Goal: Task Accomplishment & Management: Manage account settings

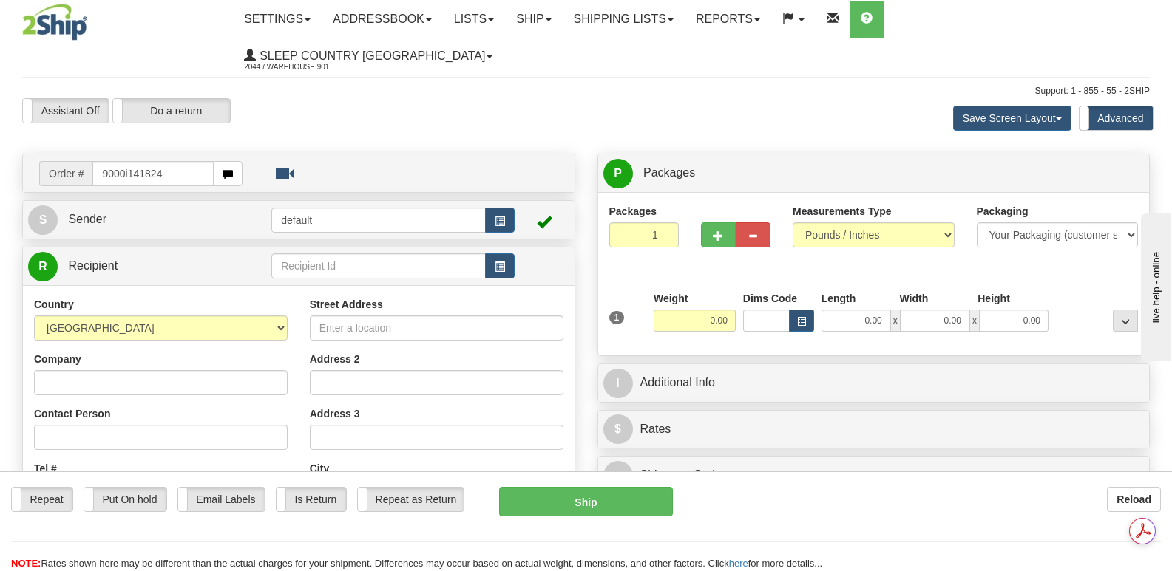
type input "9000i141824"
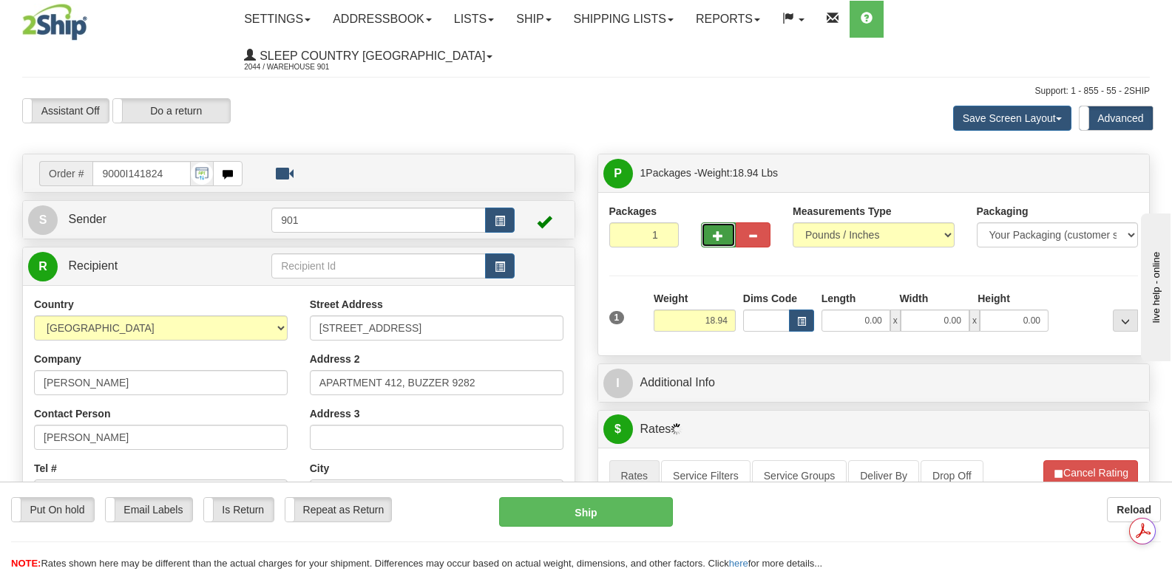
click at [710, 223] on button "button" at bounding box center [718, 235] width 35 height 25
type input "3"
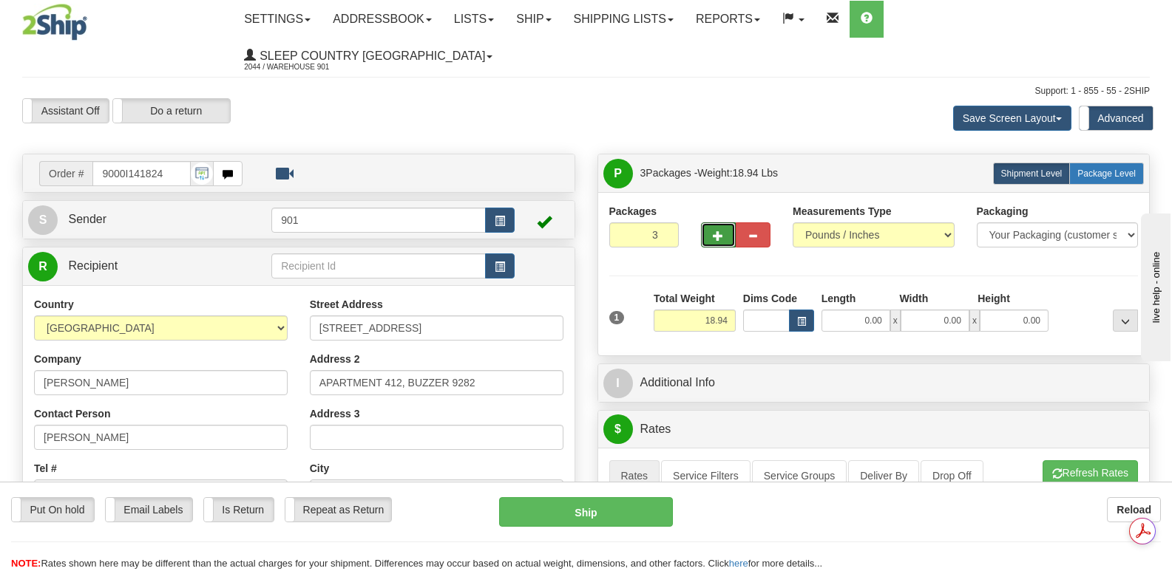
click at [1080, 169] on span "Package Level" at bounding box center [1106, 174] width 58 height 10
radio input "true"
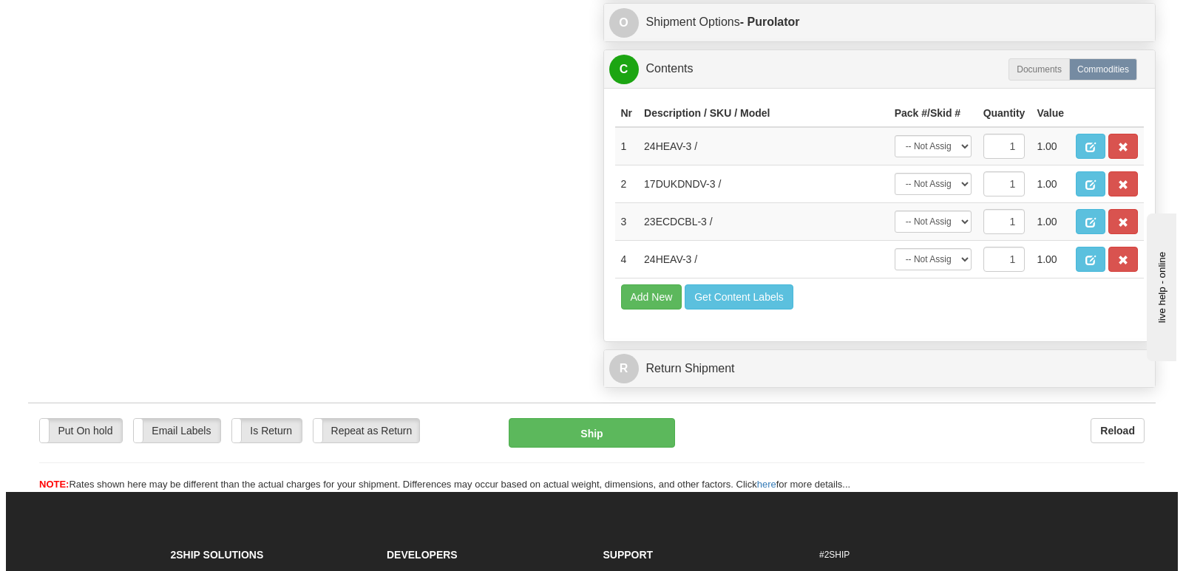
scroll to position [1109, 0]
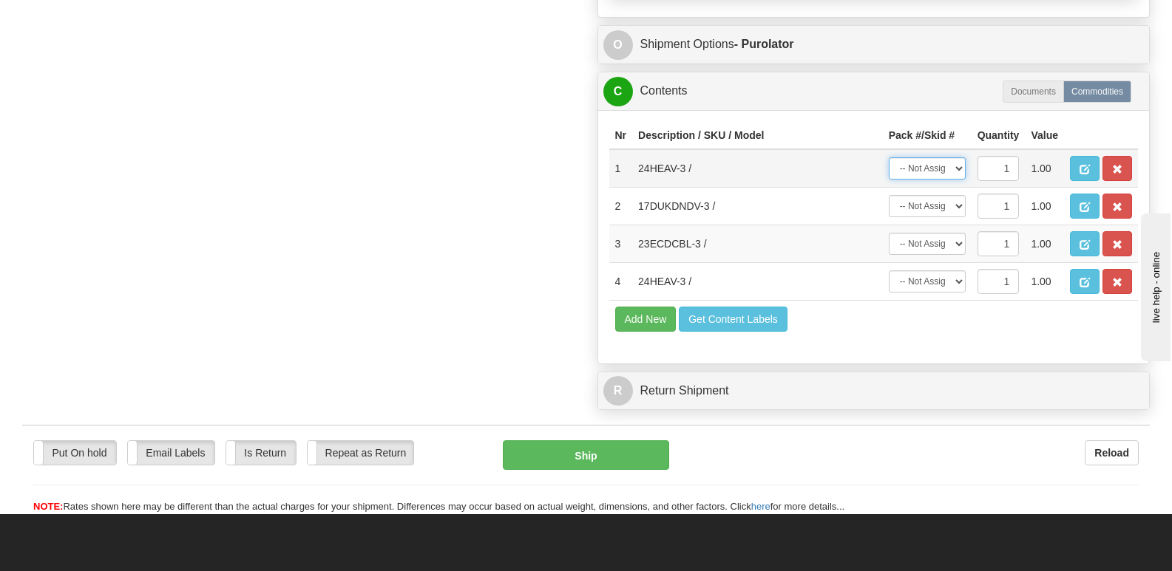
click at [958, 157] on select "-- Not Assigned -- Package 1 Package 2 Package 3" at bounding box center [927, 168] width 77 height 22
select select "0"
click at [889, 157] on select "-- Not Assigned -- Package 1 Package 2 Package 3" at bounding box center [927, 168] width 77 height 22
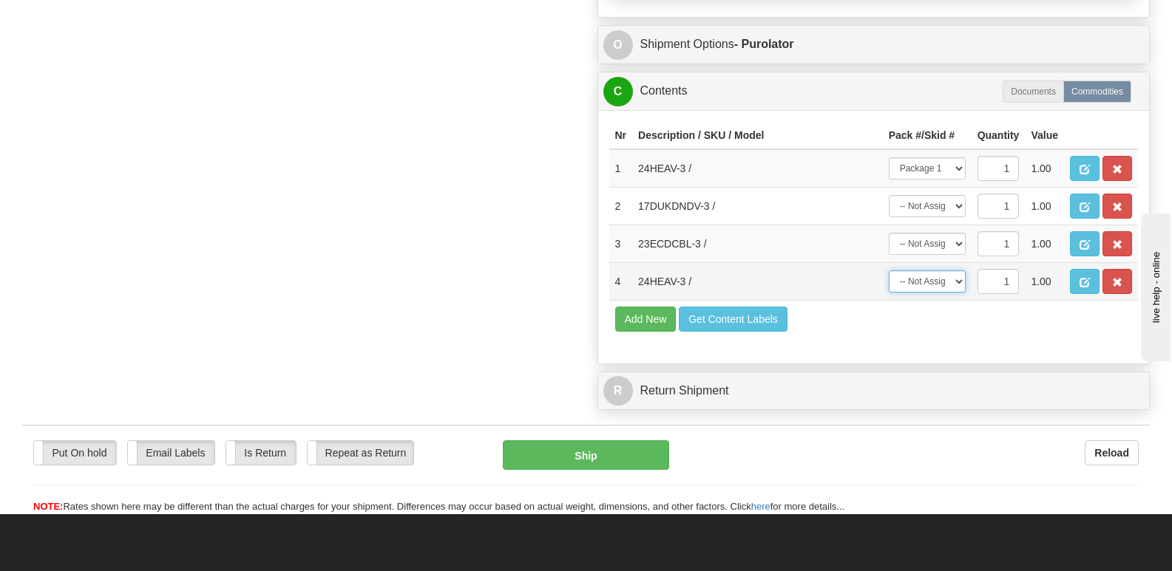
click at [958, 271] on select "-- Not Assigned -- Package 1 Package 2 Package 3" at bounding box center [927, 282] width 77 height 22
select select "0"
click at [889, 271] on select "-- Not Assigned -- Package 1 Package 2 Package 3" at bounding box center [927, 282] width 77 height 22
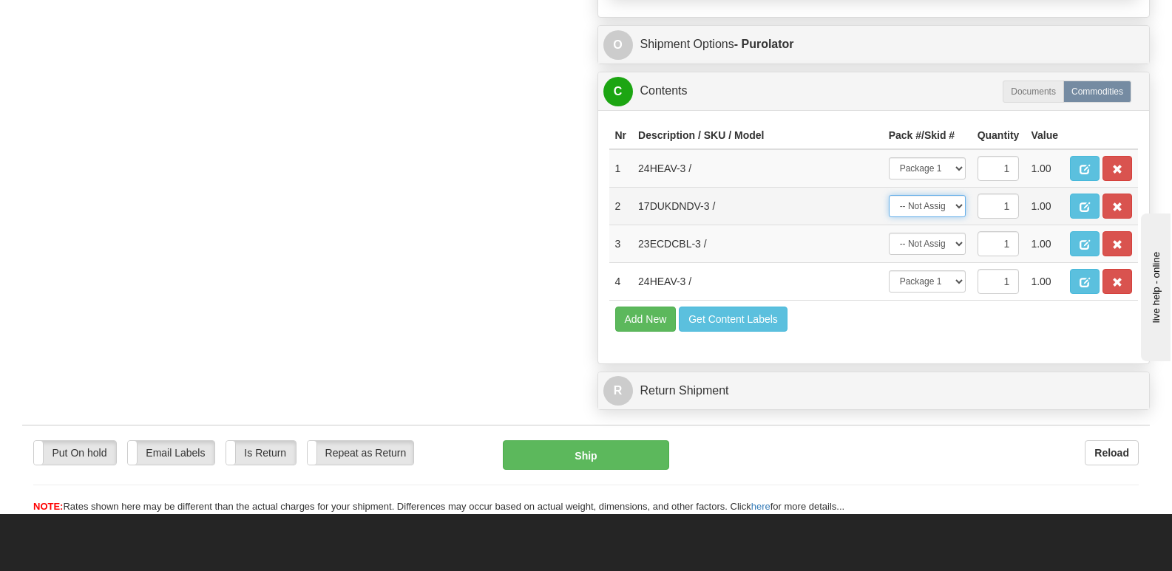
click at [956, 195] on select "-- Not Assigned -- Package 1 Package 2 Package 3" at bounding box center [927, 206] width 77 height 22
select select "1"
click at [889, 195] on select "-- Not Assigned -- Package 1 Package 2 Package 3" at bounding box center [927, 206] width 77 height 22
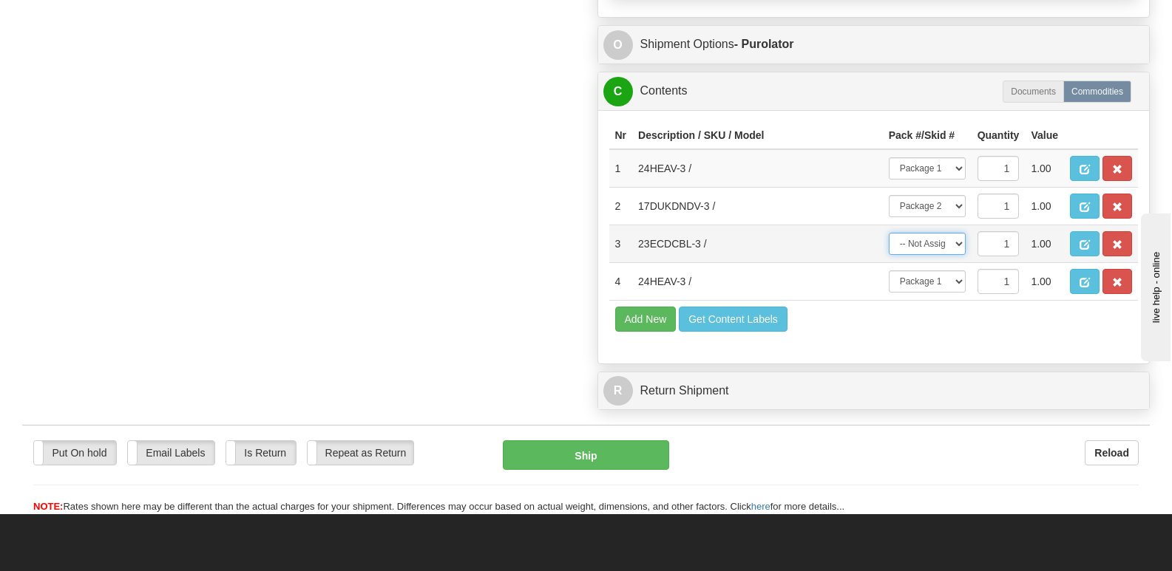
click at [959, 233] on select "-- Not Assigned -- Package 1 Package 2 Package 3" at bounding box center [927, 244] width 77 height 22
select select "2"
click at [889, 233] on select "-- Not Assigned -- Package 1 Package 2 Package 3" at bounding box center [927, 244] width 77 height 22
click at [1082, 165] on span "button" at bounding box center [1084, 170] width 10 height 10
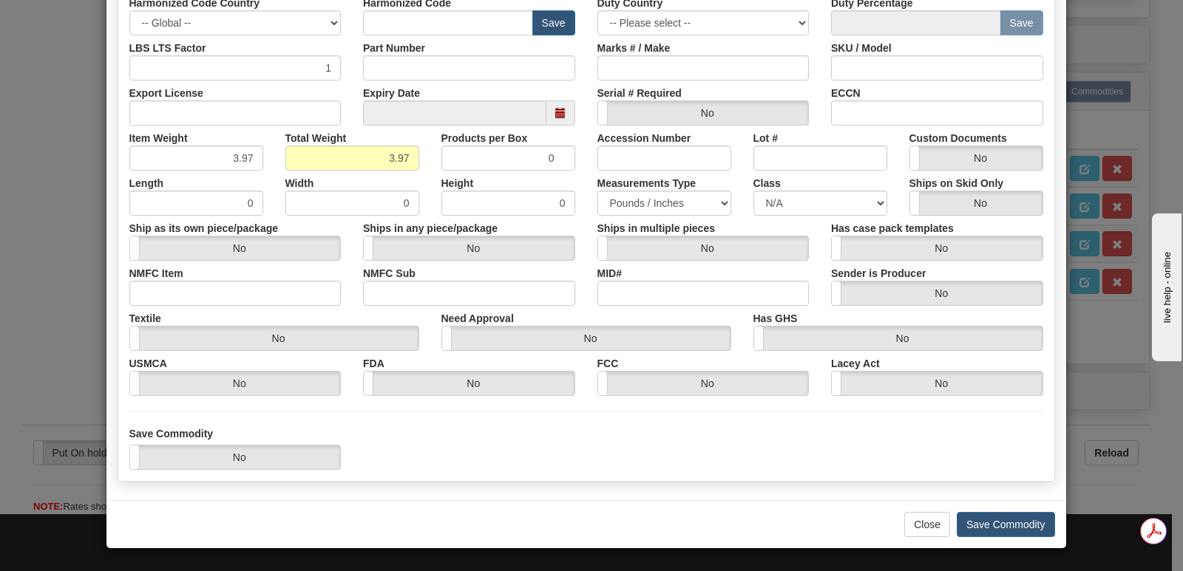
scroll to position [0, 0]
click at [977, 521] on button "Save Commodity" at bounding box center [1006, 524] width 98 height 25
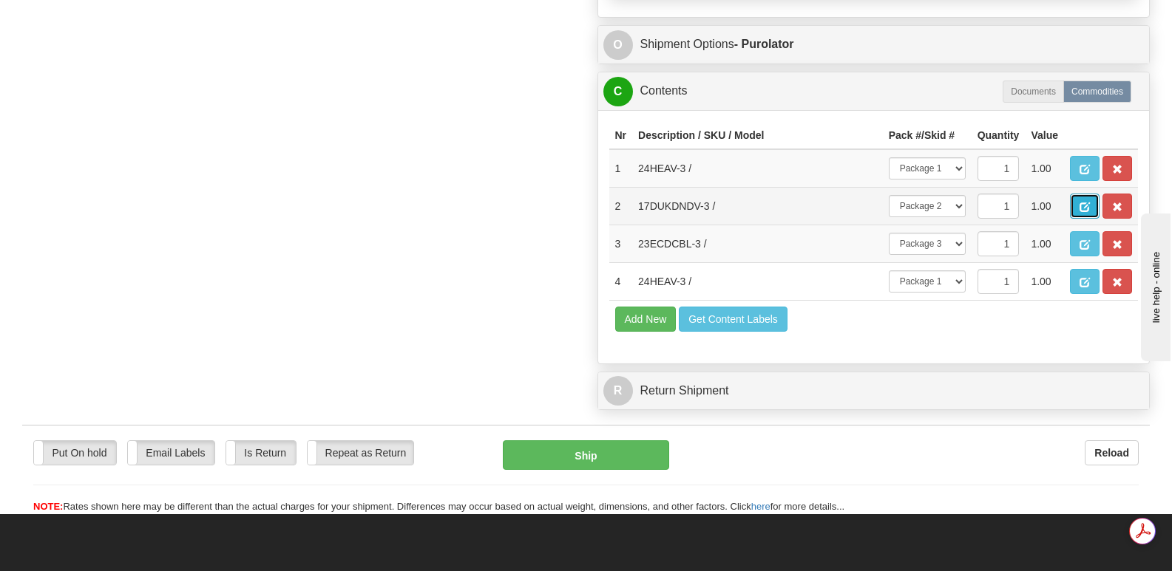
click at [1084, 194] on button "button" at bounding box center [1085, 206] width 30 height 25
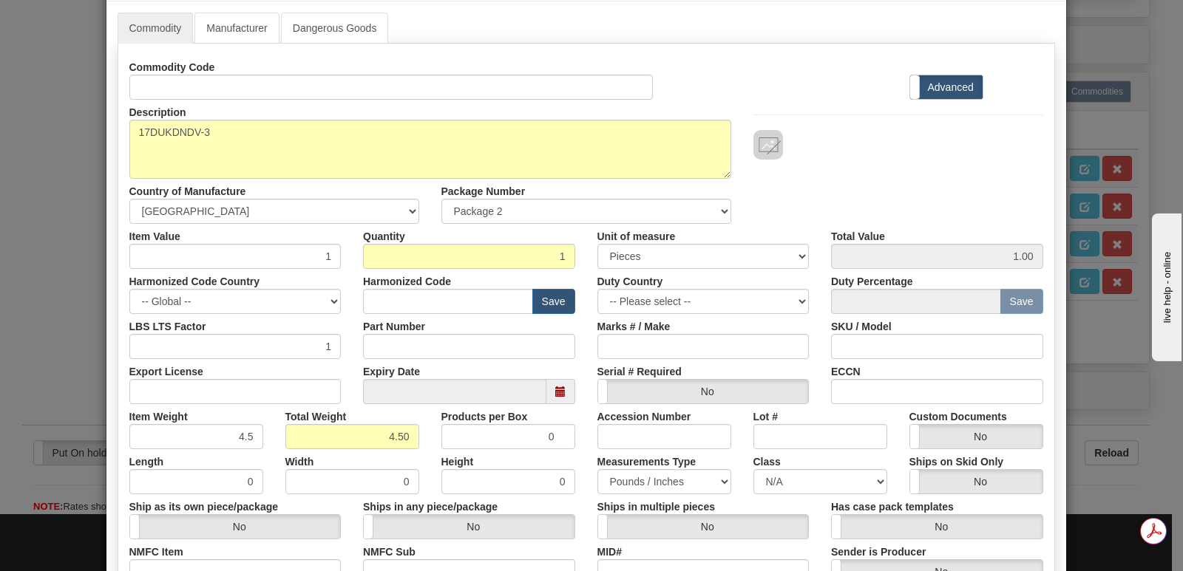
scroll to position [342, 0]
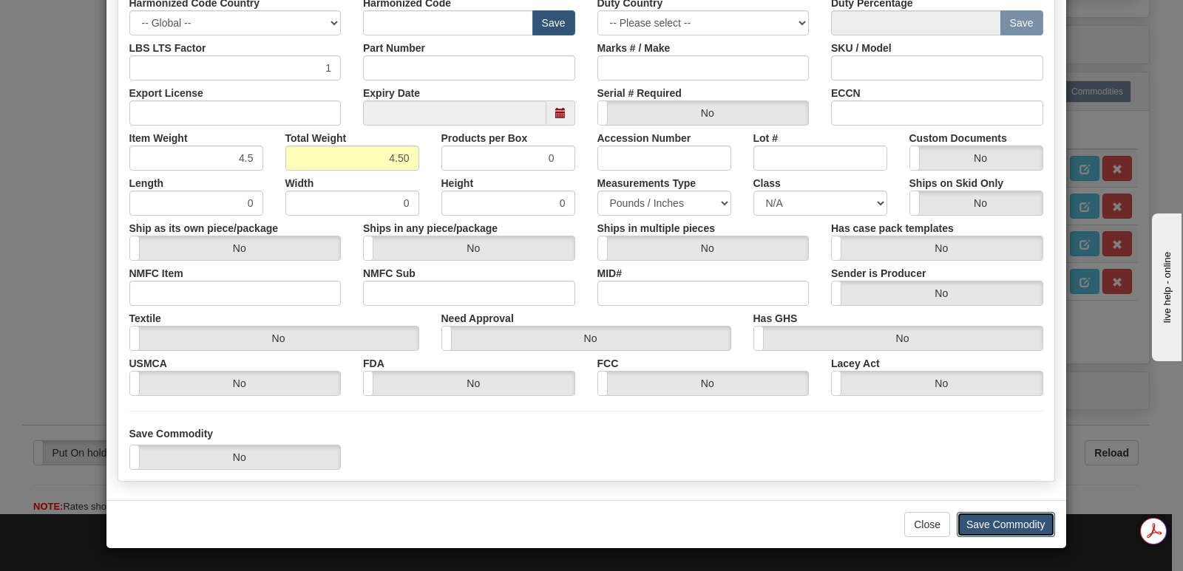
click at [983, 521] on button "Save Commodity" at bounding box center [1006, 524] width 98 height 25
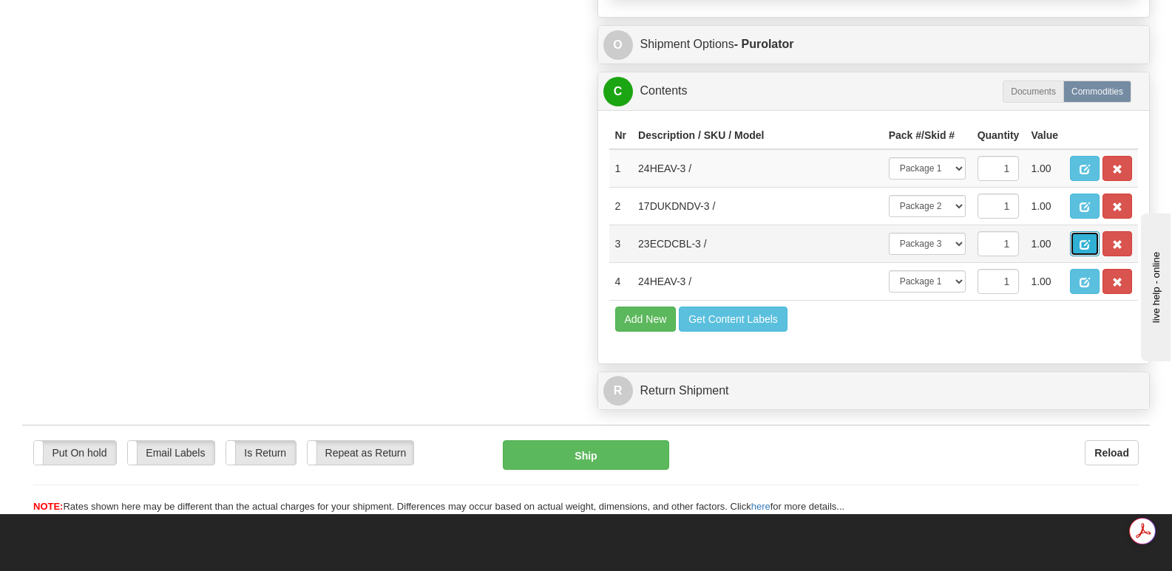
click at [1088, 240] on span "button" at bounding box center [1084, 245] width 10 height 10
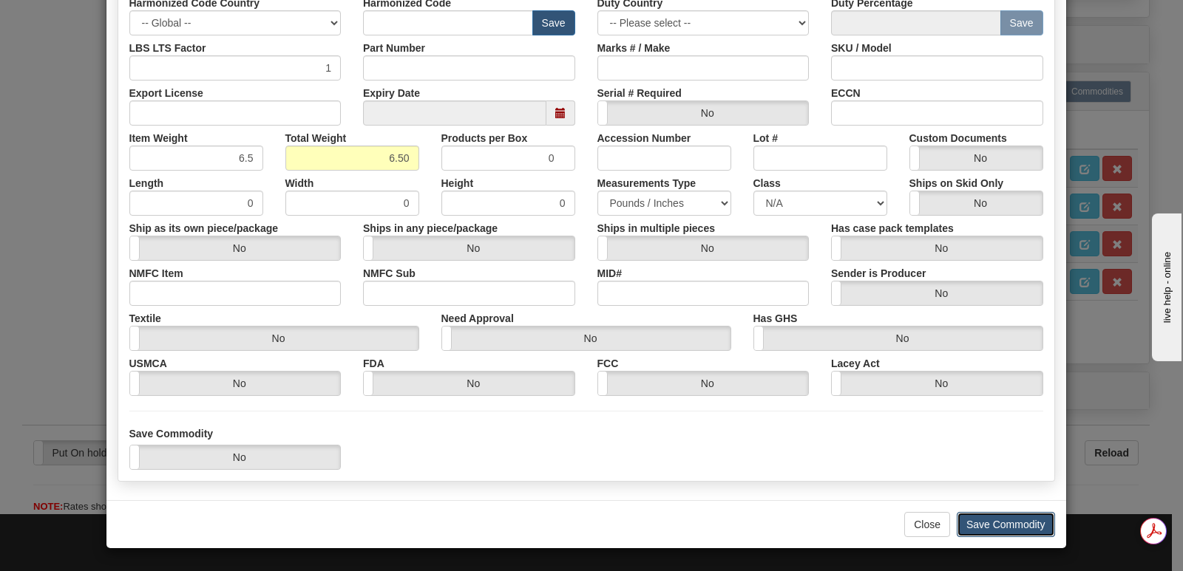
click at [972, 521] on button "Save Commodity" at bounding box center [1006, 524] width 98 height 25
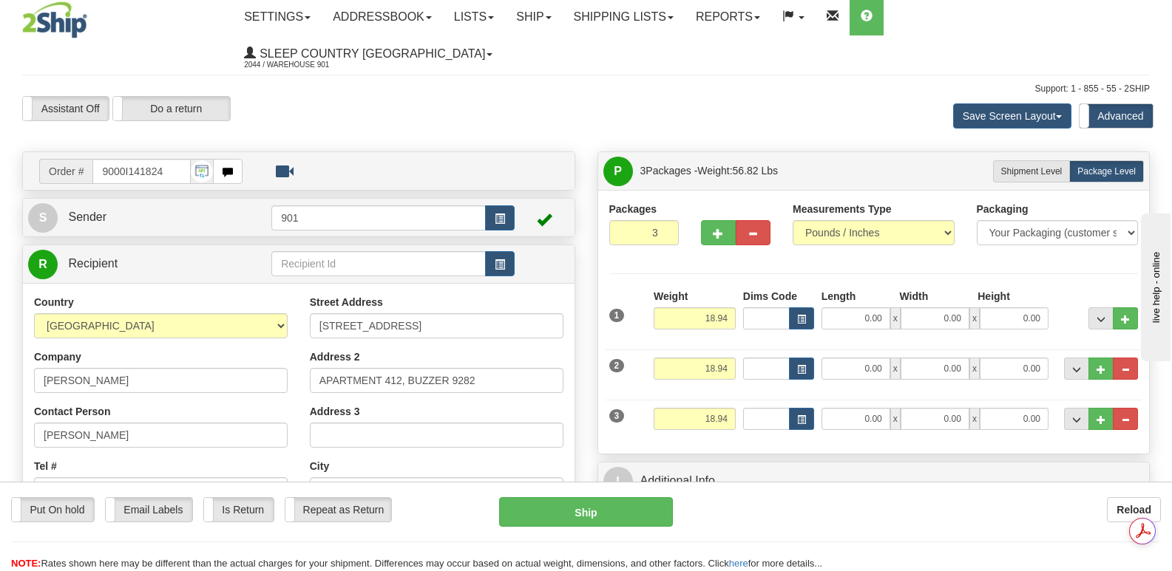
scroll to position [0, 0]
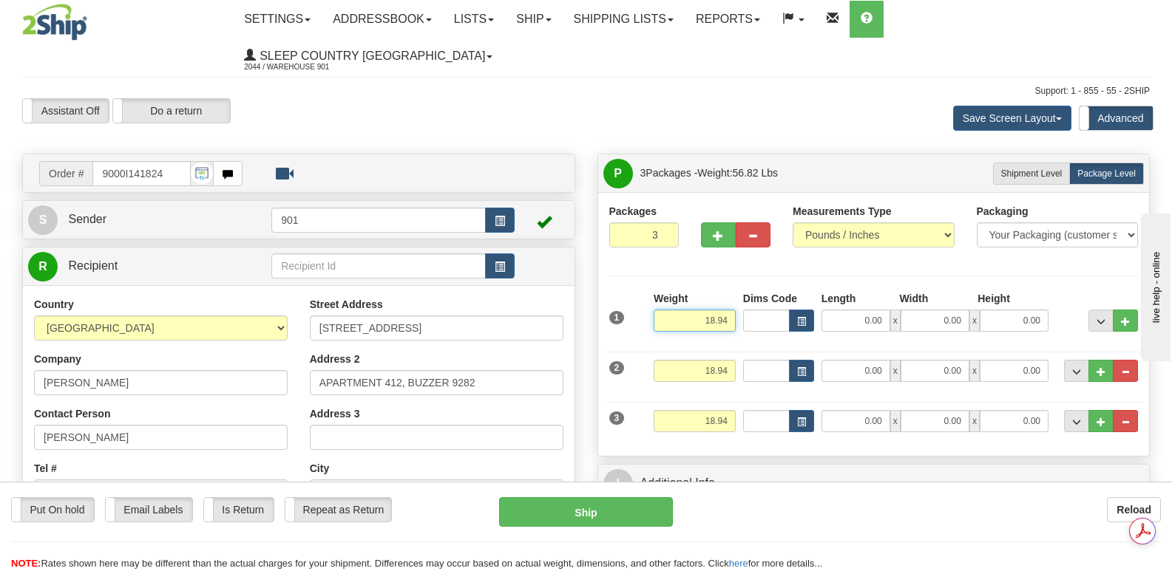
drag, startPoint x: 685, startPoint y: 281, endPoint x: 738, endPoint y: 284, distance: 52.6
click at [738, 291] on div "Weight 18.94" at bounding box center [694, 317] width 89 height 52
type input "7.94"
click at [835, 310] on input "0.00" at bounding box center [855, 321] width 69 height 22
type input "16.00"
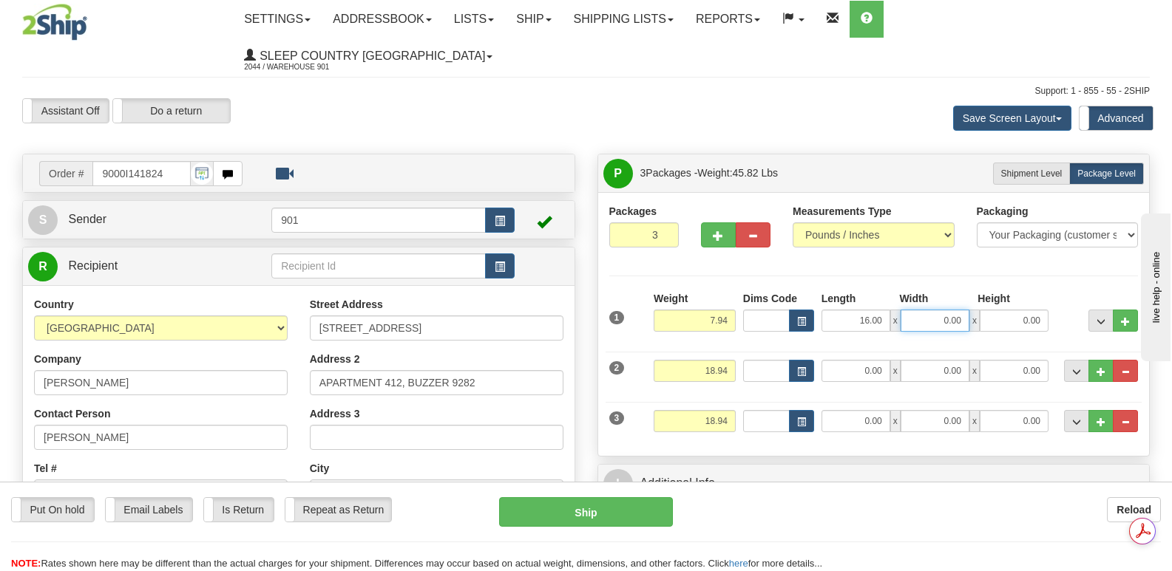
click at [923, 310] on input "0.00" at bounding box center [934, 321] width 69 height 22
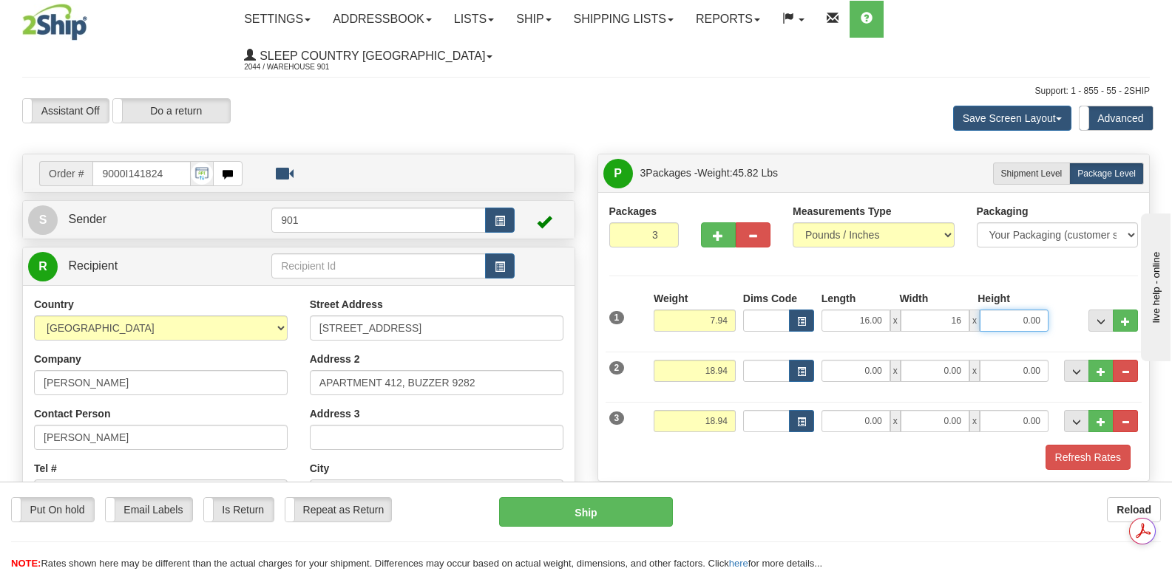
type input "16.00"
click at [996, 310] on input "0.00" at bounding box center [1014, 321] width 69 height 22
type input "8.00"
drag, startPoint x: 689, startPoint y: 334, endPoint x: 734, endPoint y: 340, distance: 45.5
click at [734, 360] on input "18.94" at bounding box center [695, 371] width 82 height 22
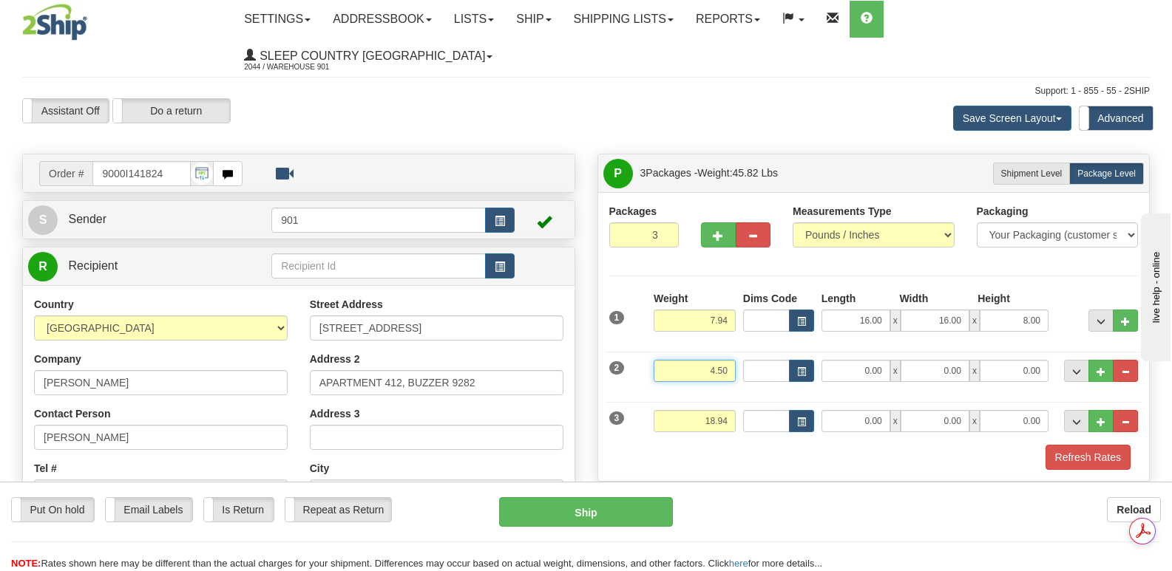
type input "4.50"
click at [840, 360] on input "0.00" at bounding box center [855, 371] width 69 height 22
type input "22.00"
click at [925, 360] on input "0.00" at bounding box center [934, 371] width 69 height 22
type input "18.00"
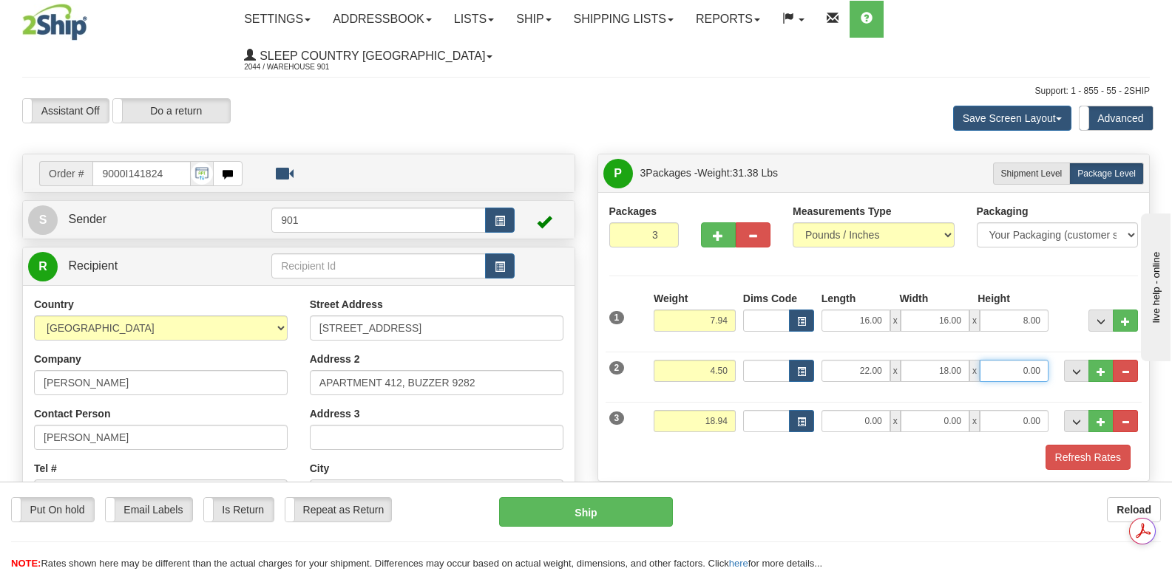
click at [1007, 360] on input "0.00" at bounding box center [1014, 371] width 69 height 22
type input "7.00"
drag, startPoint x: 690, startPoint y: 381, endPoint x: 745, endPoint y: 381, distance: 55.4
click at [745, 395] on div "3 Weight 18.94 Dims Code Length Width Height" at bounding box center [873, 420] width 537 height 50
type input "6.50"
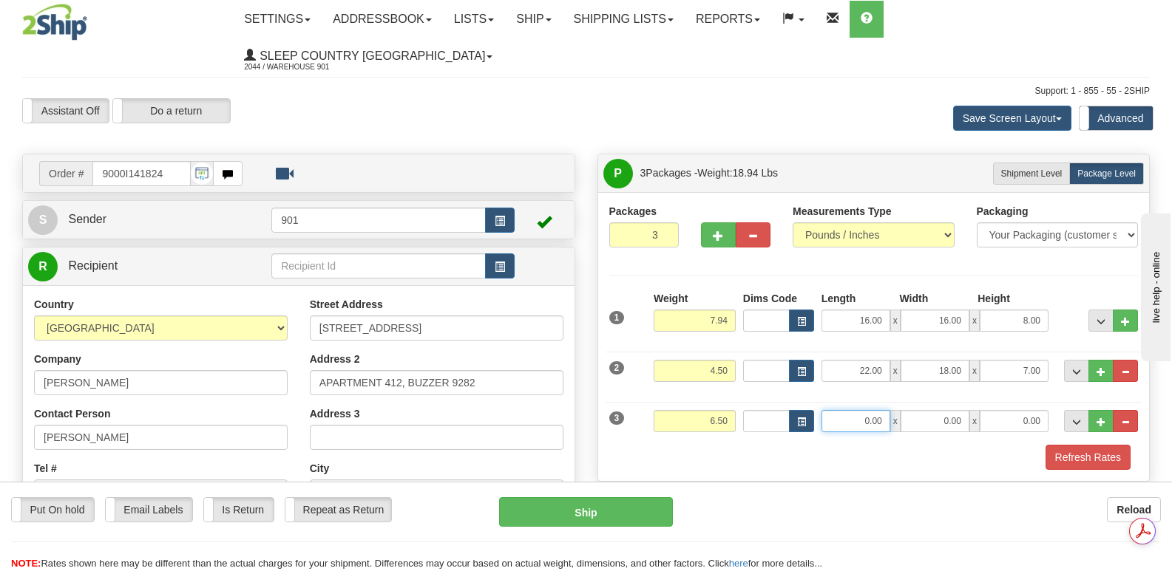
click at [854, 410] on input "0.00" at bounding box center [855, 421] width 69 height 22
type input "13.00"
click at [932, 410] on input "0.00" at bounding box center [934, 421] width 69 height 22
type input "11.00"
click at [1008, 410] on input "0.00" at bounding box center [1014, 421] width 69 height 22
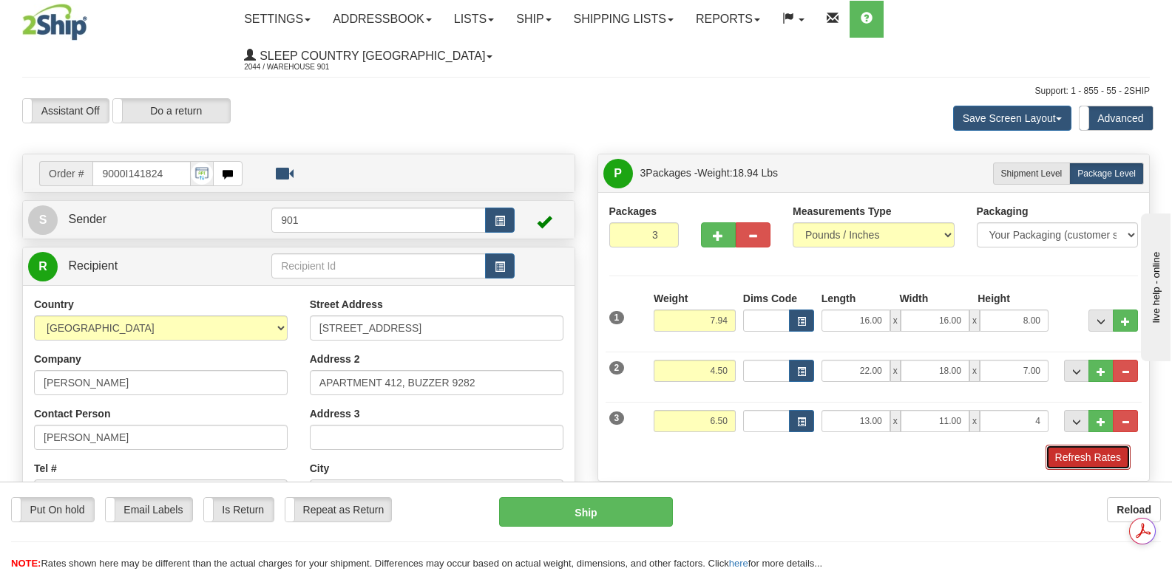
type input "4.00"
click at [1089, 445] on button "Refresh Rates" at bounding box center [1087, 457] width 85 height 25
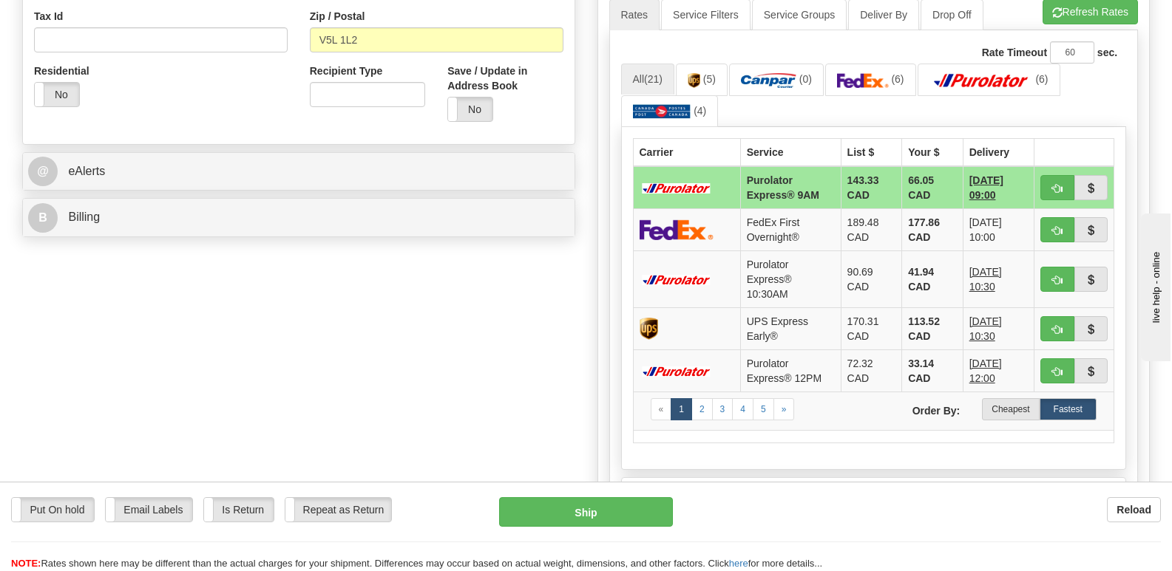
scroll to position [591, 0]
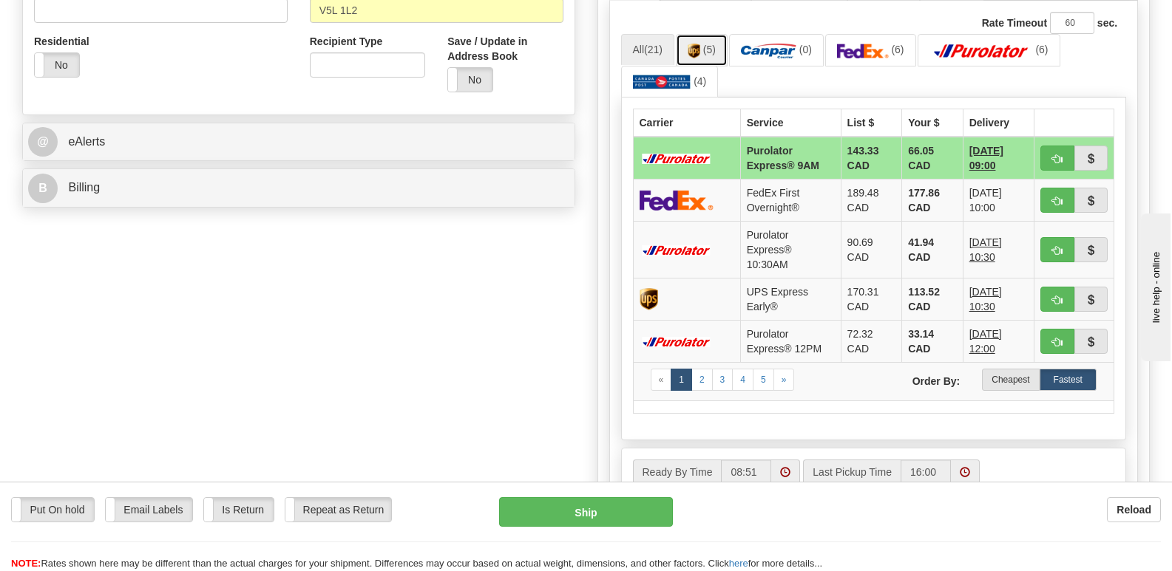
click at [701, 34] on link "(5)" at bounding box center [702, 50] width 52 height 32
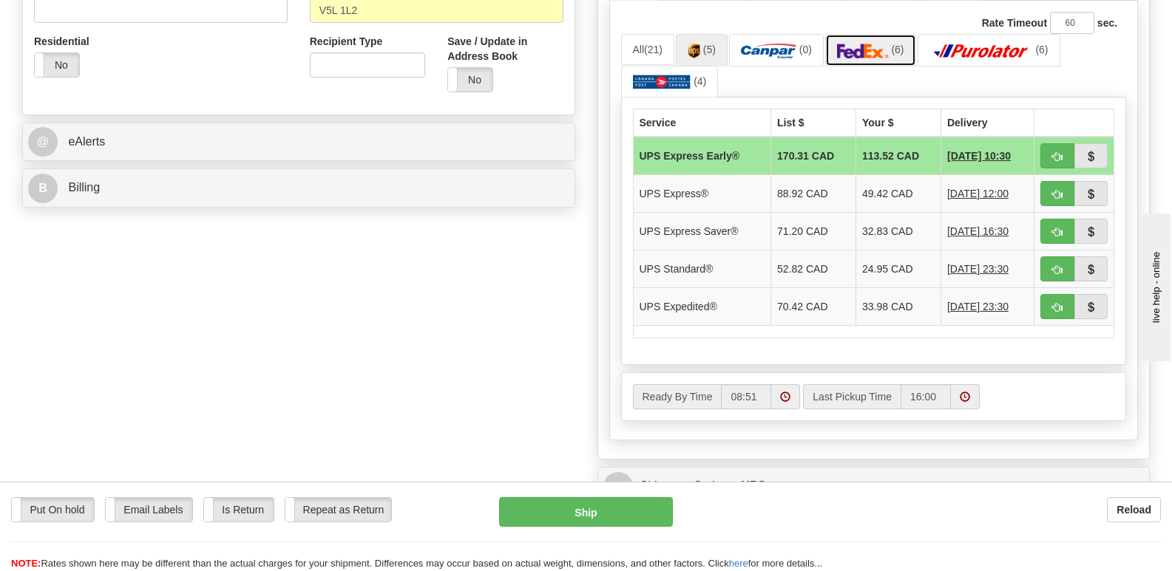
click at [873, 44] on img at bounding box center [863, 51] width 52 height 15
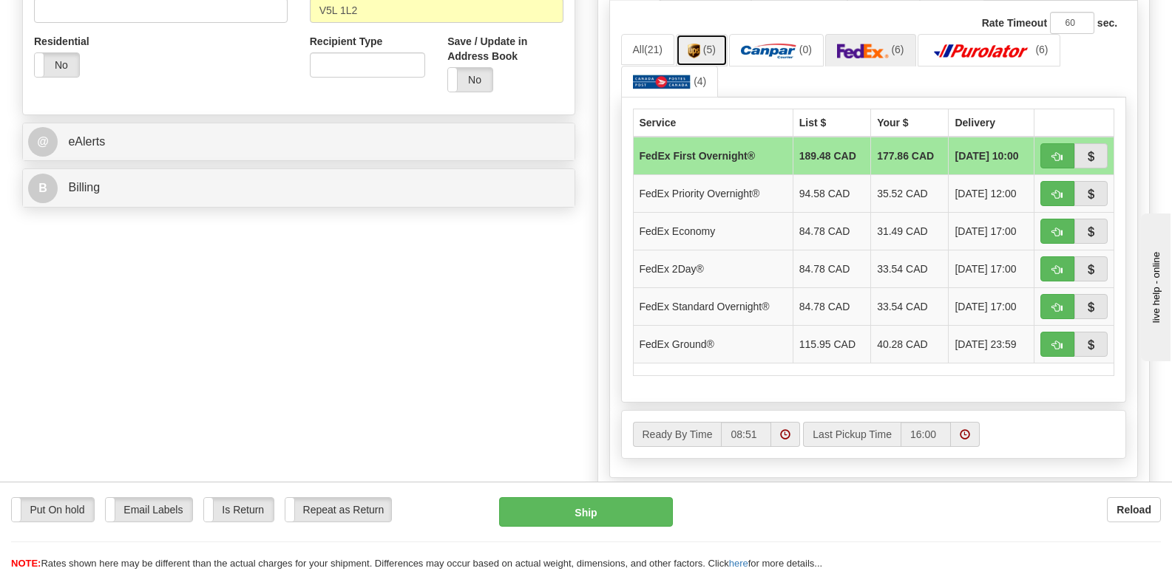
click at [705, 34] on link "(5)" at bounding box center [702, 50] width 52 height 32
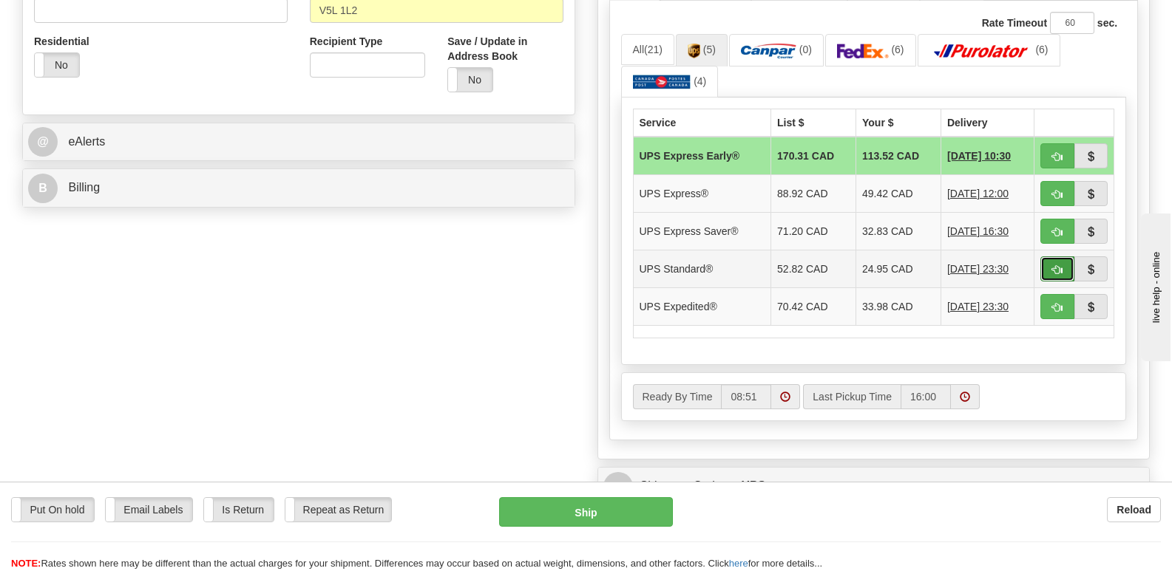
click at [1059, 265] on span "button" at bounding box center [1057, 270] width 10 height 10
type input "11"
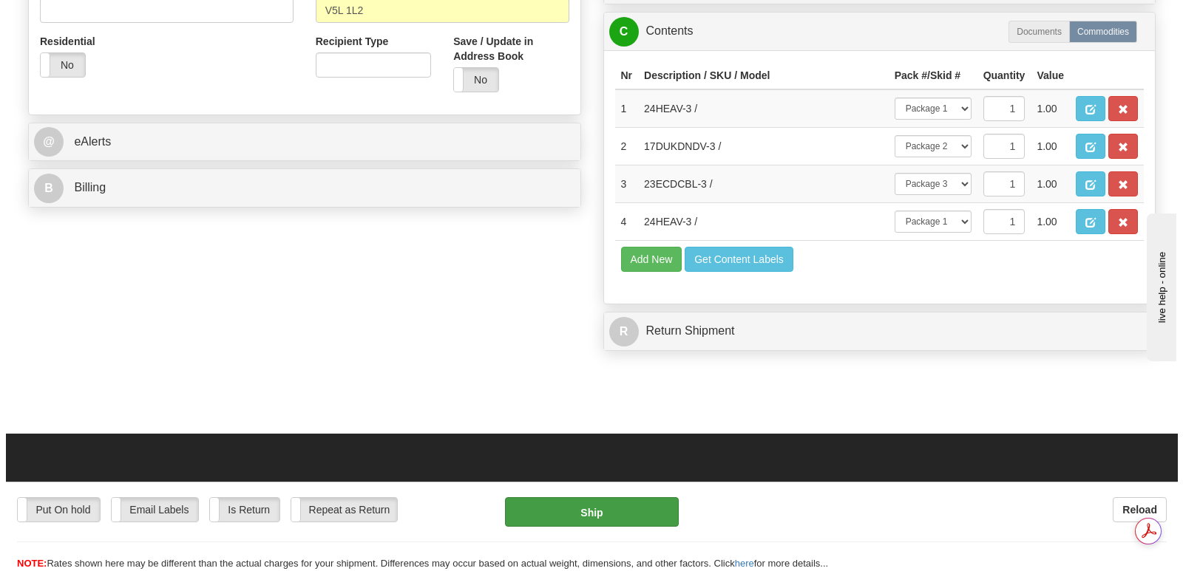
scroll to position [0, 0]
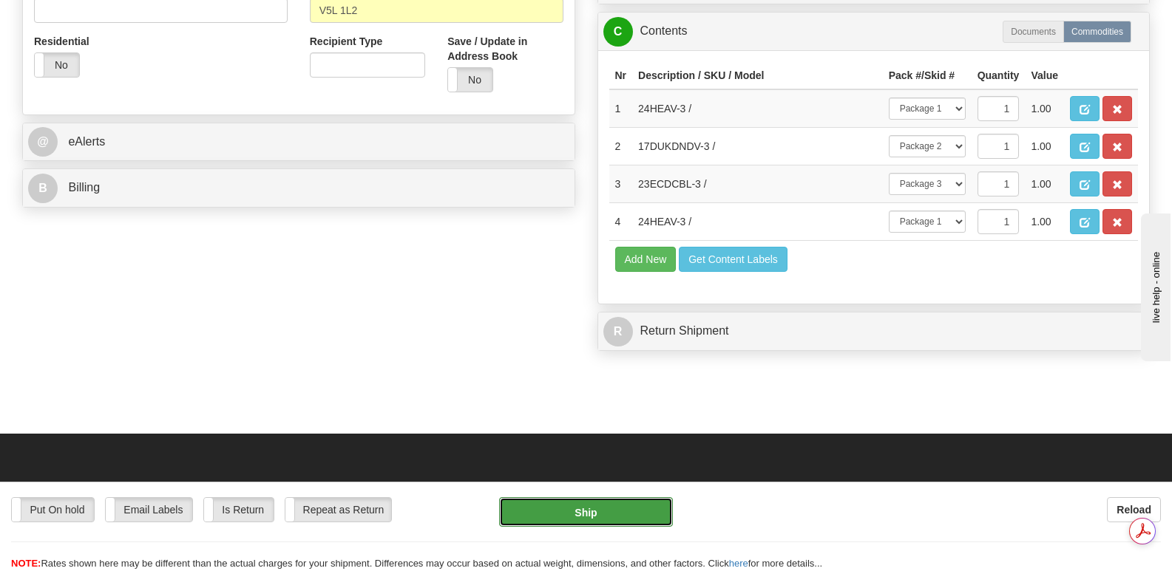
click at [584, 509] on button "Ship" at bounding box center [585, 513] width 173 height 30
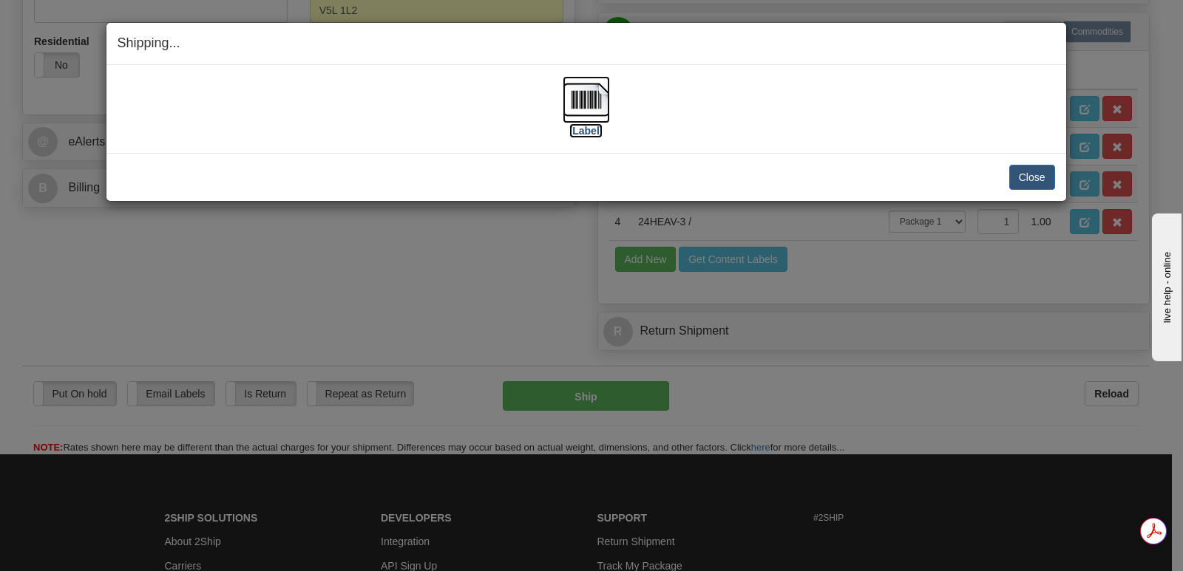
click at [591, 96] on img at bounding box center [586, 99] width 47 height 47
click at [1034, 180] on button "Close" at bounding box center [1032, 177] width 46 height 25
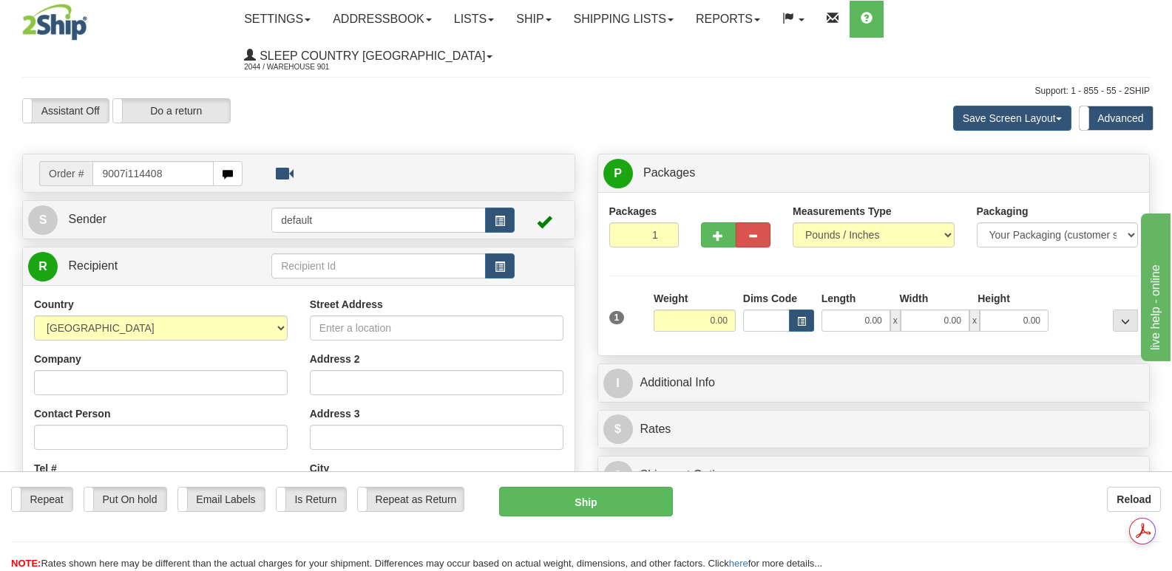
type input "9007i114408"
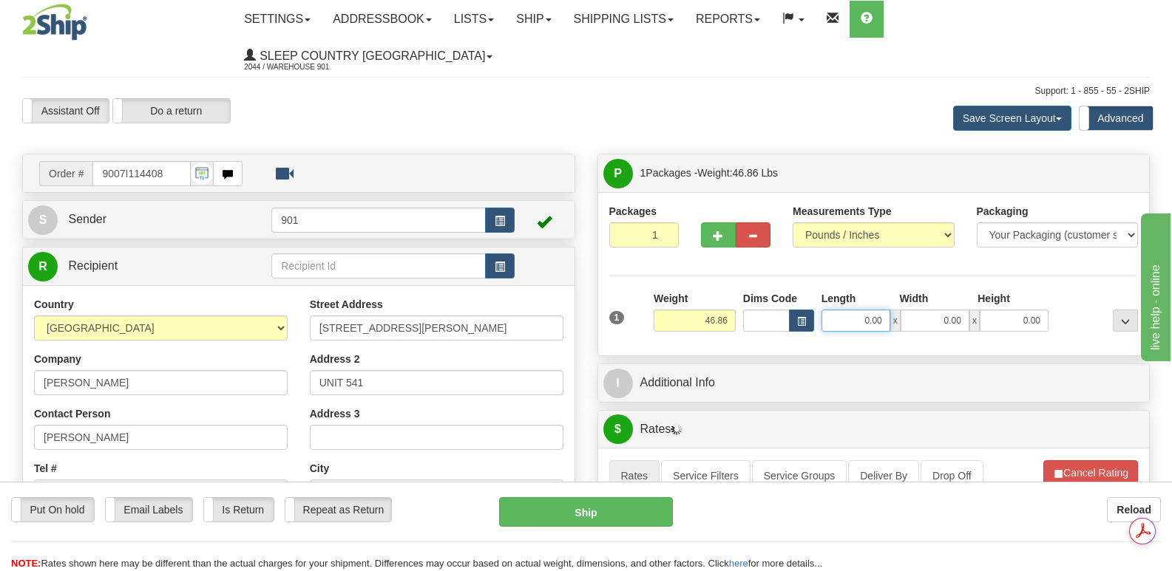
click at [833, 310] on input "0.00" at bounding box center [855, 321] width 69 height 22
type input "41.00"
click at [918, 310] on input "0.00" at bounding box center [934, 321] width 69 height 22
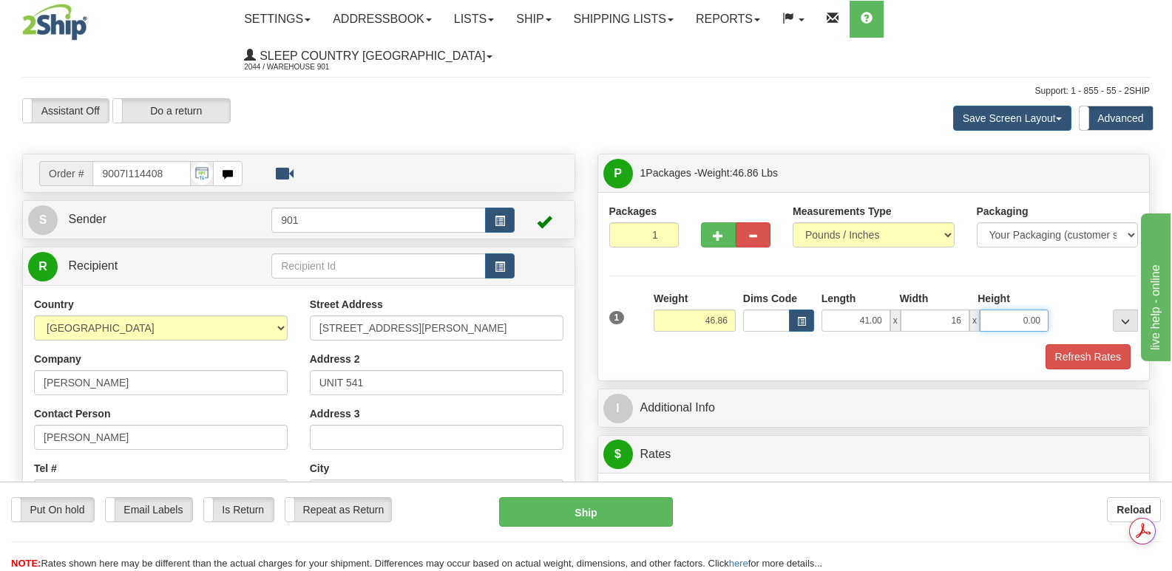
type input "16.00"
click at [1000, 310] on input "0.00" at bounding box center [1014, 321] width 69 height 22
type input "16.00"
click at [1076, 345] on button "Refresh Rates" at bounding box center [1087, 357] width 85 height 25
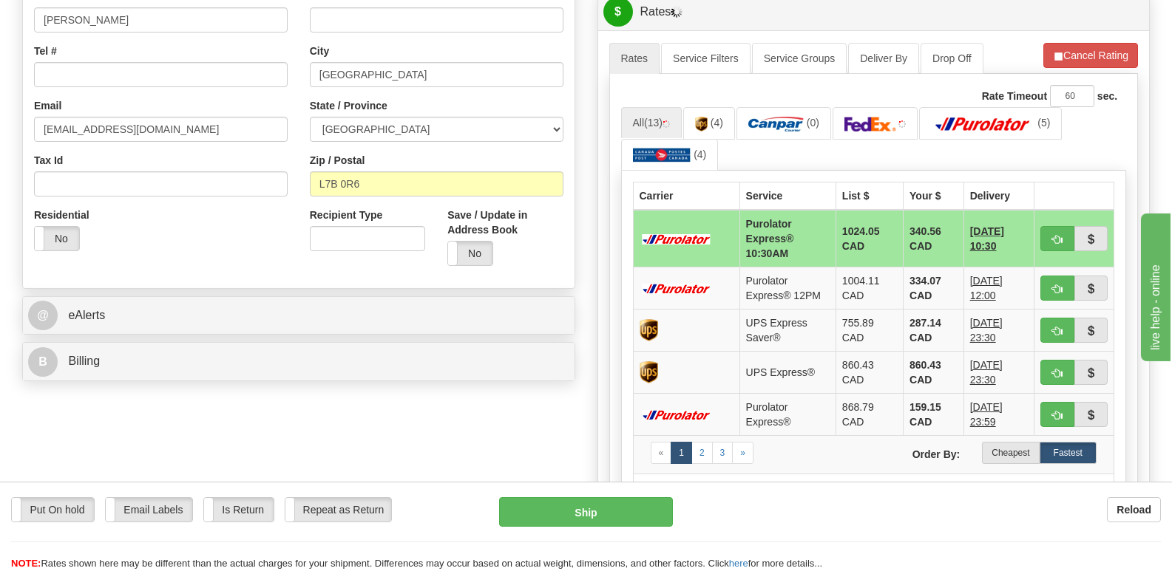
scroll to position [444, 0]
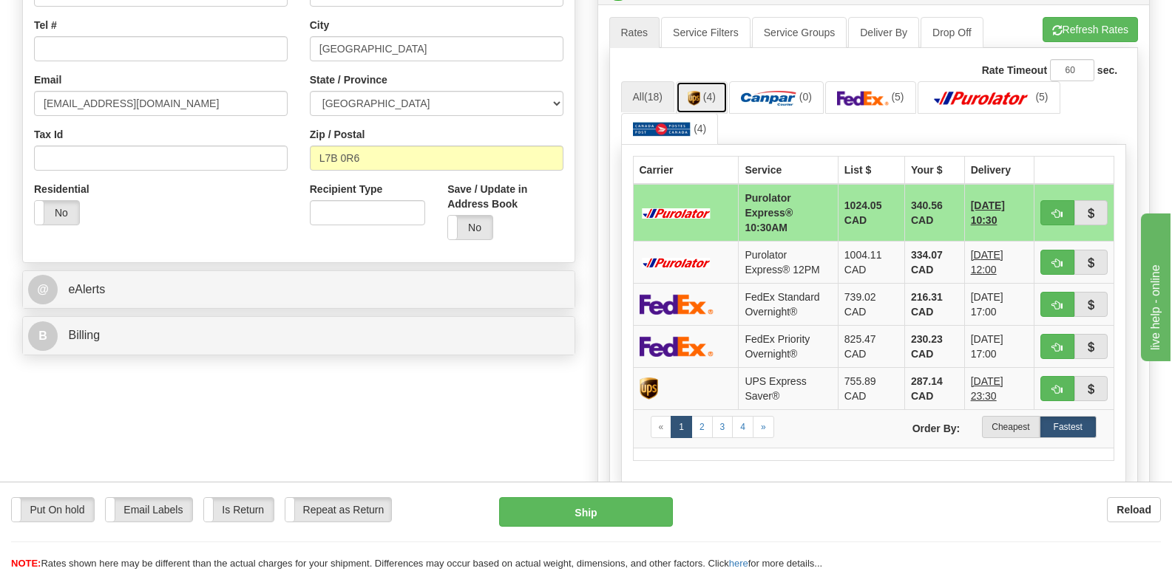
click at [700, 91] on img at bounding box center [694, 98] width 13 height 15
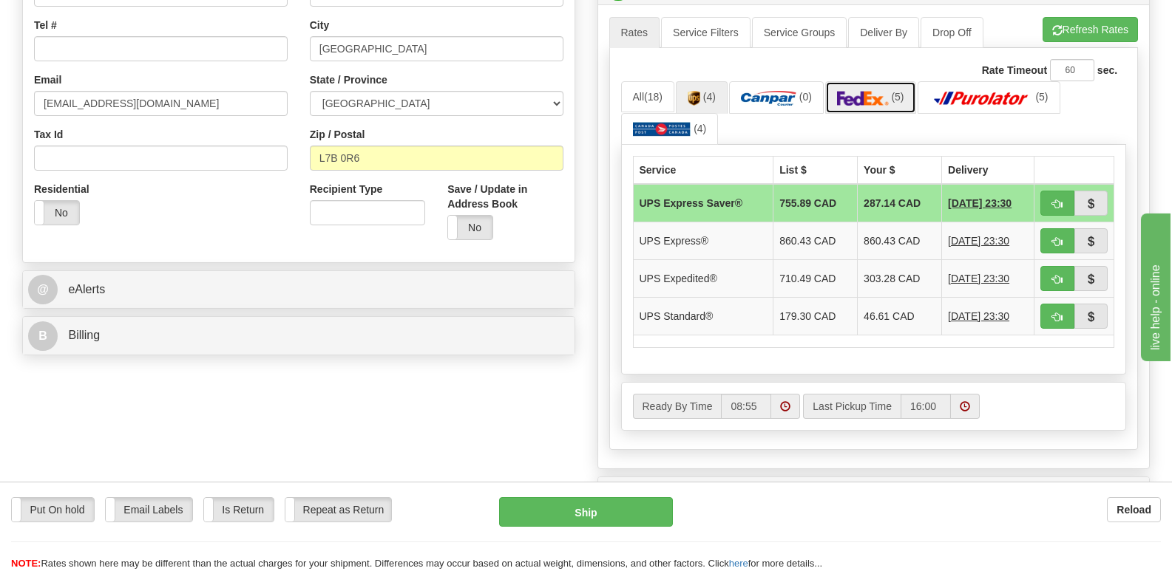
click at [875, 91] on img at bounding box center [863, 98] width 52 height 15
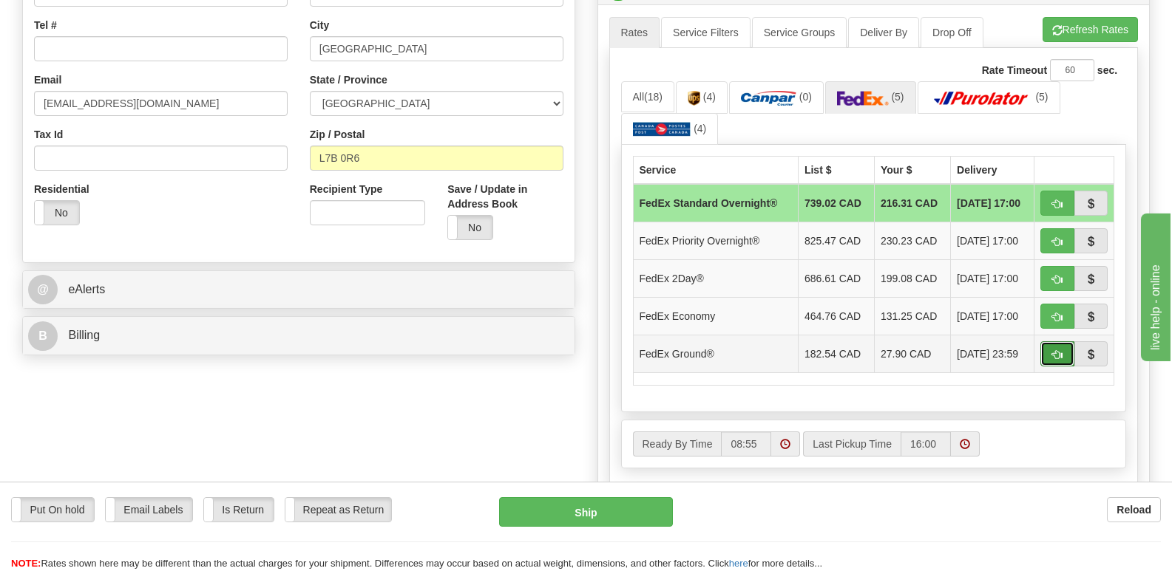
click at [1059, 350] on span "button" at bounding box center [1057, 355] width 10 height 10
type input "92"
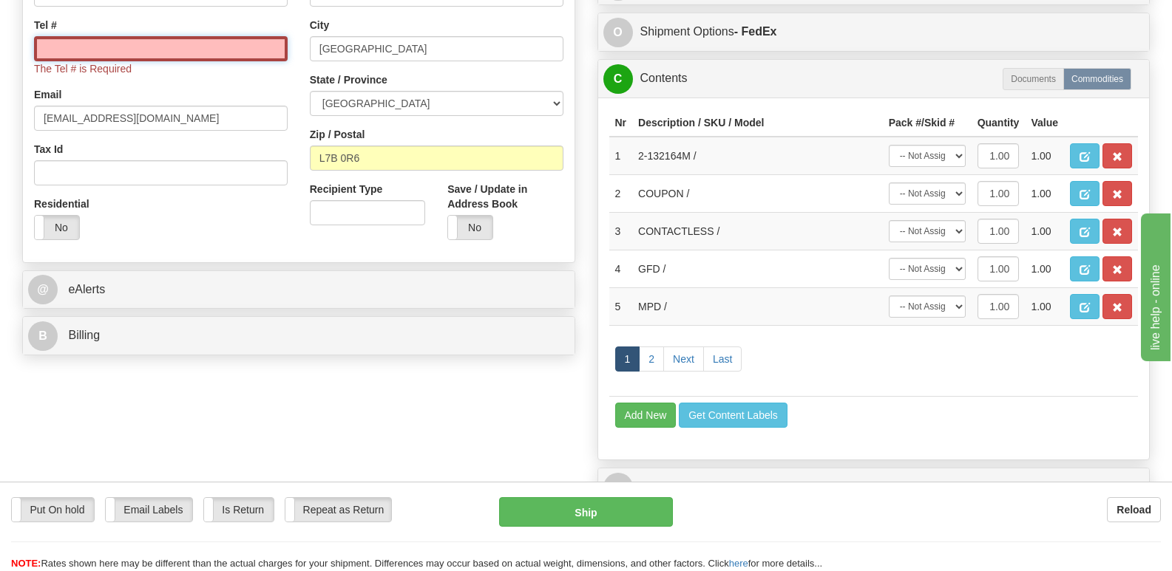
click at [50, 36] on input "Tel #" at bounding box center [161, 48] width 254 height 25
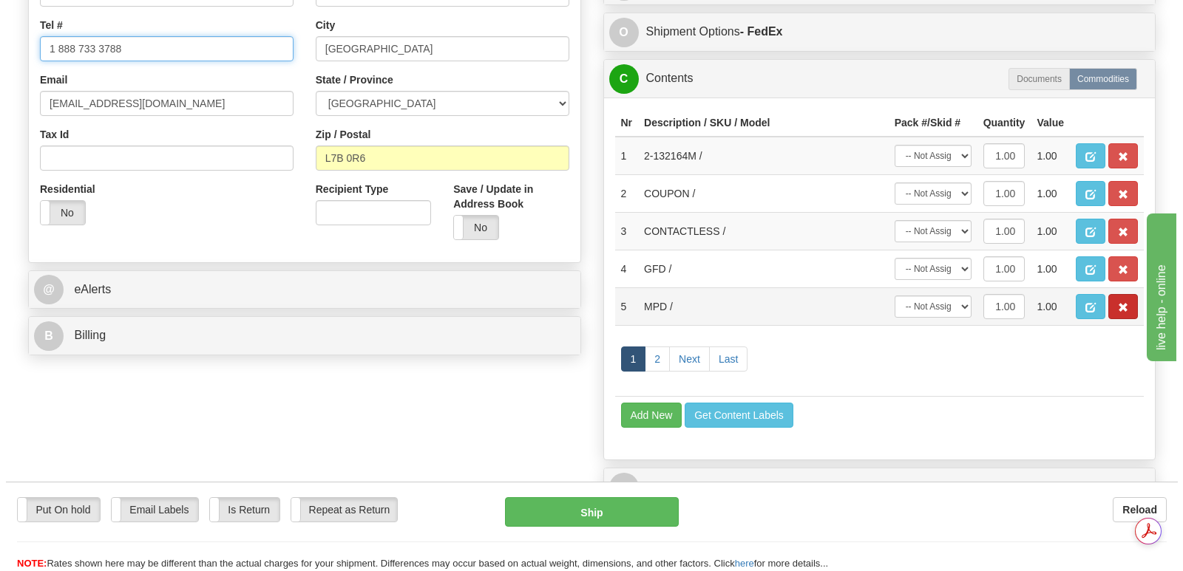
scroll to position [0, 0]
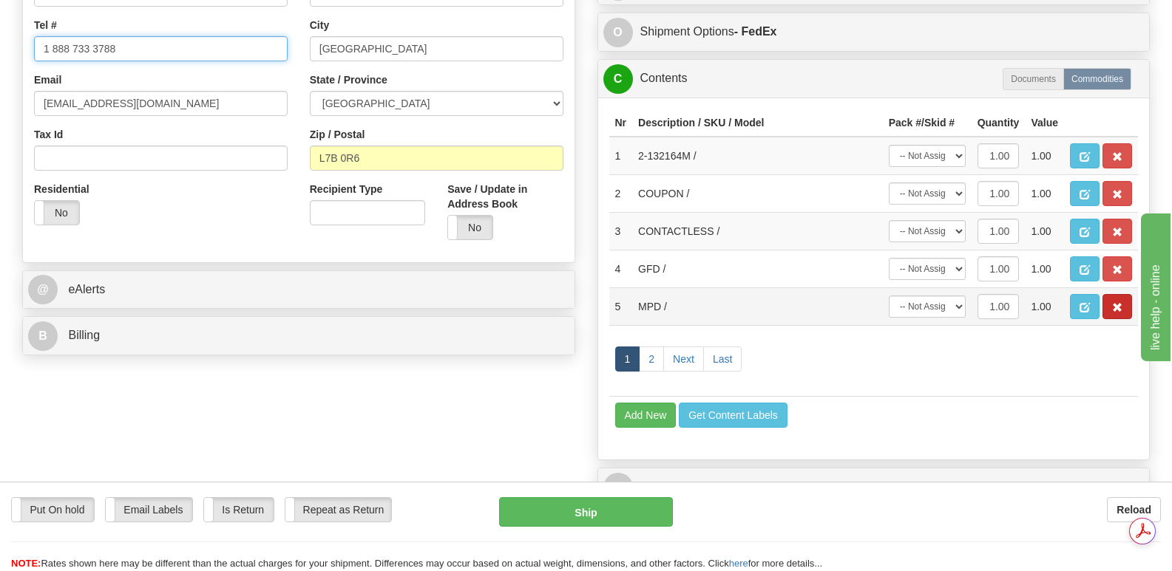
type input "1 888 733 3788"
click at [1120, 303] on span "button" at bounding box center [1117, 308] width 10 height 10
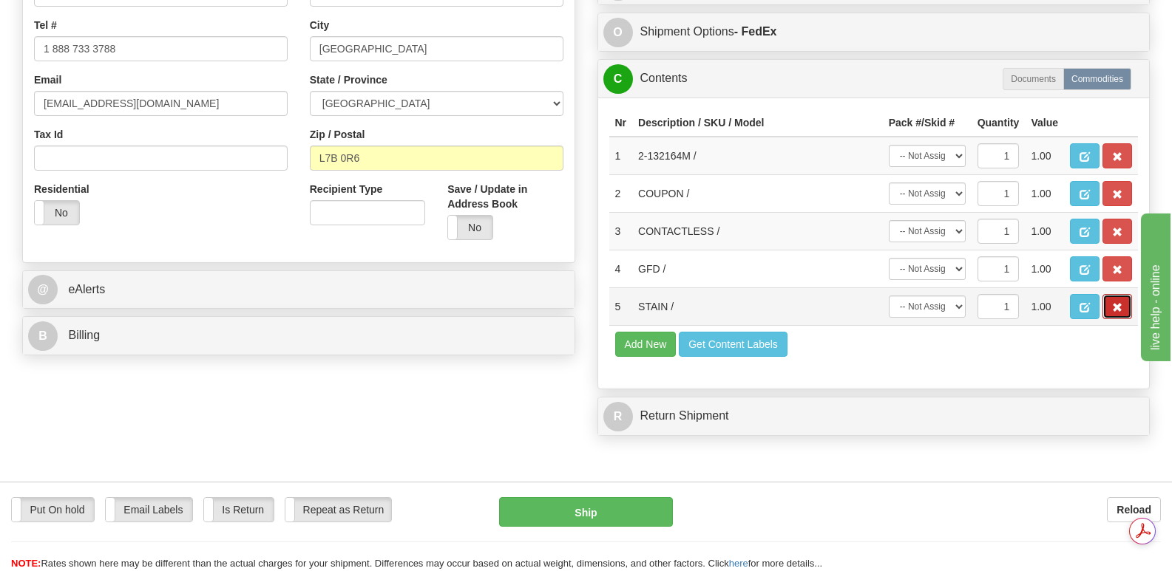
click at [1116, 303] on span "button" at bounding box center [1117, 308] width 10 height 10
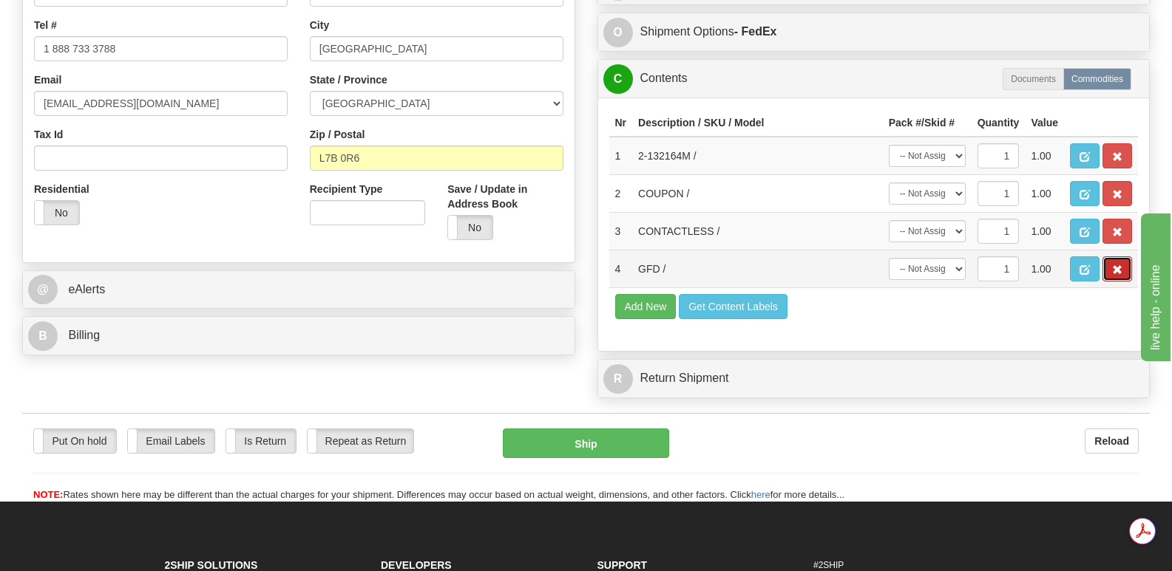
click at [1110, 263] on button "button" at bounding box center [1117, 269] width 30 height 25
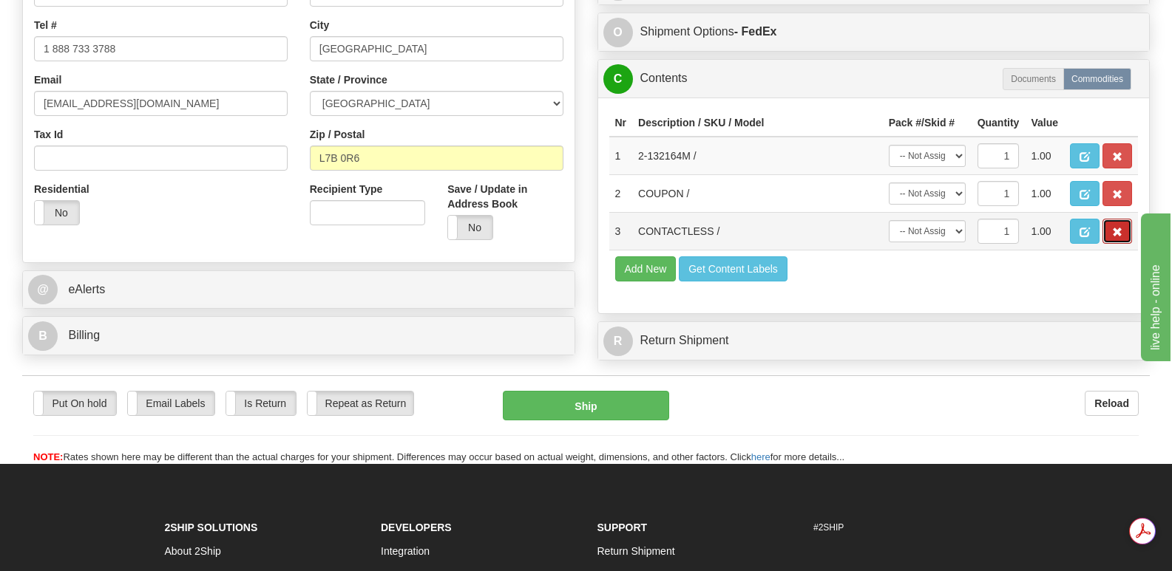
click at [1116, 228] on span "button" at bounding box center [1117, 233] width 10 height 10
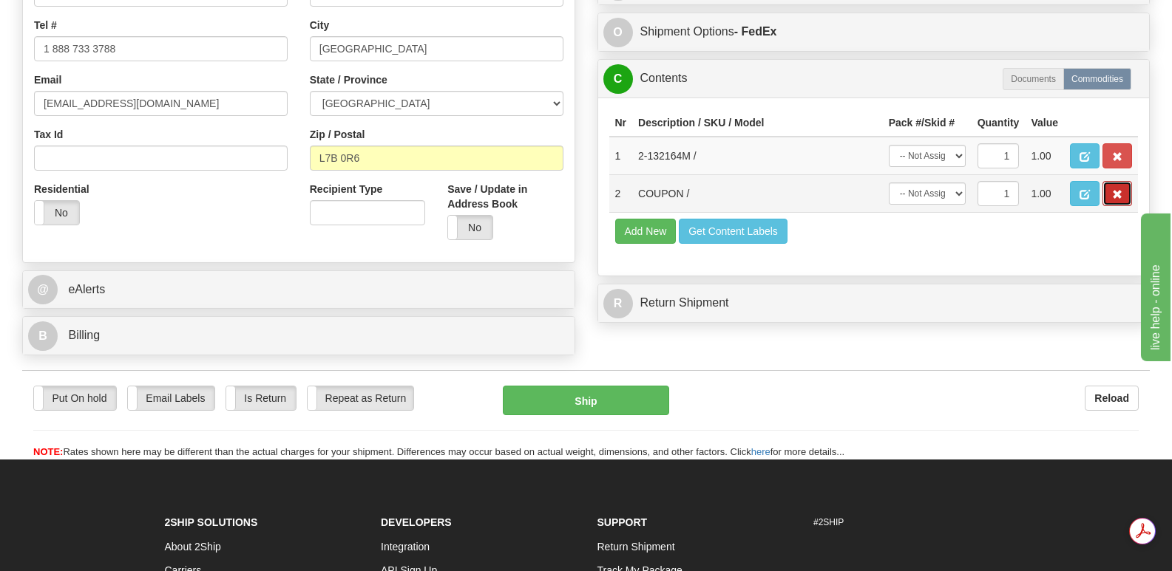
click at [1113, 190] on span "button" at bounding box center [1117, 195] width 10 height 10
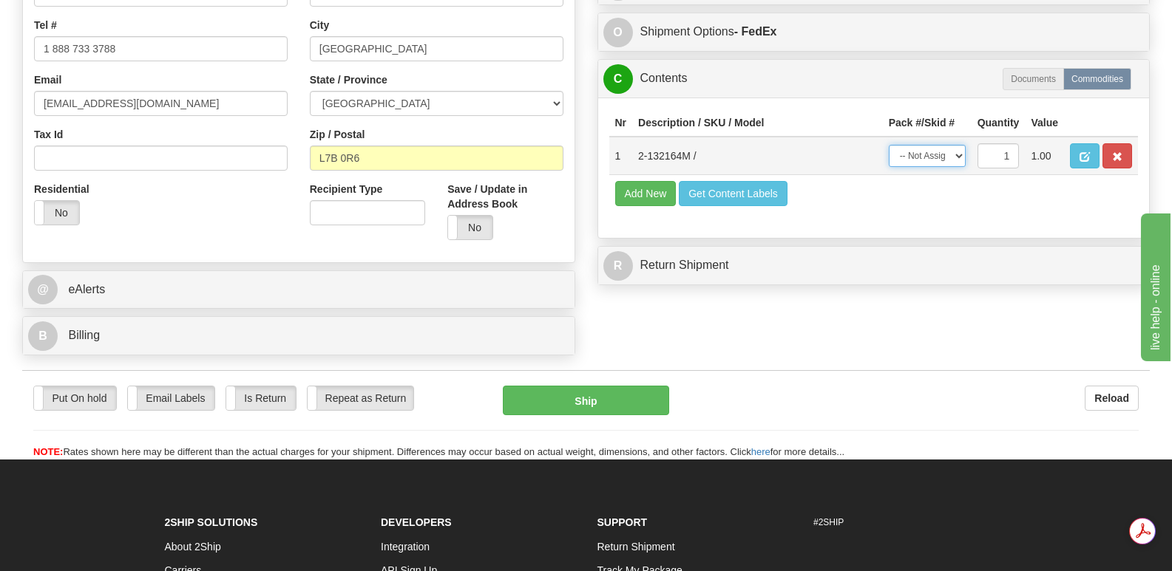
click at [958, 152] on select "-- Not Assigned -- Package 1" at bounding box center [927, 156] width 77 height 22
select select "0"
click at [889, 145] on select "-- Not Assigned -- Package 1" at bounding box center [927, 156] width 77 height 22
click at [614, 386] on button "Ship" at bounding box center [586, 401] width 166 height 30
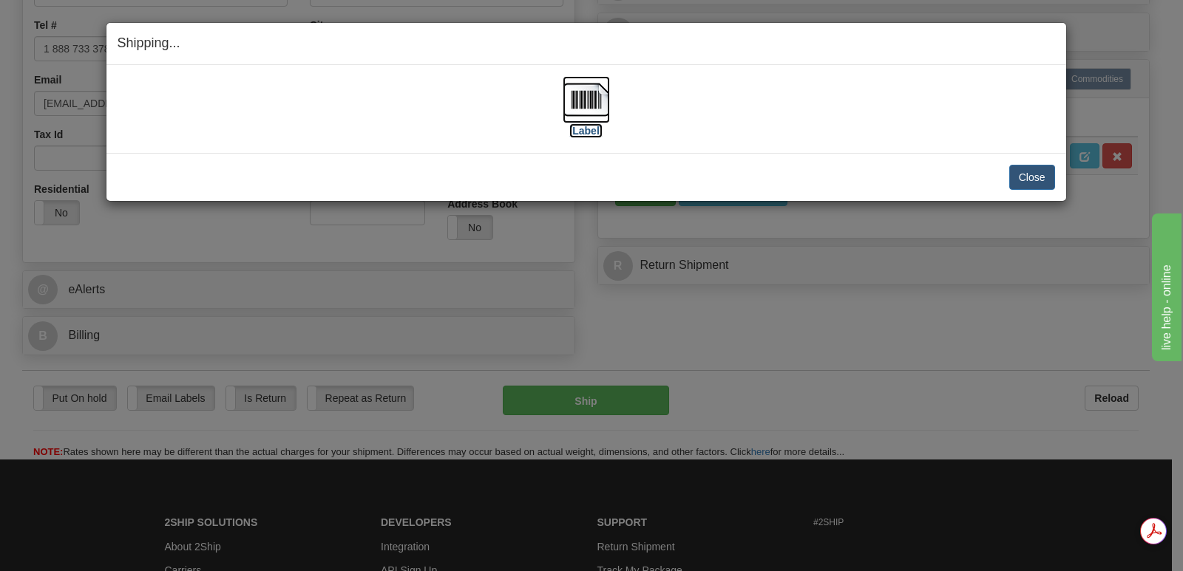
click at [588, 92] on img at bounding box center [586, 99] width 47 height 47
click at [1026, 172] on button "Close" at bounding box center [1032, 177] width 46 height 25
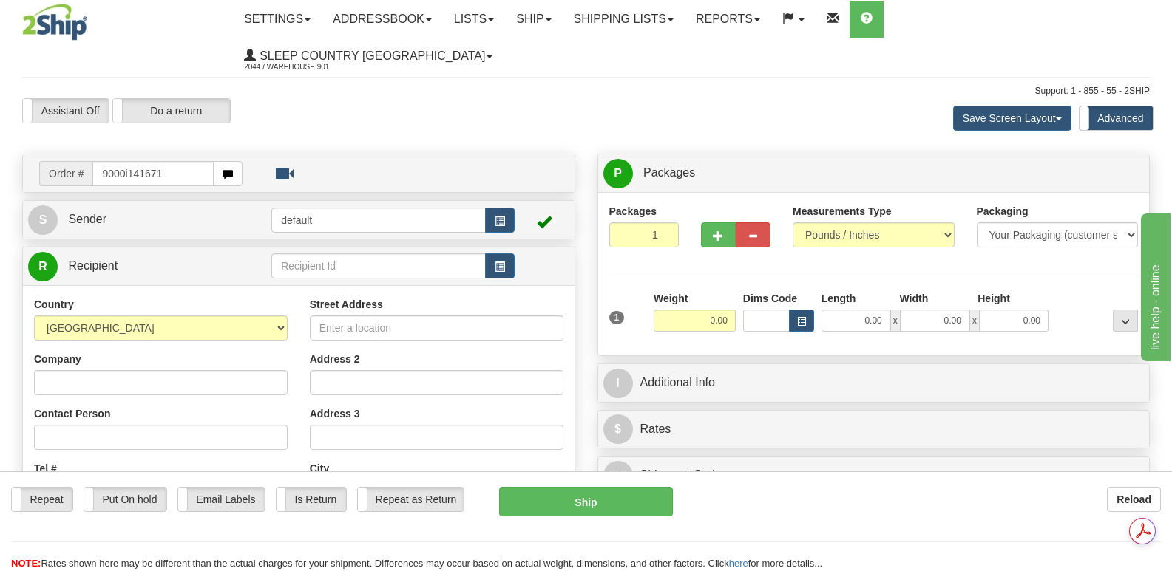
type input "9000i141671"
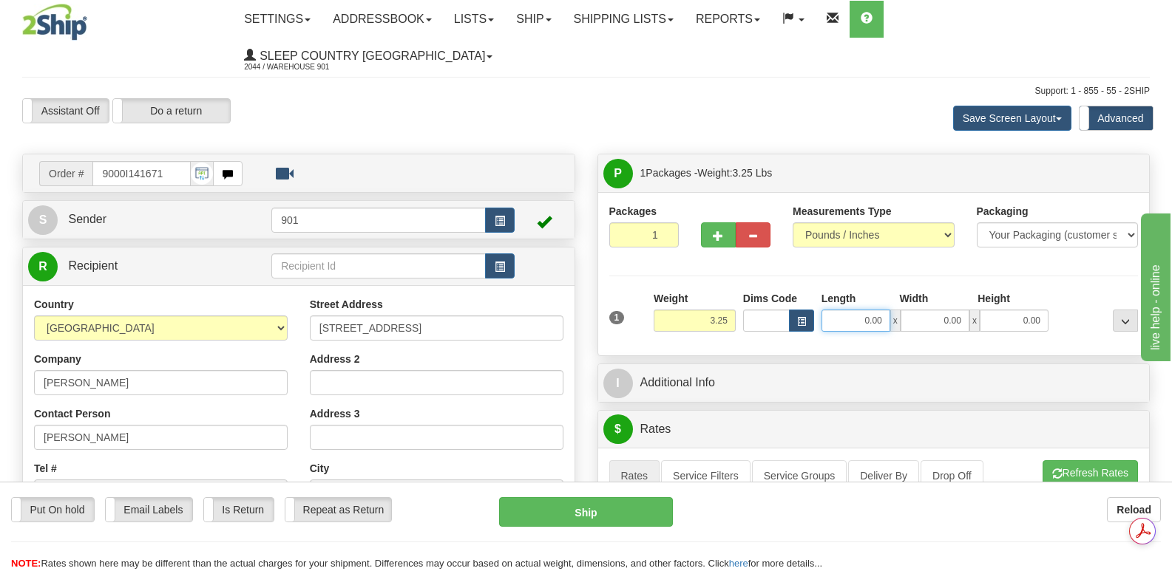
click at [838, 310] on input "0.00" at bounding box center [855, 321] width 69 height 22
type input "26.00"
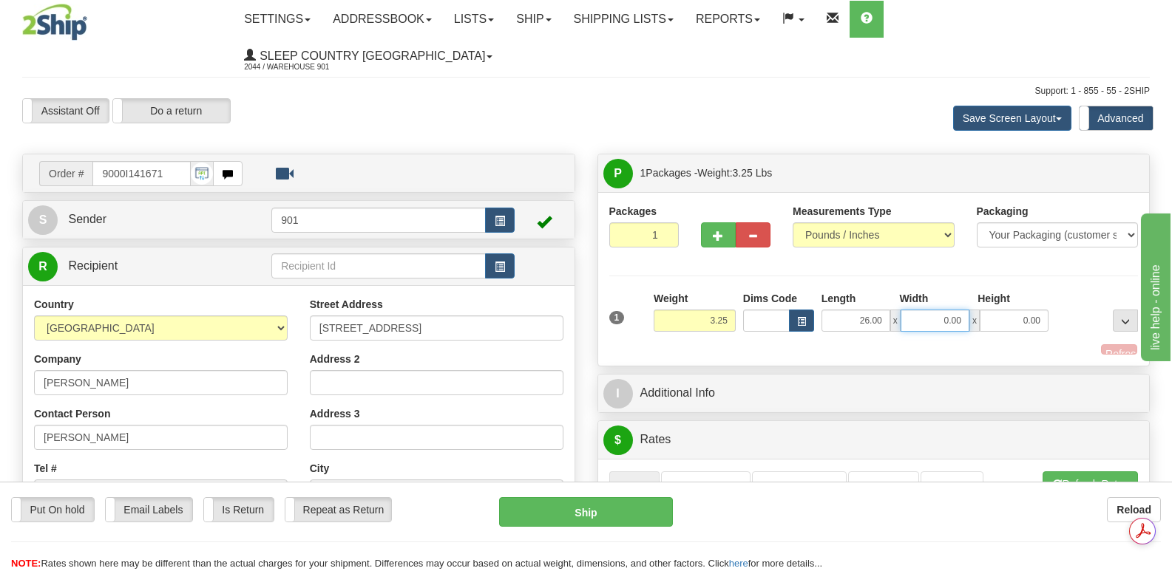
click at [916, 310] on input "0.00" at bounding box center [934, 321] width 69 height 22
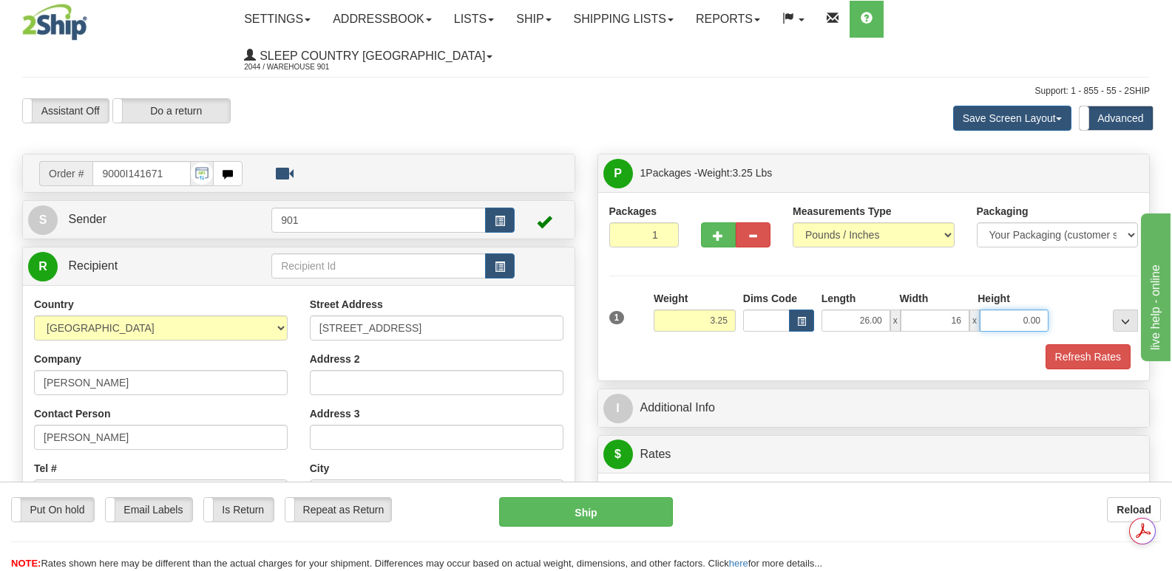
type input "16.00"
click at [996, 310] on input "0.00" at bounding box center [1014, 321] width 69 height 22
type input "6.00"
click at [1093, 345] on button "Refresh Rates" at bounding box center [1087, 357] width 85 height 25
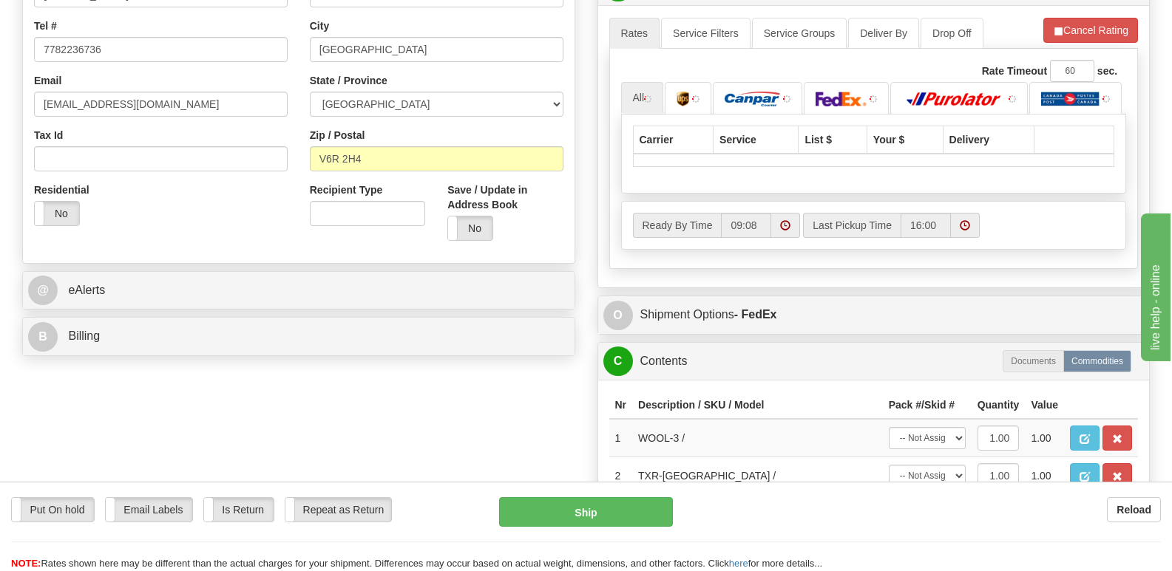
scroll to position [444, 0]
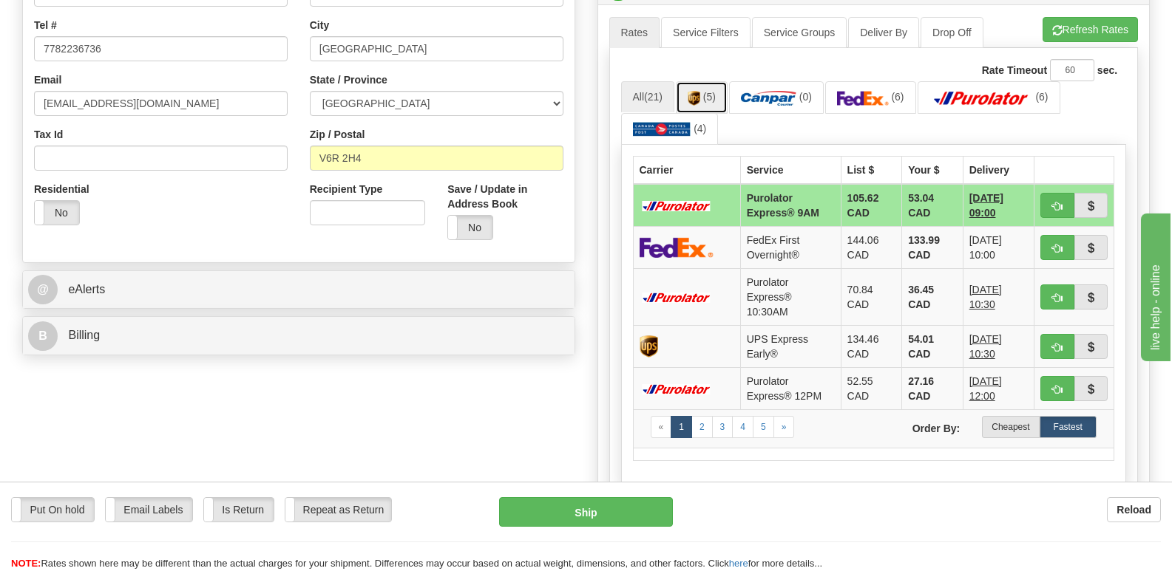
click at [700, 91] on img at bounding box center [694, 98] width 13 height 15
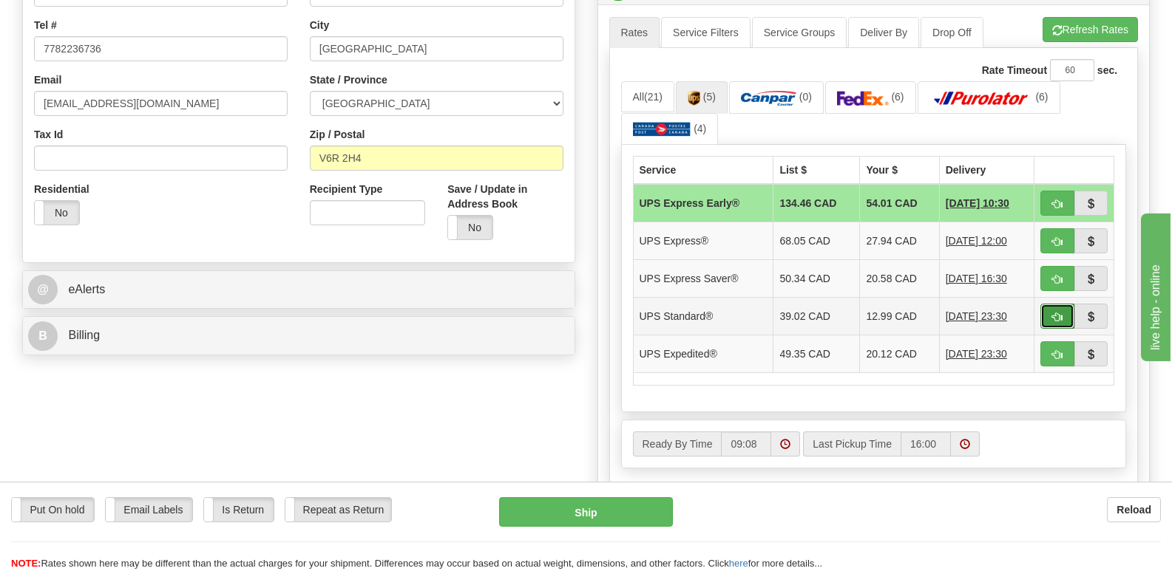
click at [1056, 313] on span "button" at bounding box center [1057, 318] width 10 height 10
type input "11"
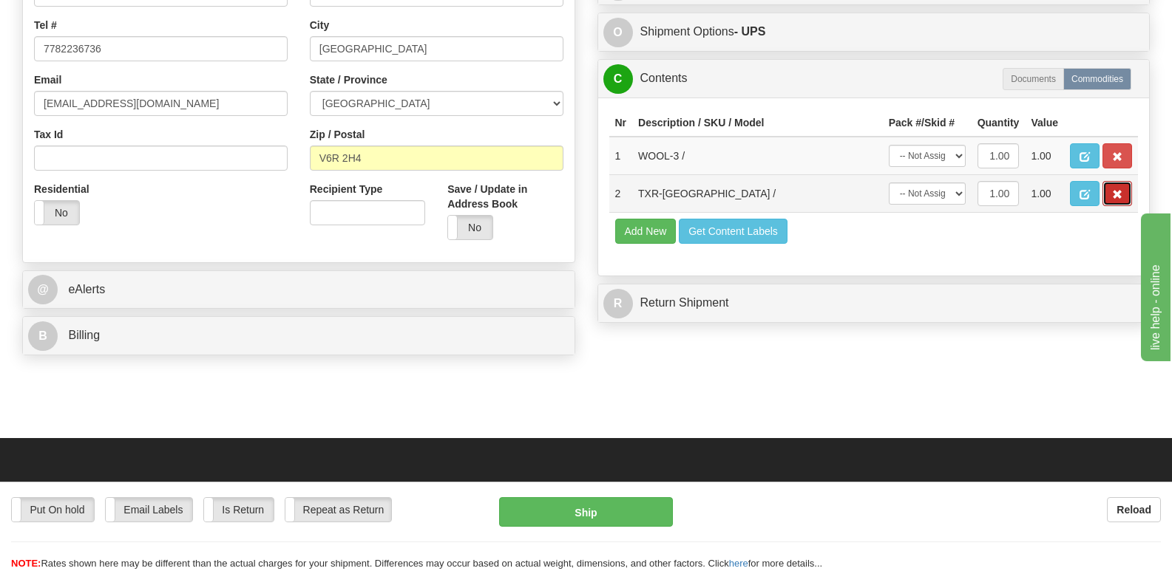
click at [1117, 190] on span "button" at bounding box center [1117, 195] width 10 height 10
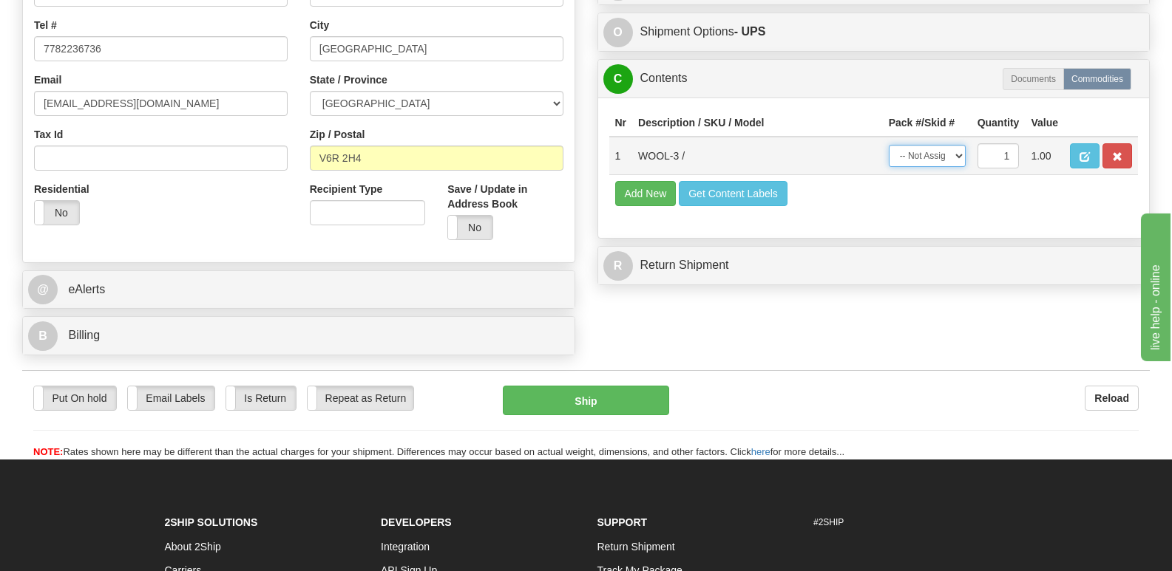
click at [960, 145] on select "-- Not Assigned -- Package 1" at bounding box center [927, 156] width 77 height 22
select select "0"
click at [889, 145] on select "-- Not Assigned -- Package 1" at bounding box center [927, 156] width 77 height 22
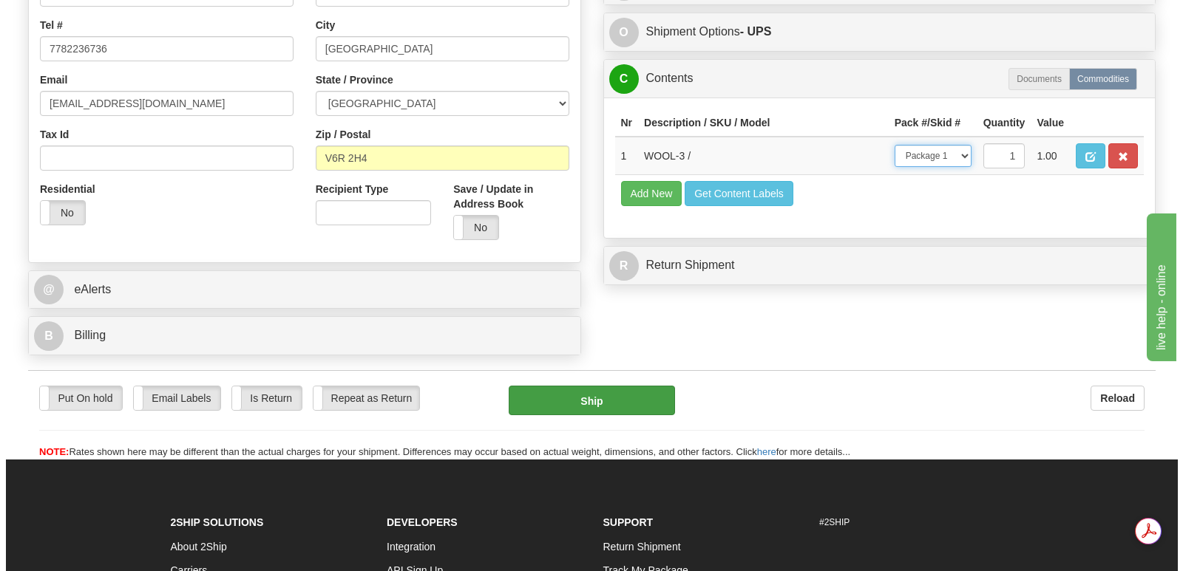
scroll to position [0, 0]
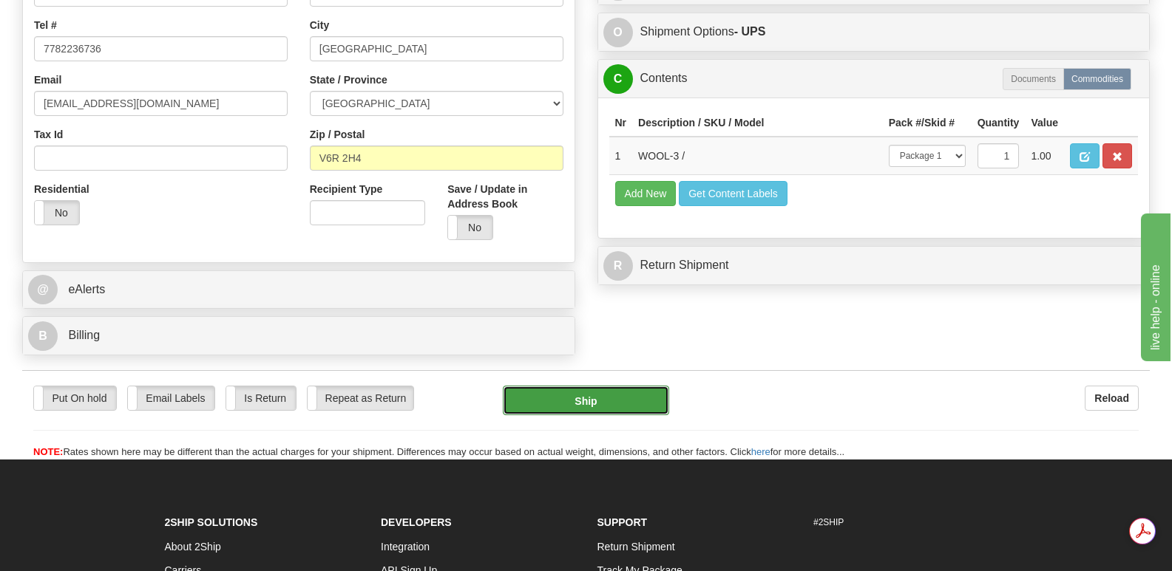
click at [588, 386] on button "Ship" at bounding box center [586, 401] width 166 height 30
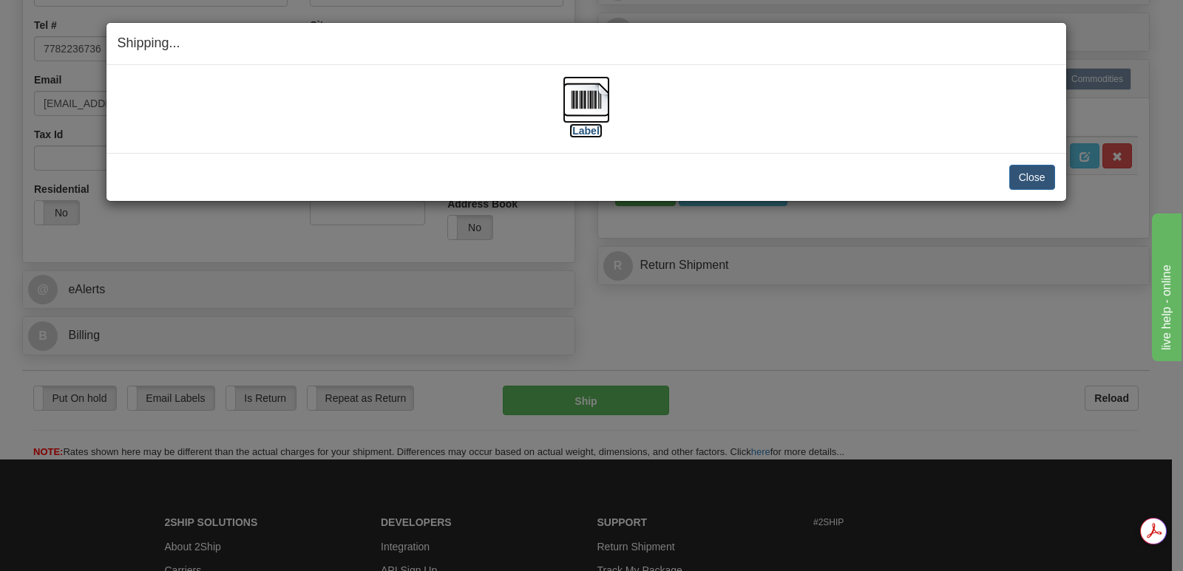
click at [587, 97] on img at bounding box center [586, 99] width 47 height 47
click at [1034, 174] on button "Close" at bounding box center [1032, 177] width 46 height 25
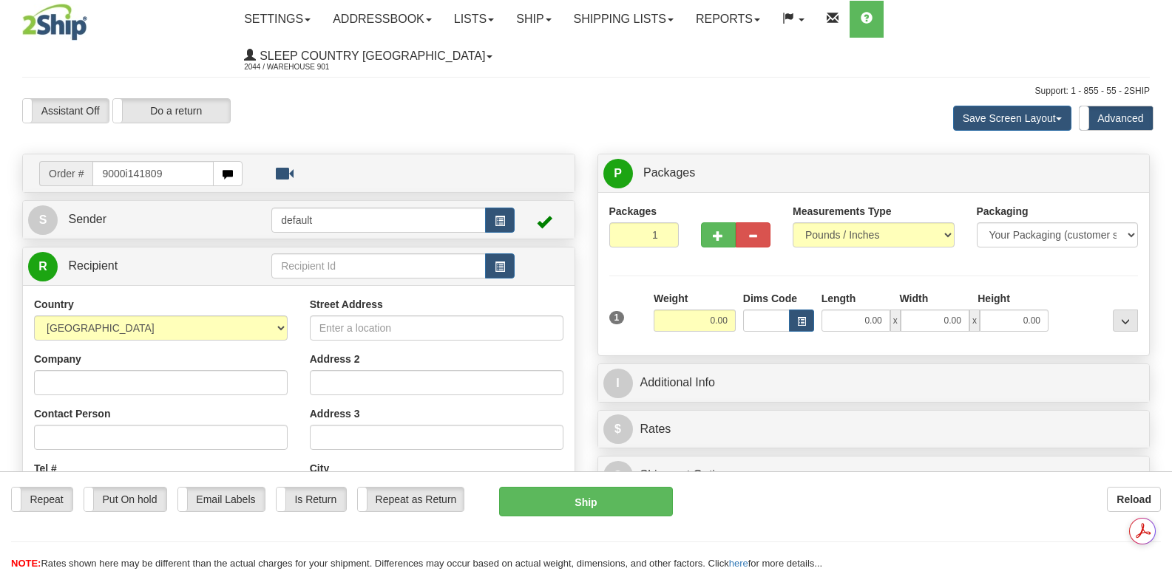
type input "9000i141809"
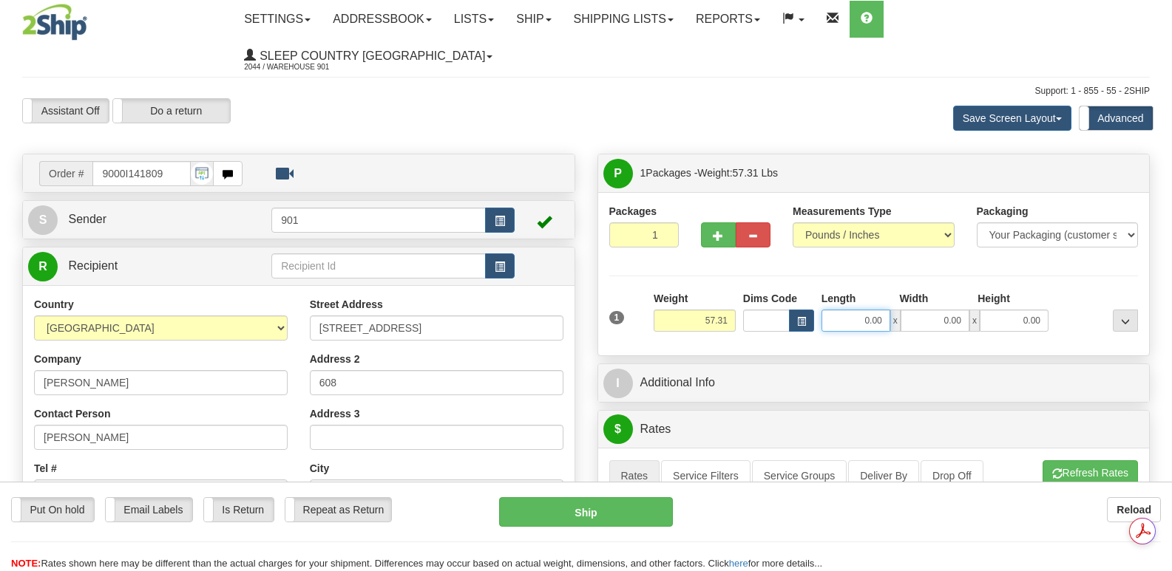
click at [835, 310] on input "0.00" at bounding box center [855, 321] width 69 height 22
type input "42.00"
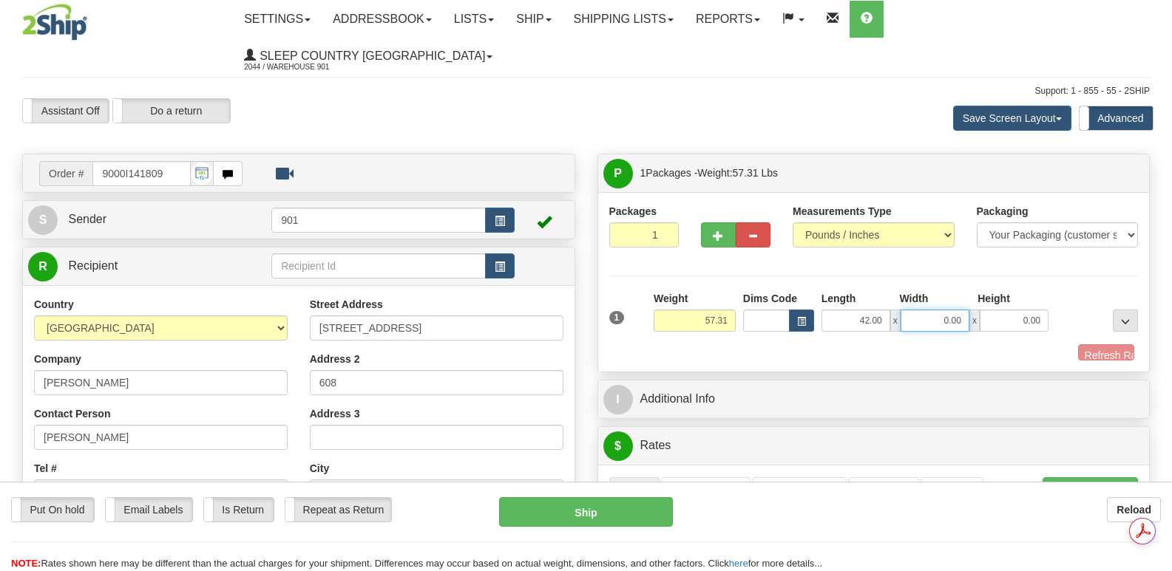
click at [917, 310] on input "0.00" at bounding box center [934, 321] width 69 height 22
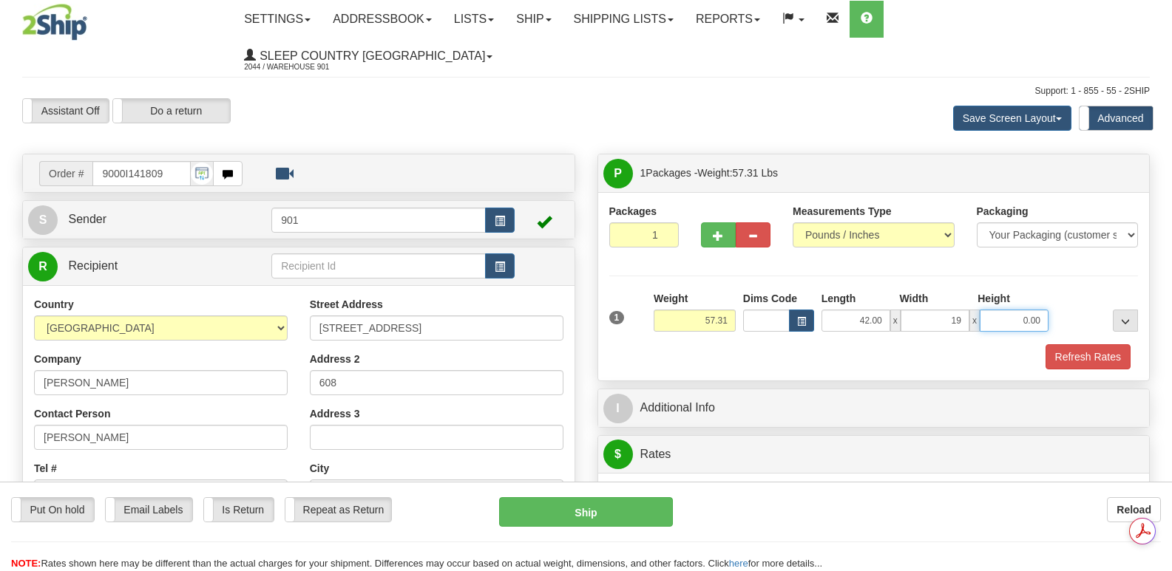
type input "19.00"
click at [991, 310] on input "0.00" at bounding box center [1014, 321] width 69 height 22
type input "19.00"
click at [1093, 345] on button "Refresh Rates" at bounding box center [1087, 357] width 85 height 25
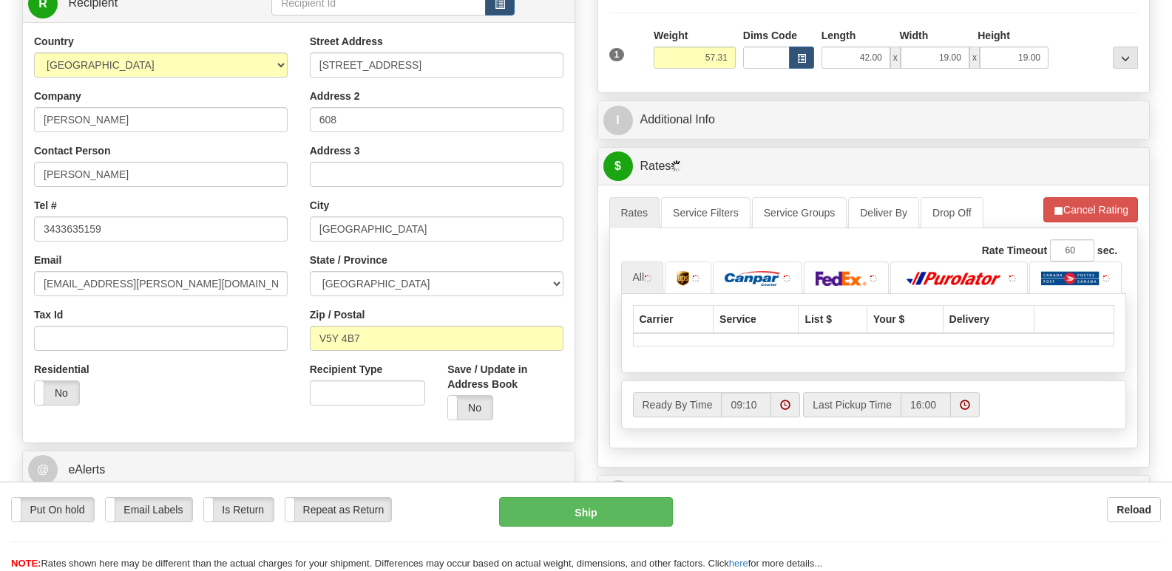
scroll to position [296, 0]
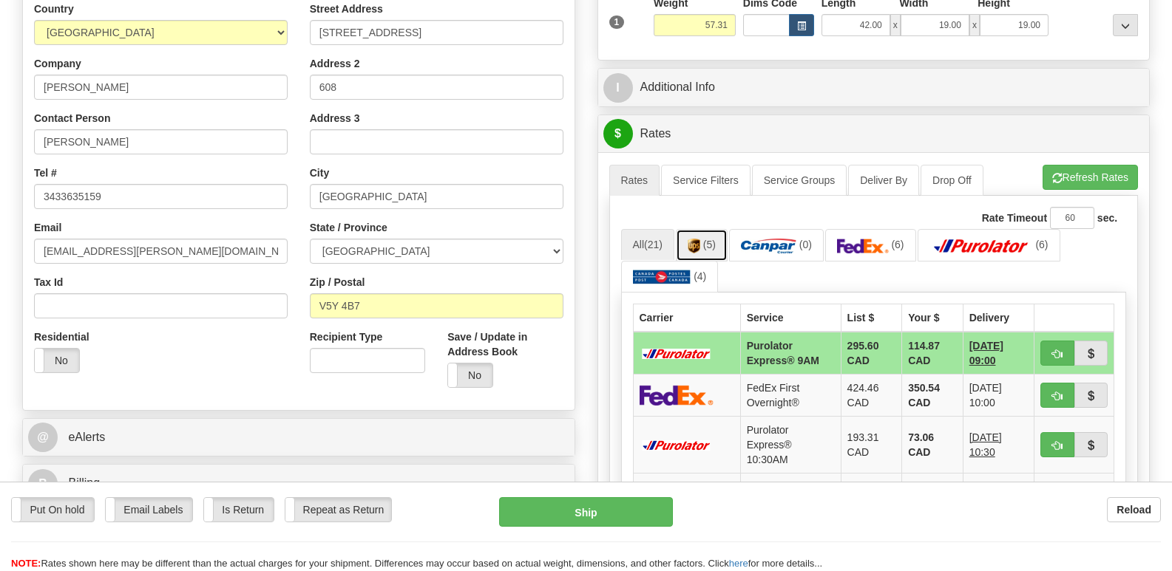
click at [703, 229] on link "(5)" at bounding box center [702, 245] width 52 height 32
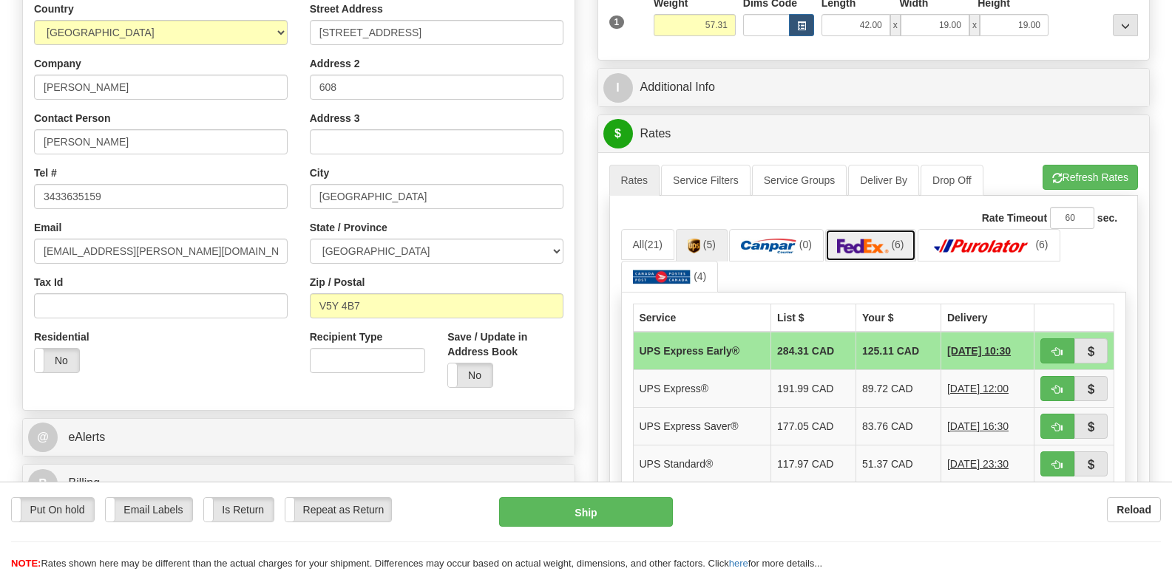
click at [871, 239] on img at bounding box center [863, 246] width 52 height 15
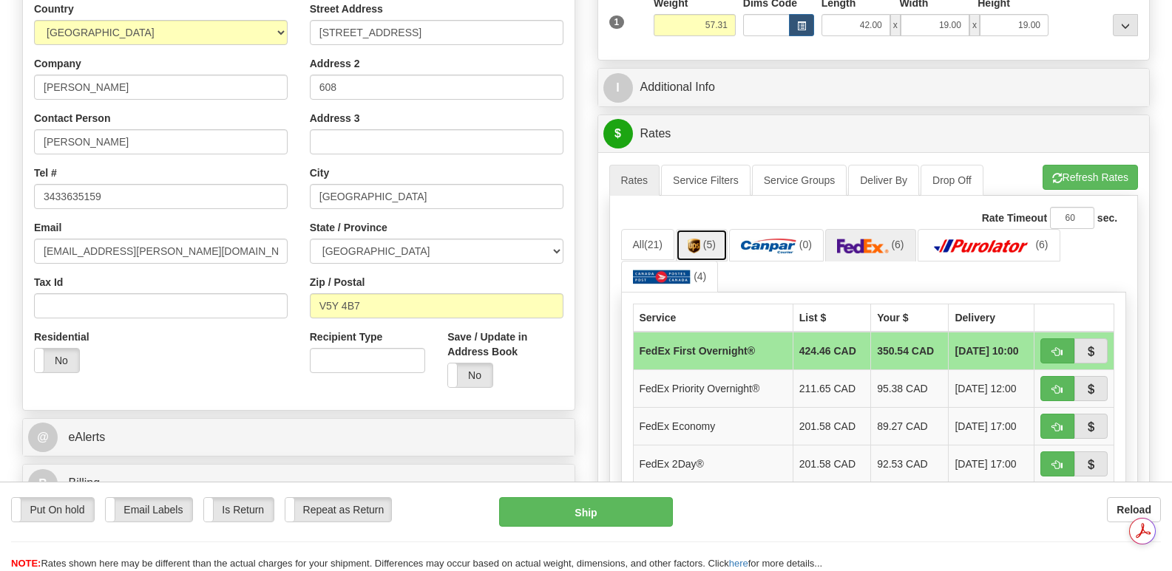
click at [699, 239] on img at bounding box center [694, 246] width 13 height 15
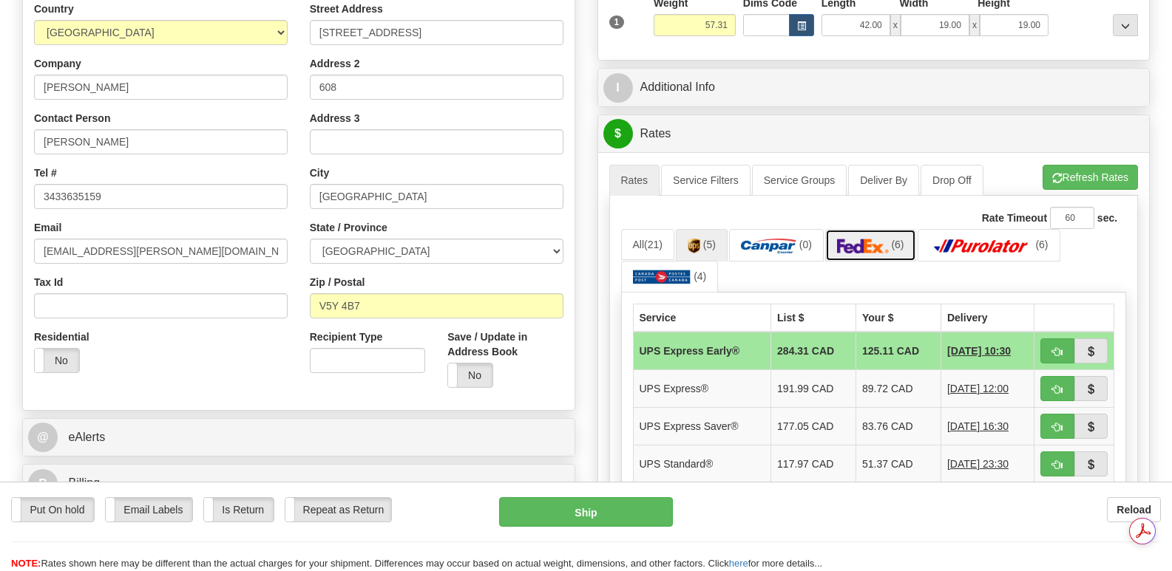
click at [881, 239] on img at bounding box center [863, 246] width 52 height 15
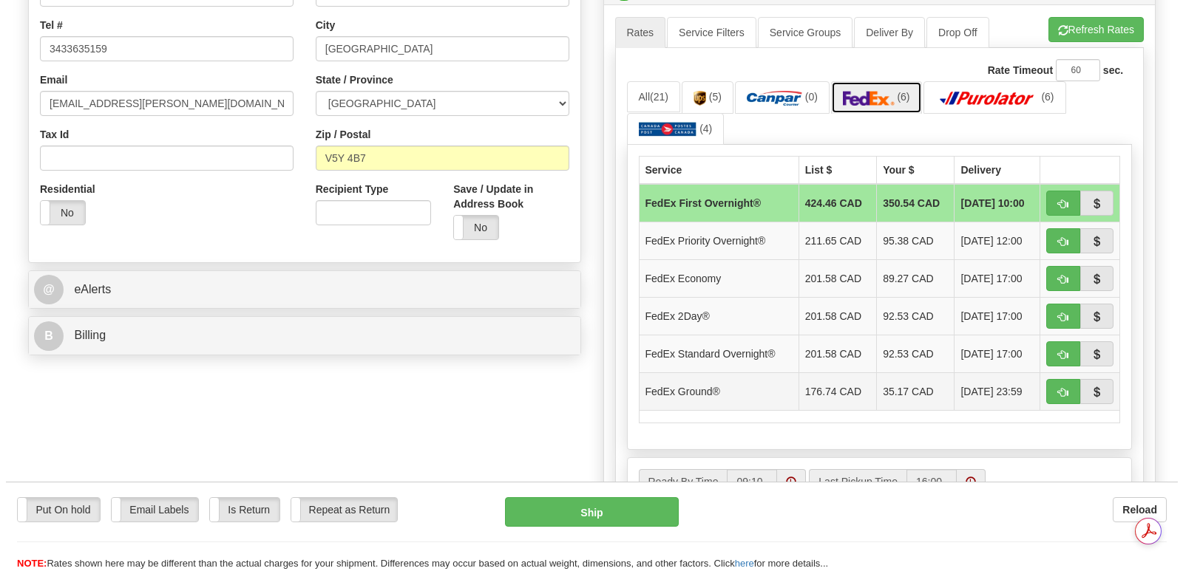
scroll to position [0, 0]
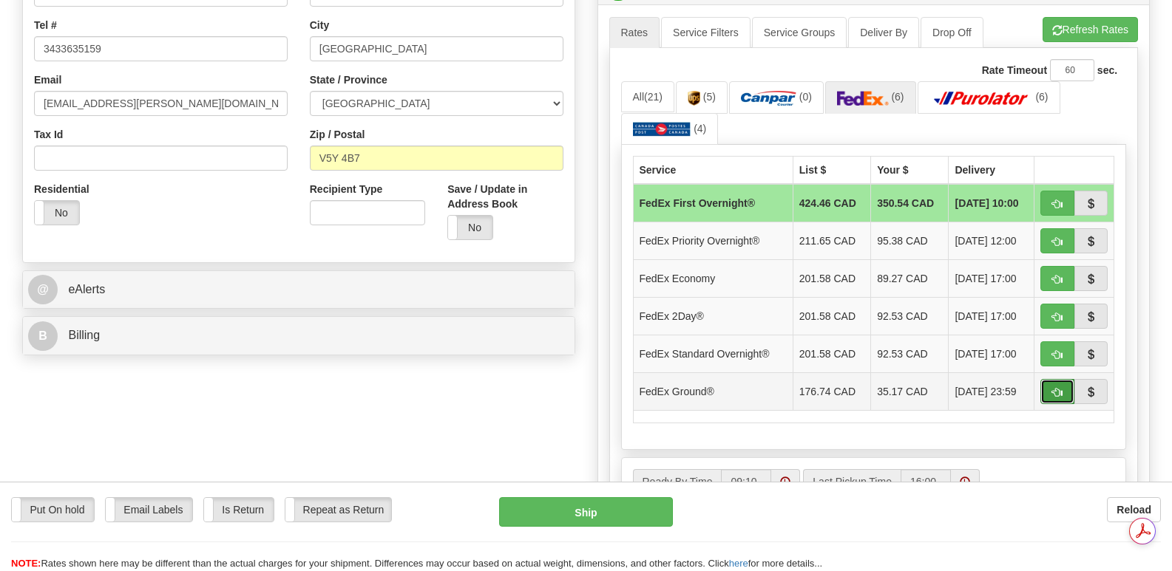
click at [1054, 388] on span "button" at bounding box center [1057, 393] width 10 height 10
type input "92"
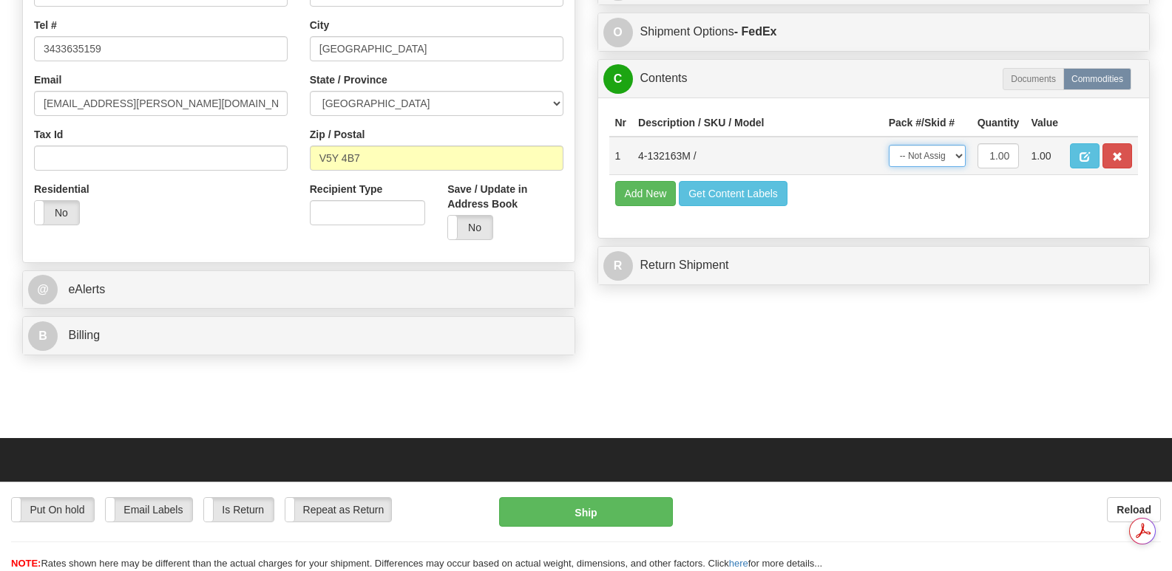
click at [960, 151] on select "-- Not Assigned -- Package 1" at bounding box center [927, 156] width 77 height 22
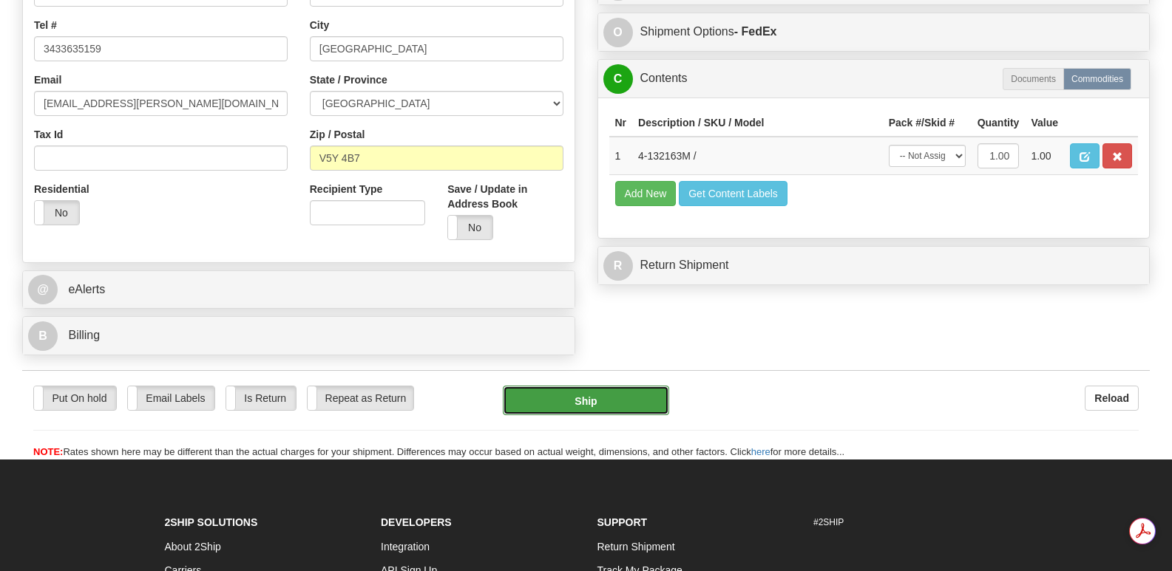
click at [605, 386] on button "Ship" at bounding box center [586, 401] width 166 height 30
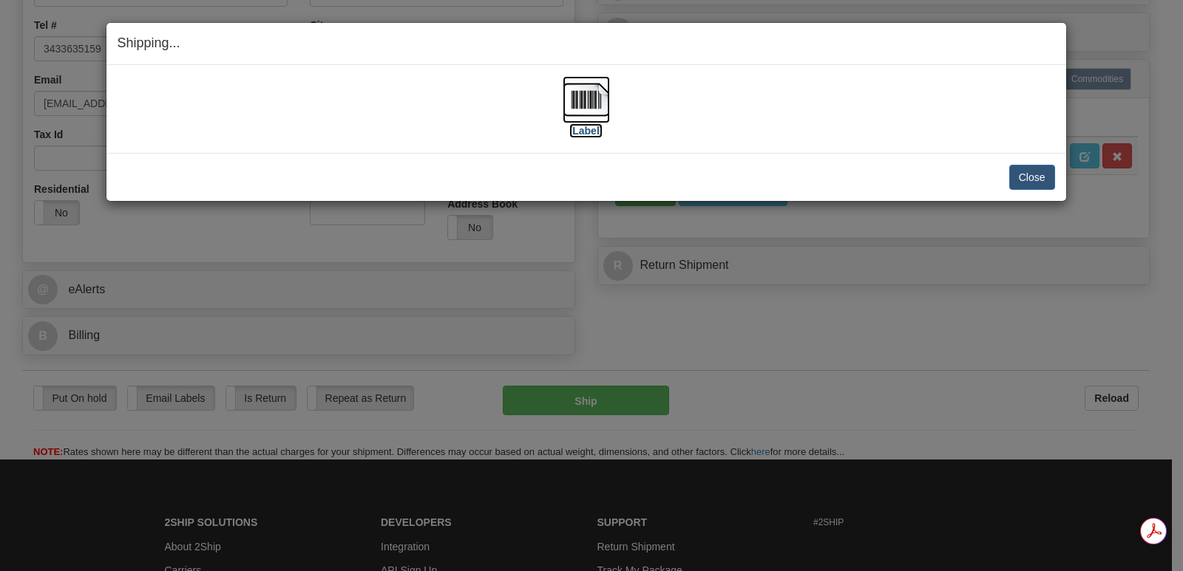
click at [586, 97] on img at bounding box center [586, 99] width 47 height 47
click at [594, 96] on img at bounding box center [586, 99] width 47 height 47
click at [1020, 179] on button "Close" at bounding box center [1032, 177] width 46 height 25
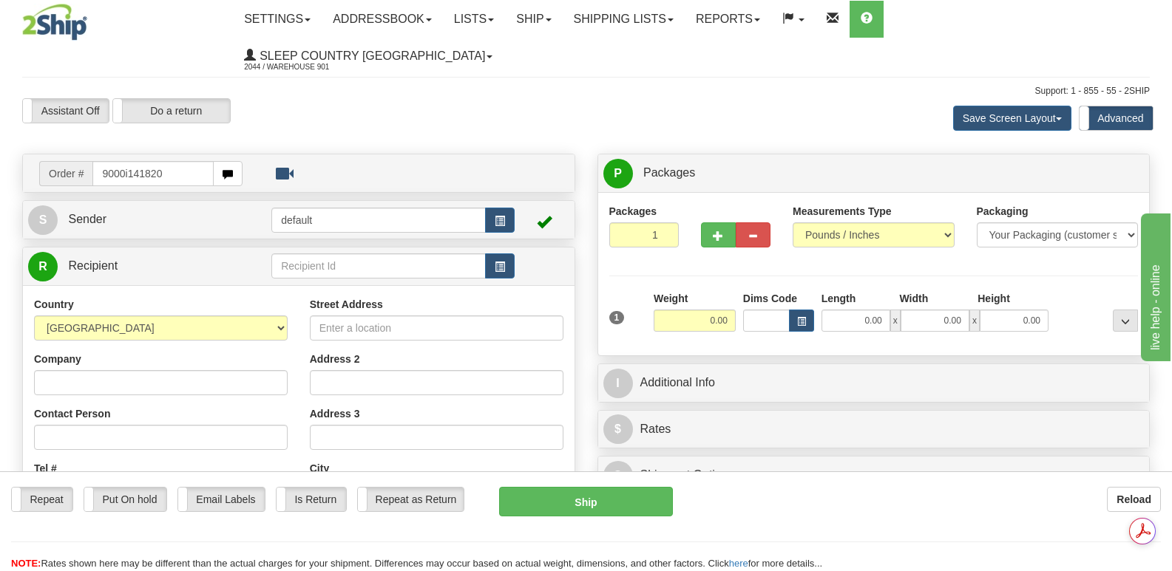
type input "9000i141820"
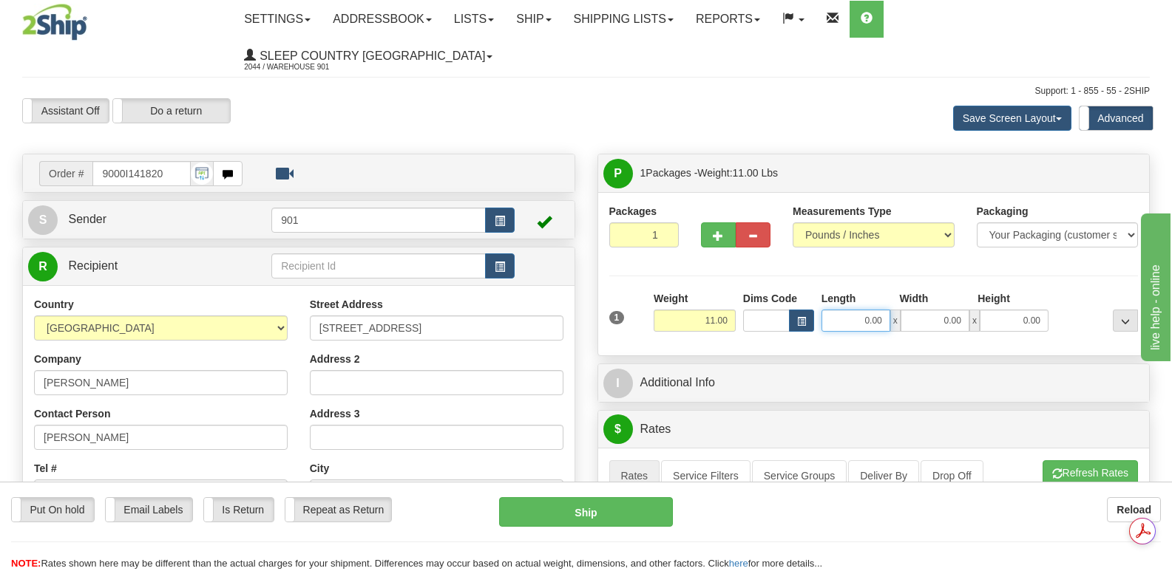
click at [838, 310] on input "0.00" at bounding box center [855, 321] width 69 height 22
type input "19.00"
click at [918, 310] on input "0.00" at bounding box center [934, 321] width 69 height 22
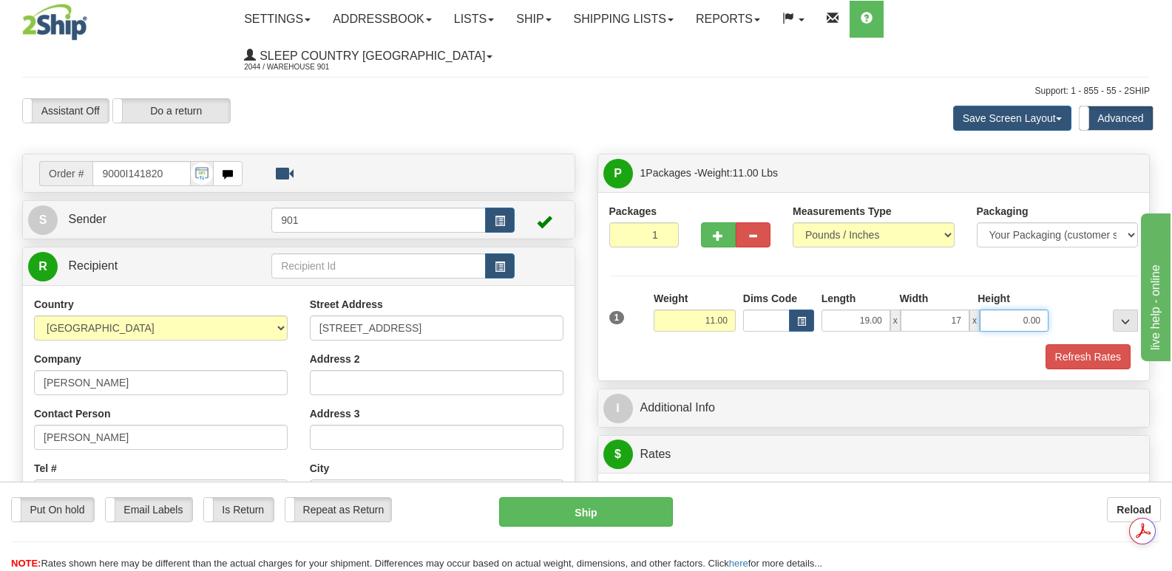
type input "17.00"
click at [992, 310] on input "0.00" at bounding box center [1014, 321] width 69 height 22
type input "8.00"
click at [1081, 345] on button "Refresh Rates" at bounding box center [1087, 357] width 85 height 25
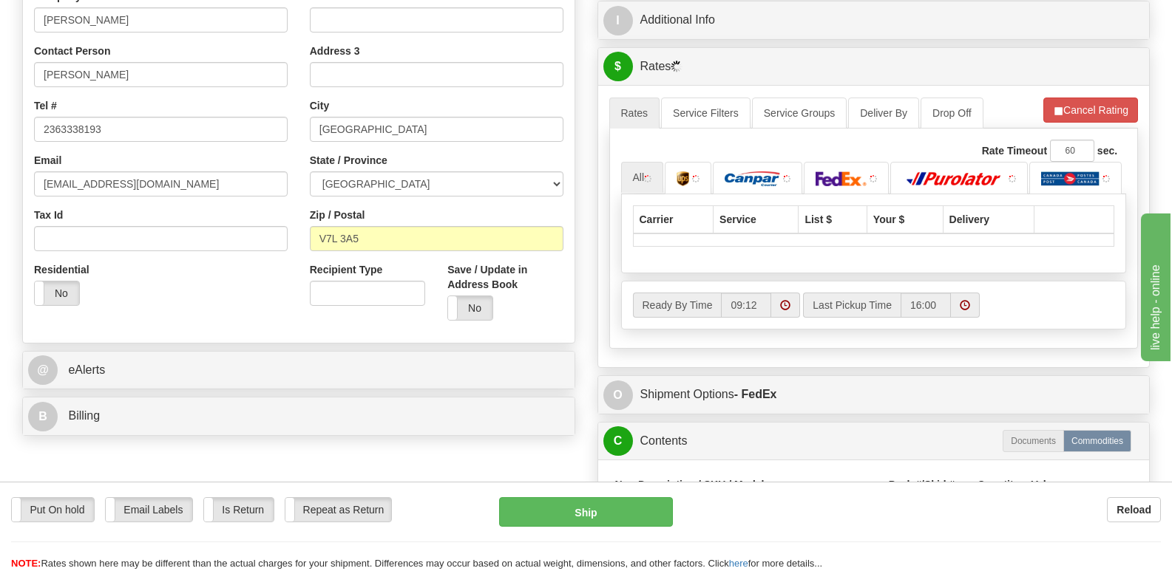
scroll to position [370, 0]
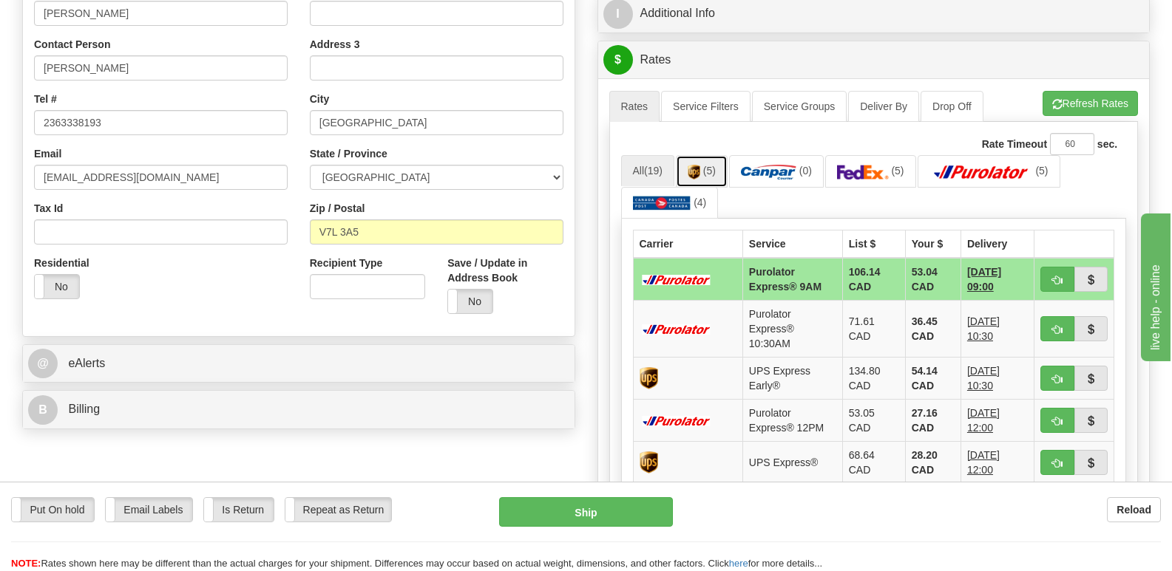
click at [705, 155] on link "(5)" at bounding box center [702, 171] width 52 height 32
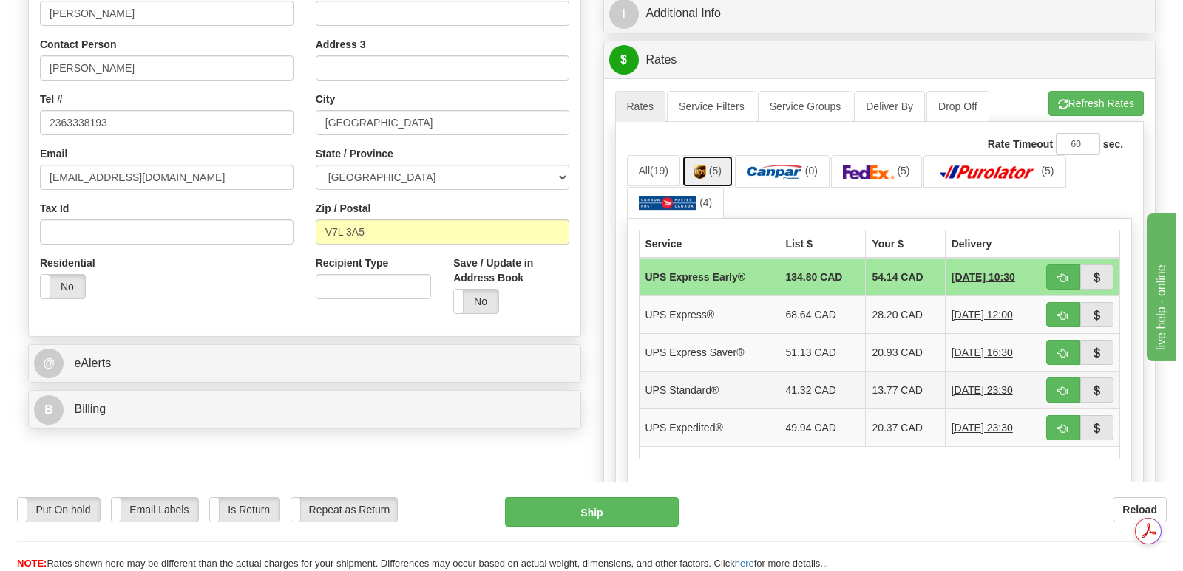
scroll to position [0, 0]
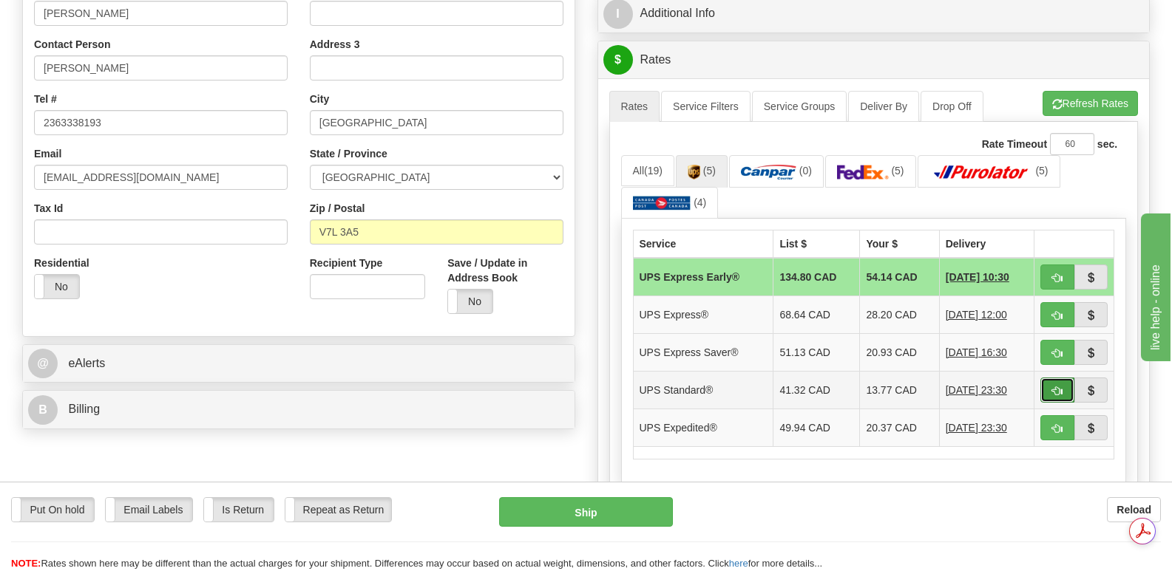
click at [1056, 387] on span "button" at bounding box center [1057, 392] width 10 height 10
type input "11"
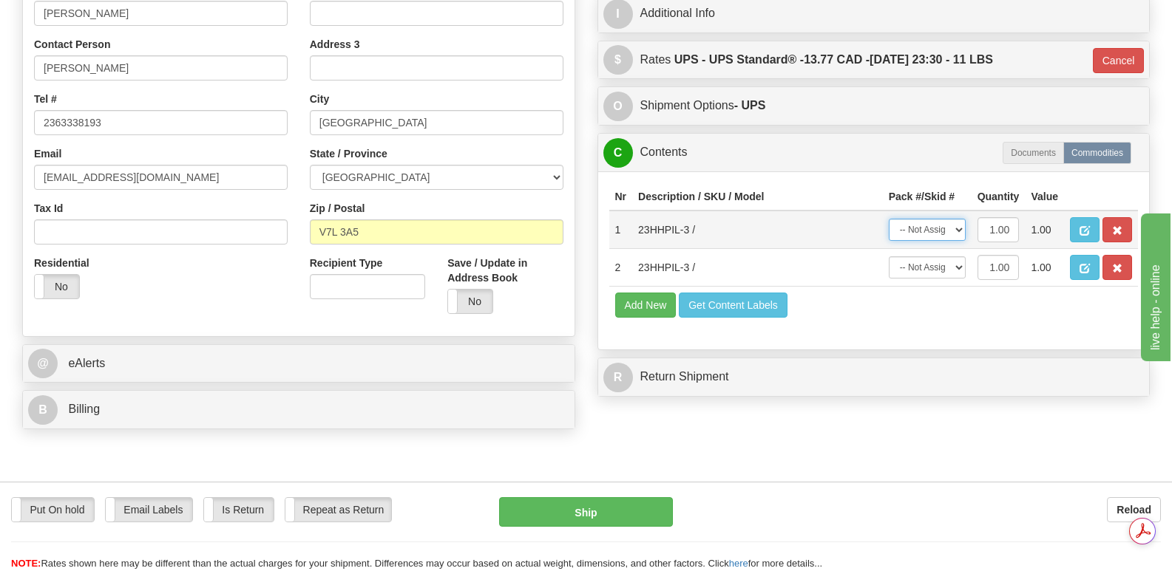
click at [956, 219] on select "-- Not Assigned -- Package 1" at bounding box center [927, 230] width 77 height 22
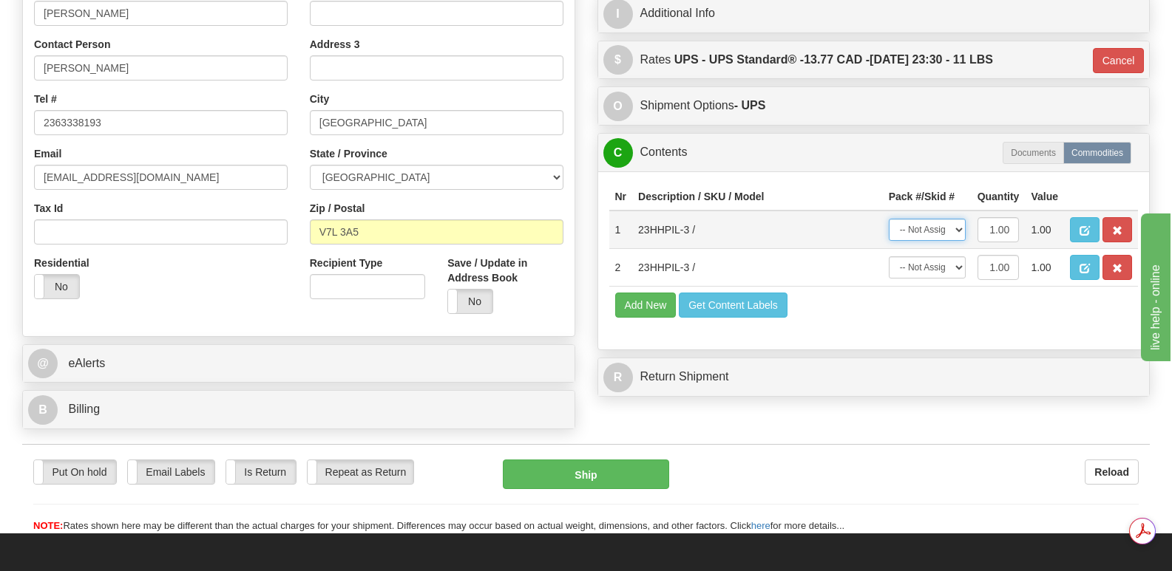
select select "0"
click at [889, 219] on select "-- Not Assigned -- Package 1" at bounding box center [927, 230] width 77 height 22
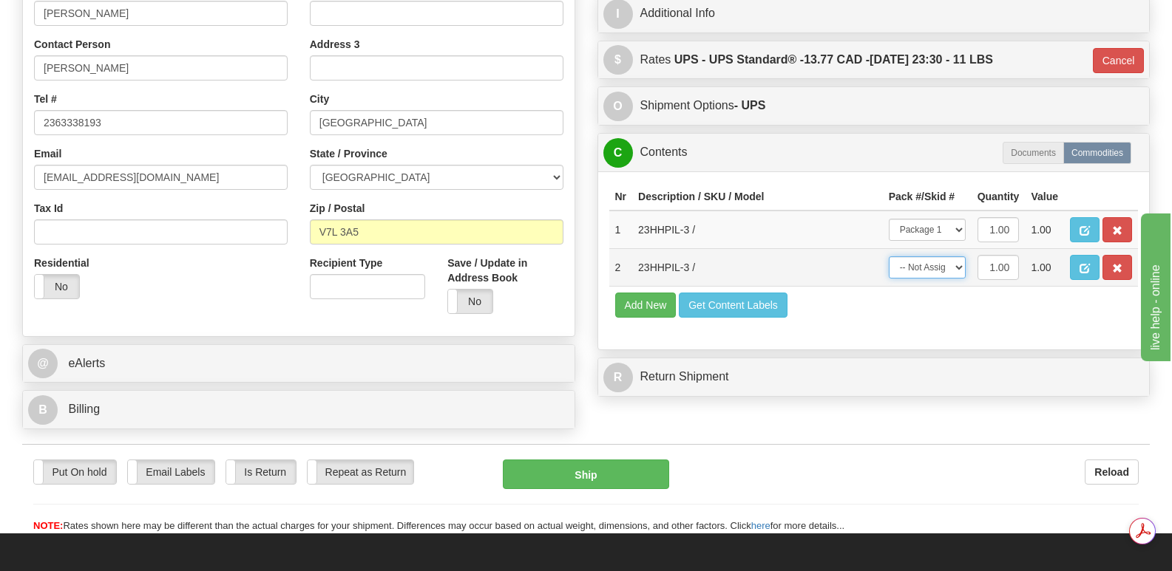
click at [960, 257] on select "-- Not Assigned -- Package 1" at bounding box center [927, 268] width 77 height 22
select select "0"
click at [889, 257] on select "-- Not Assigned -- Package 1" at bounding box center [927, 268] width 77 height 22
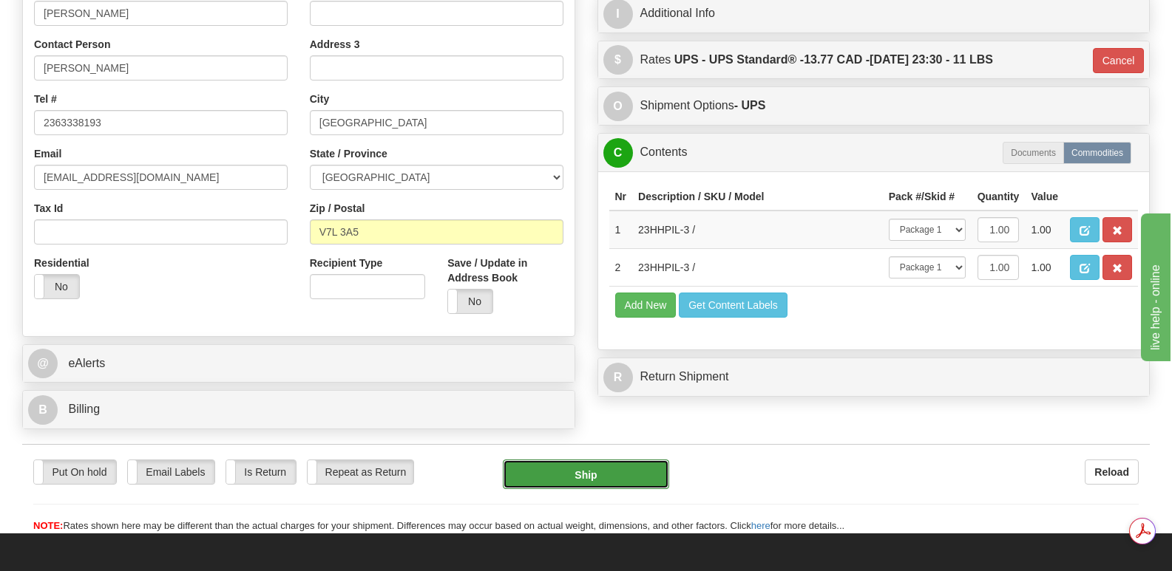
click at [598, 460] on button "Ship" at bounding box center [586, 475] width 166 height 30
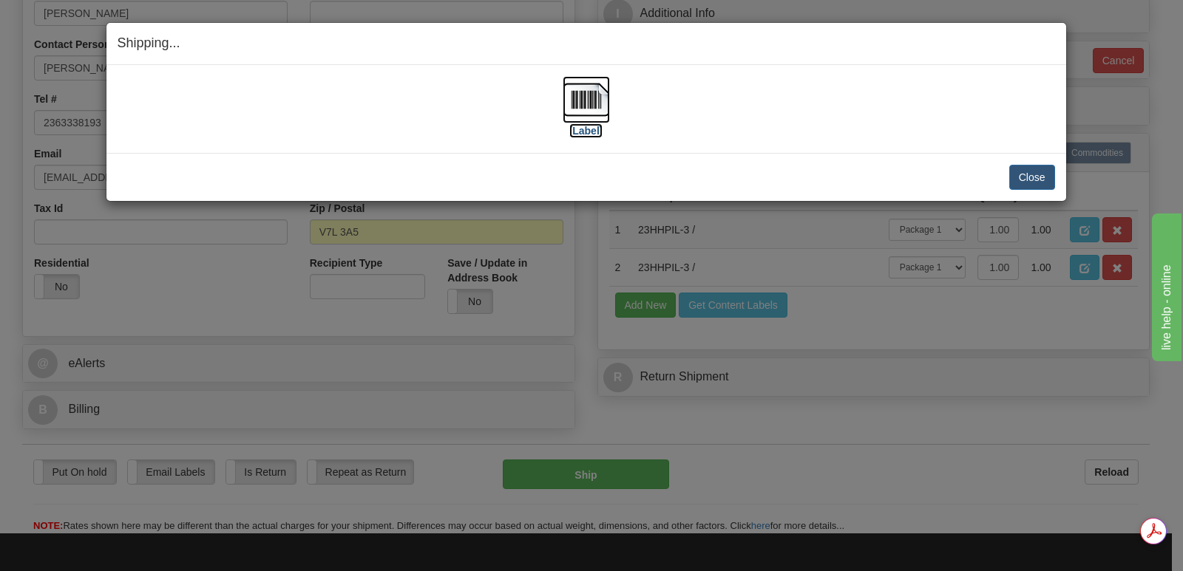
click at [596, 97] on img at bounding box center [586, 99] width 47 height 47
click at [1028, 174] on button "Close" at bounding box center [1032, 177] width 46 height 25
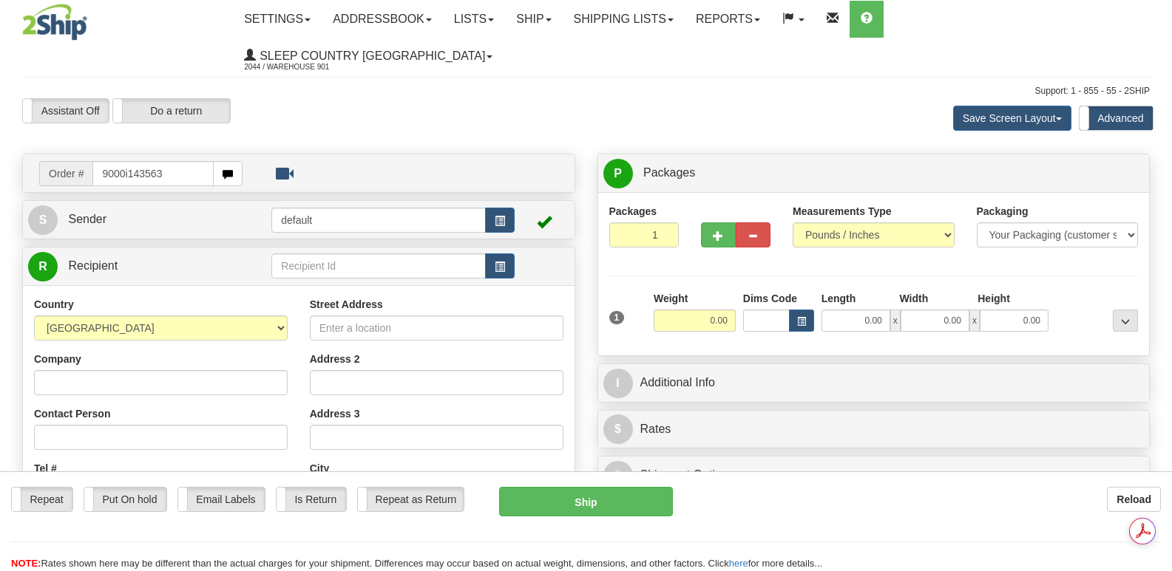
type input "9000i143563"
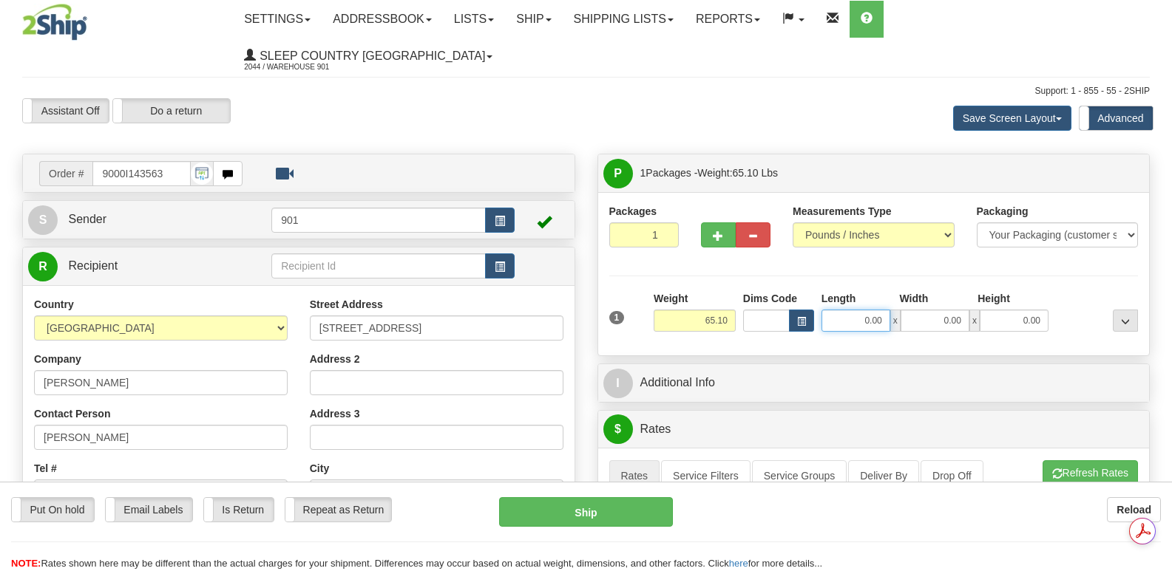
click at [837, 310] on input "0.00" at bounding box center [855, 321] width 69 height 22
type input "72.00"
click at [922, 310] on input "0.00" at bounding box center [934, 321] width 69 height 22
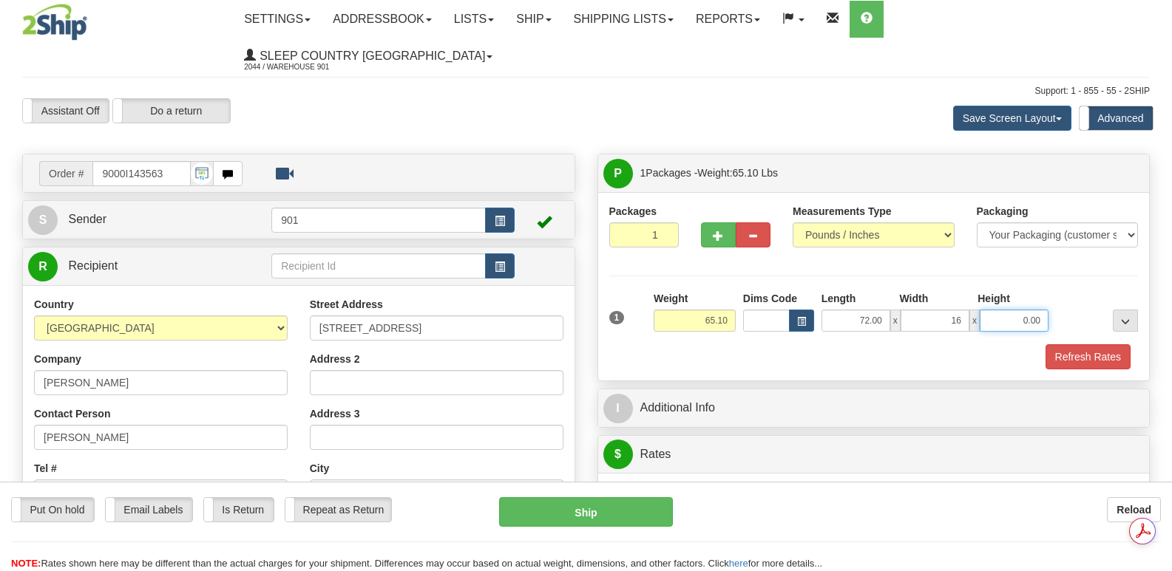
type input "16.00"
click at [990, 310] on input "0.00" at bounding box center [1014, 321] width 69 height 22
type input "10.00"
click at [1076, 345] on button "Refresh Rates" at bounding box center [1087, 357] width 85 height 25
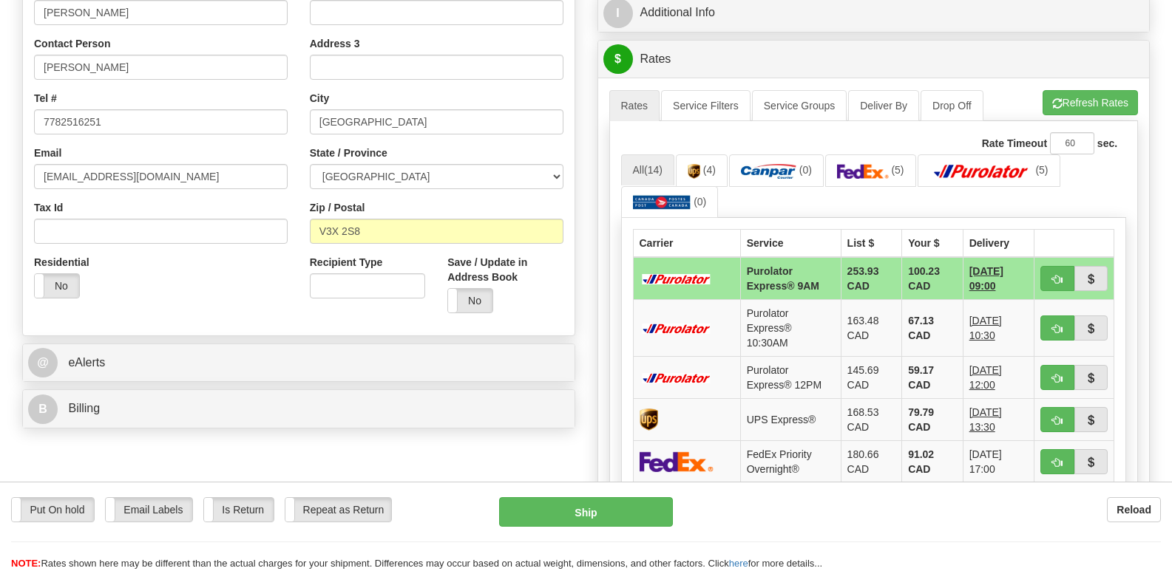
scroll to position [444, 0]
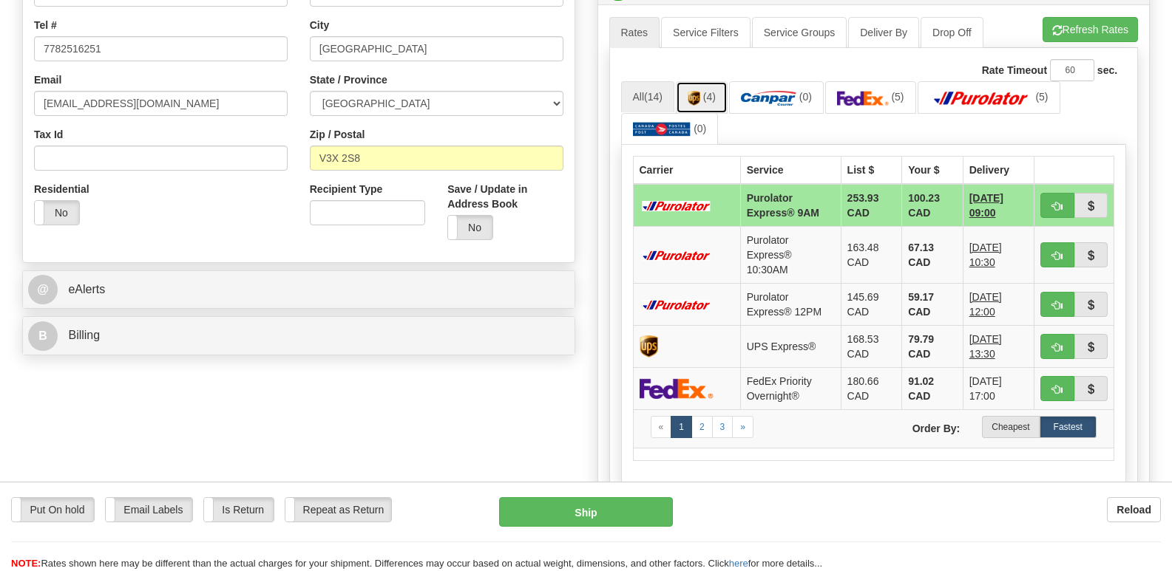
click at [700, 91] on img at bounding box center [694, 98] width 13 height 15
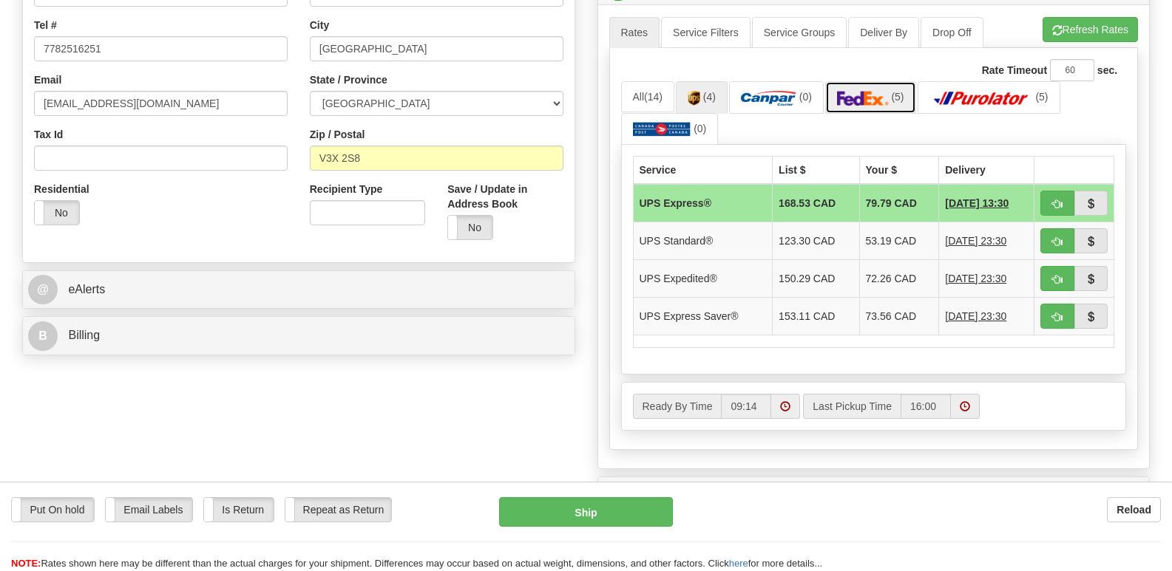
click at [871, 91] on img at bounding box center [863, 98] width 52 height 15
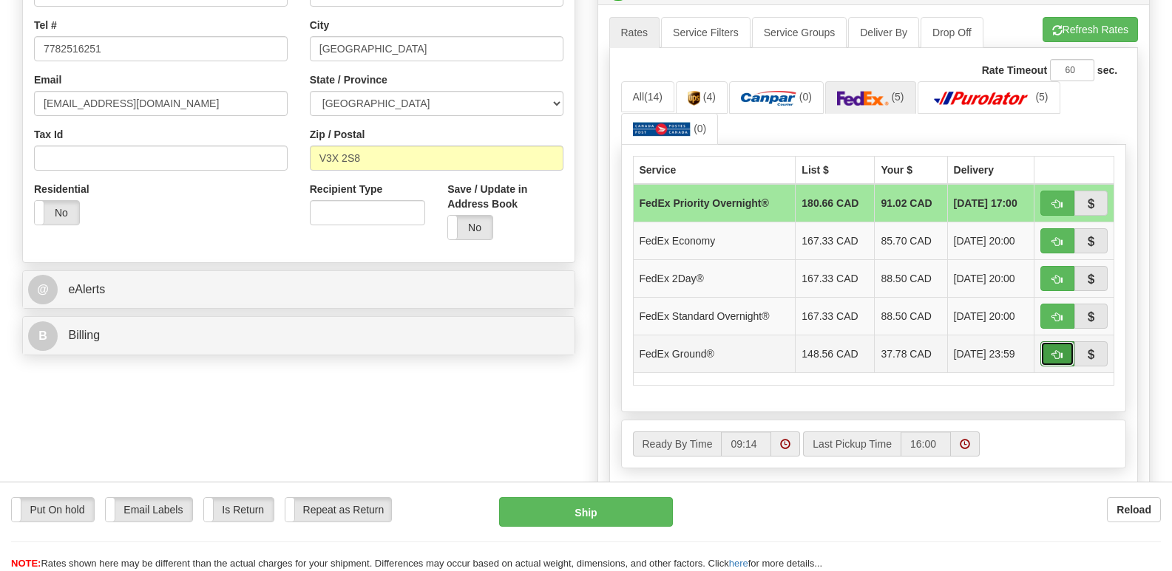
click at [1061, 350] on span "button" at bounding box center [1057, 355] width 10 height 10
type input "92"
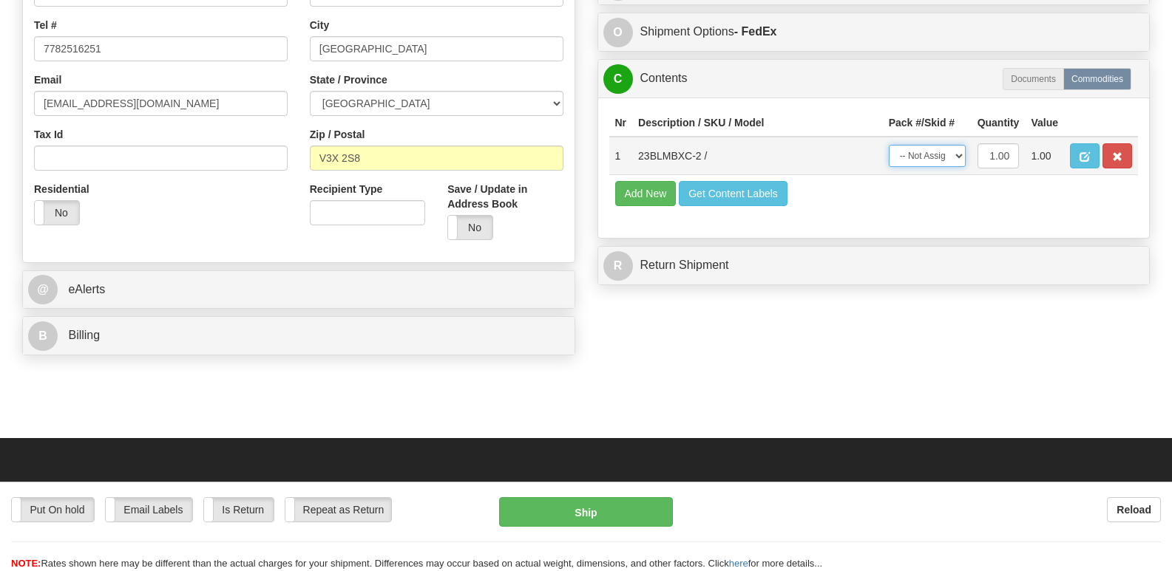
click at [960, 149] on select "-- Not Assigned -- Package 1" at bounding box center [927, 156] width 77 height 22
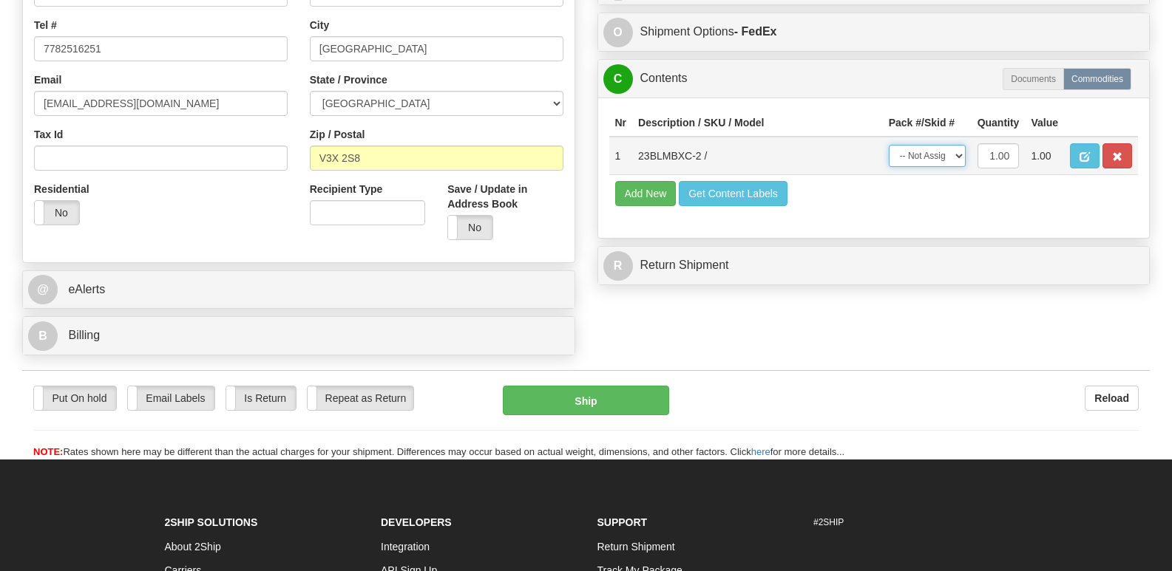
select select "0"
click at [889, 145] on select "-- Not Assigned -- Package 1" at bounding box center [927, 156] width 77 height 22
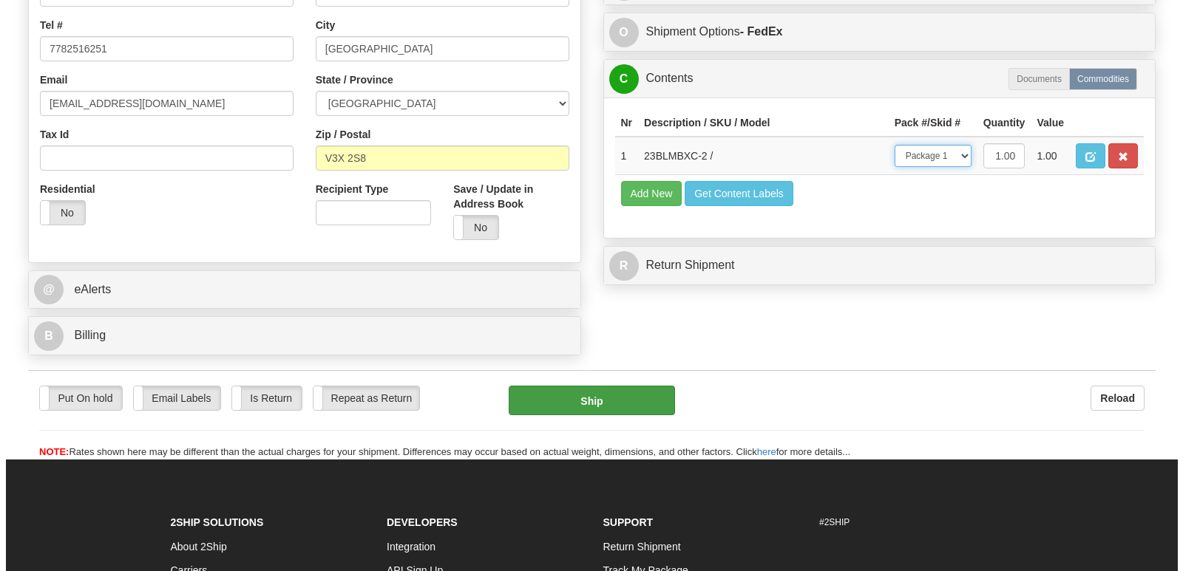
scroll to position [0, 0]
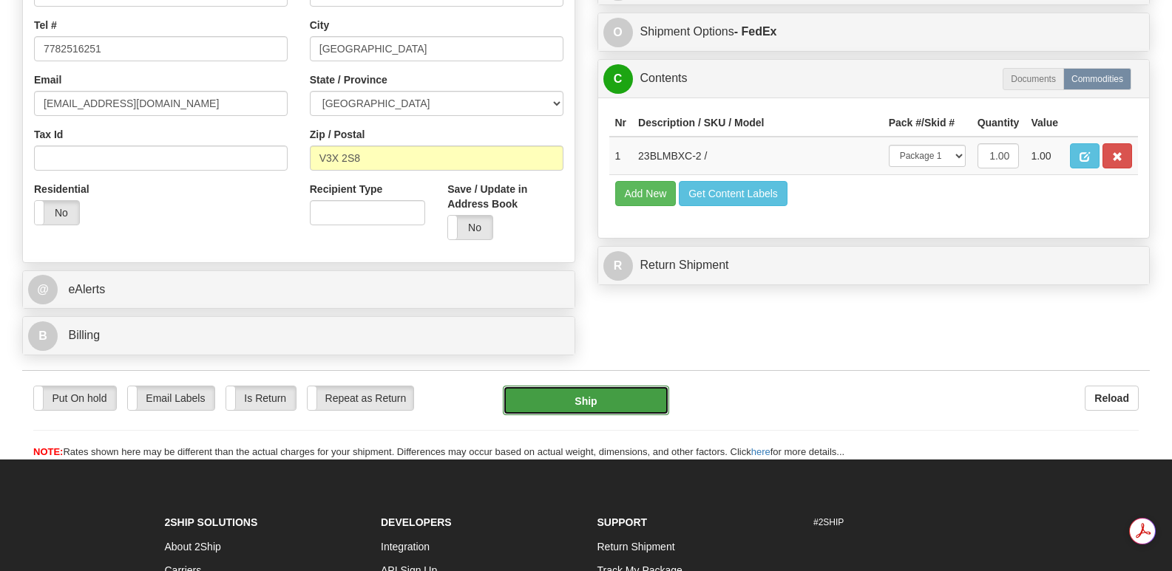
click at [596, 386] on button "Ship" at bounding box center [586, 401] width 166 height 30
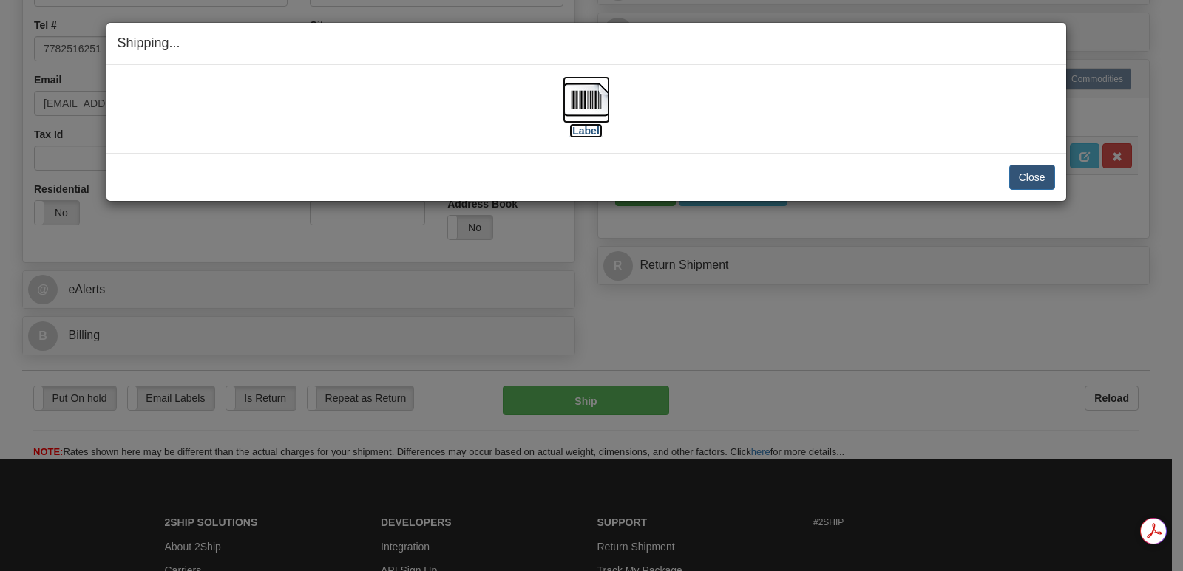
click at [589, 98] on img at bounding box center [586, 99] width 47 height 47
click at [1027, 175] on button "Close" at bounding box center [1032, 177] width 46 height 25
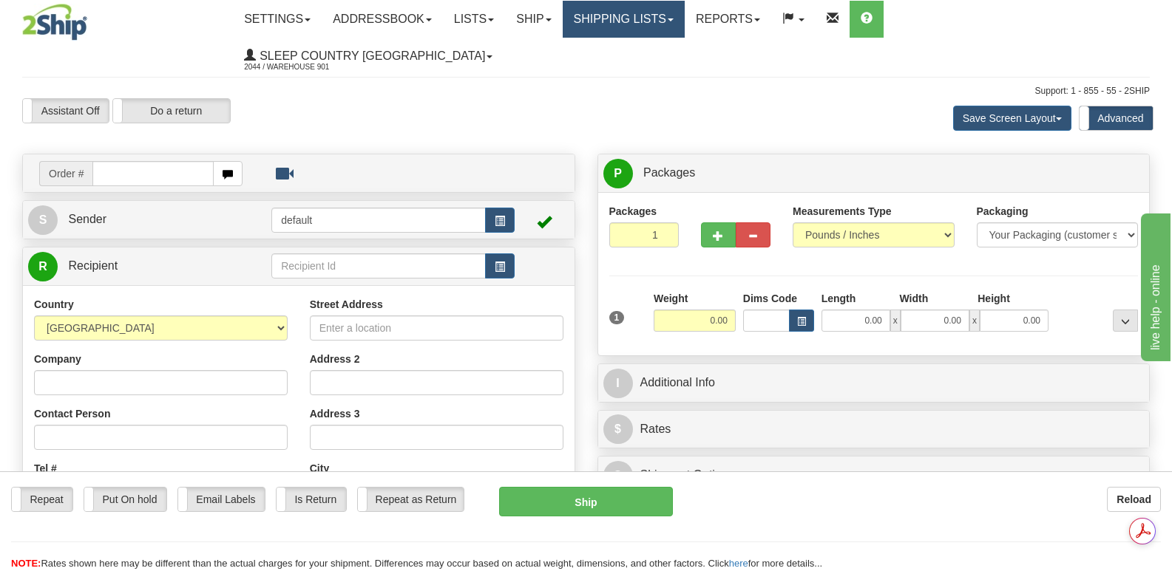
click at [681, 25] on link "Shipping lists" at bounding box center [624, 19] width 122 height 37
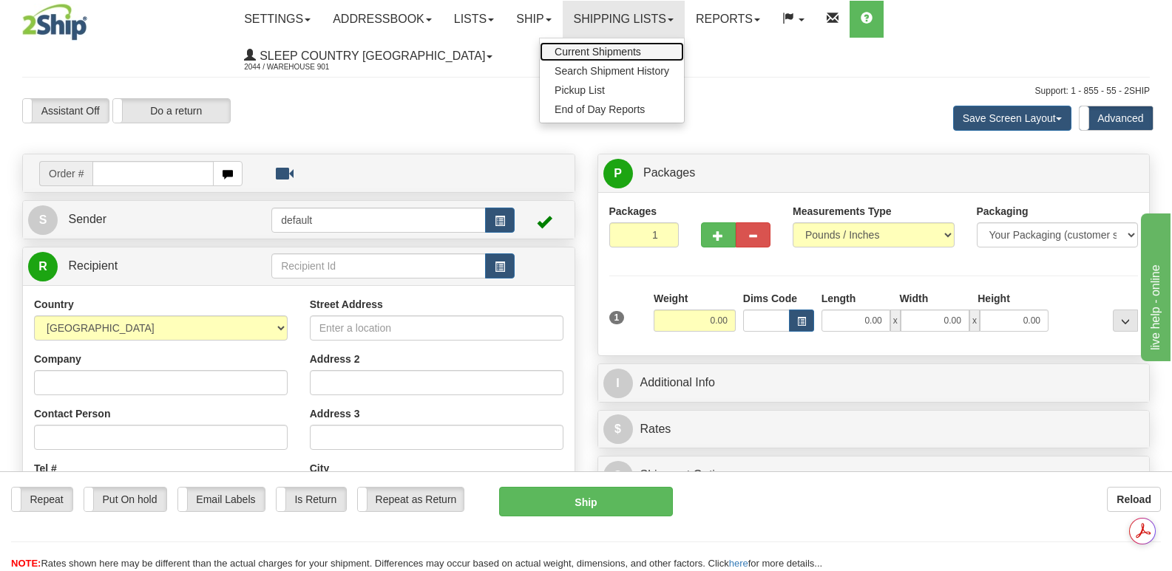
click at [641, 47] on span "Current Shipments" at bounding box center [597, 52] width 86 height 12
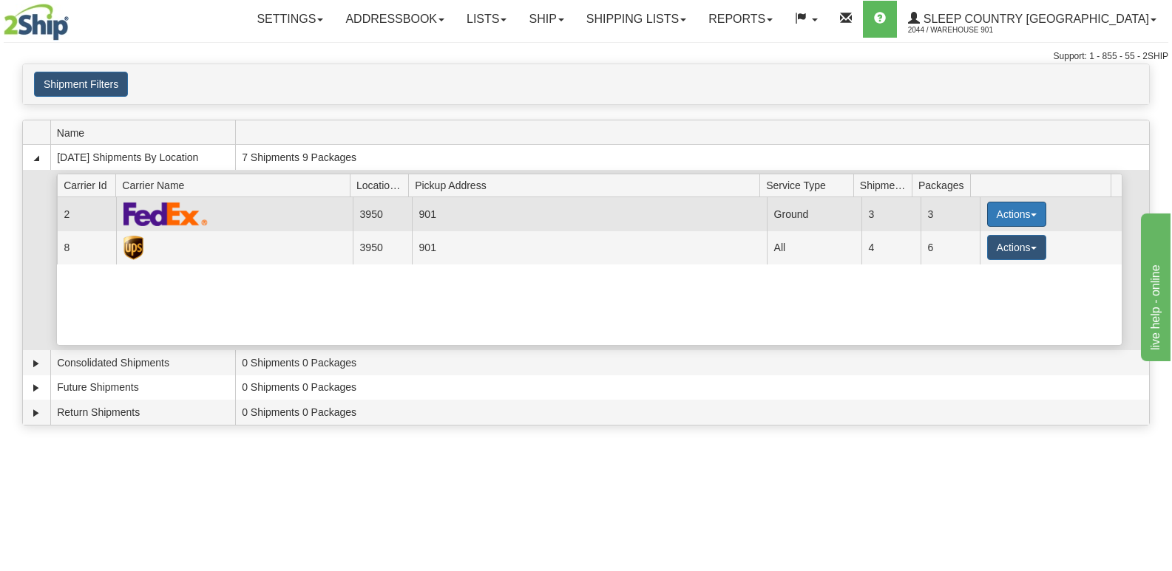
click at [1013, 209] on button "Actions" at bounding box center [1016, 214] width 59 height 25
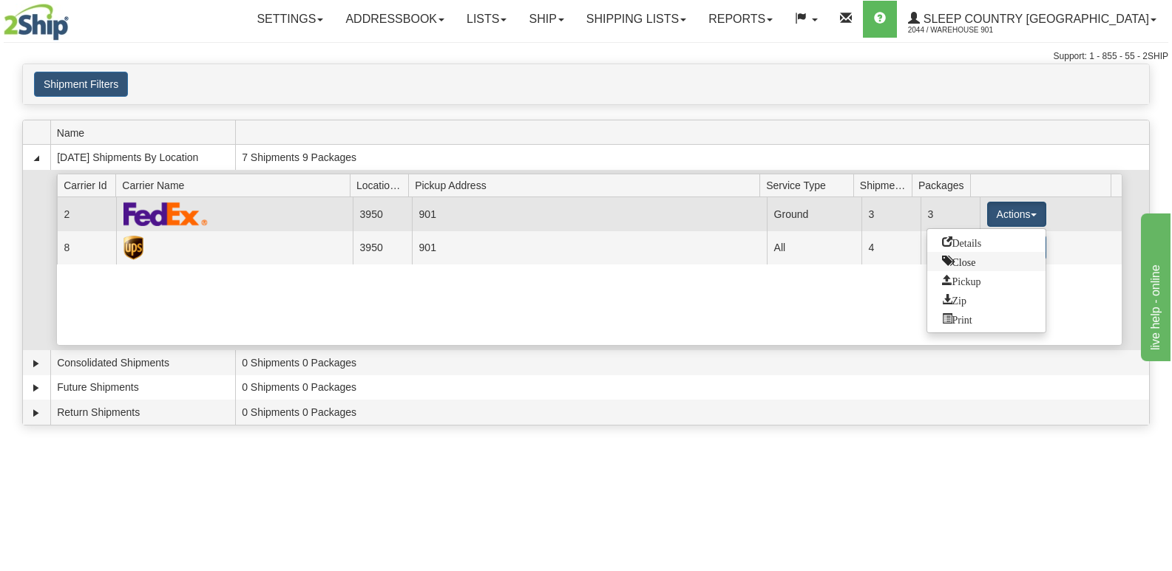
click at [968, 262] on span "Close" at bounding box center [959, 261] width 34 height 10
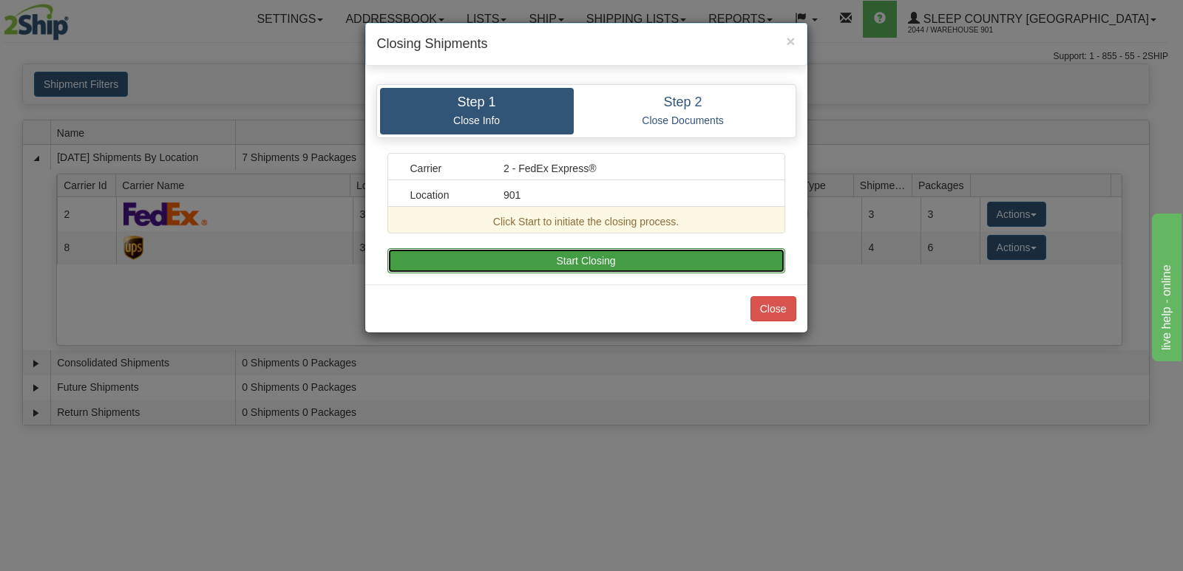
click at [622, 262] on button "Start Closing" at bounding box center [586, 260] width 398 height 25
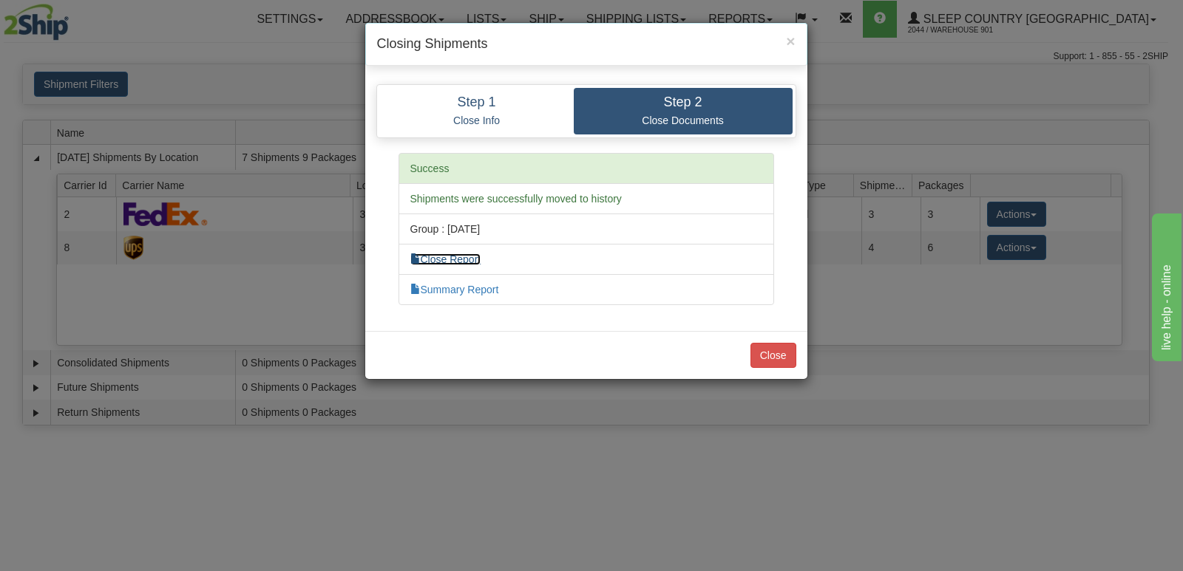
click at [476, 259] on link "Close Report" at bounding box center [445, 260] width 71 height 12
click at [469, 289] on link "Summary Report" at bounding box center [454, 290] width 89 height 12
click at [773, 352] on button "Close" at bounding box center [773, 355] width 46 height 25
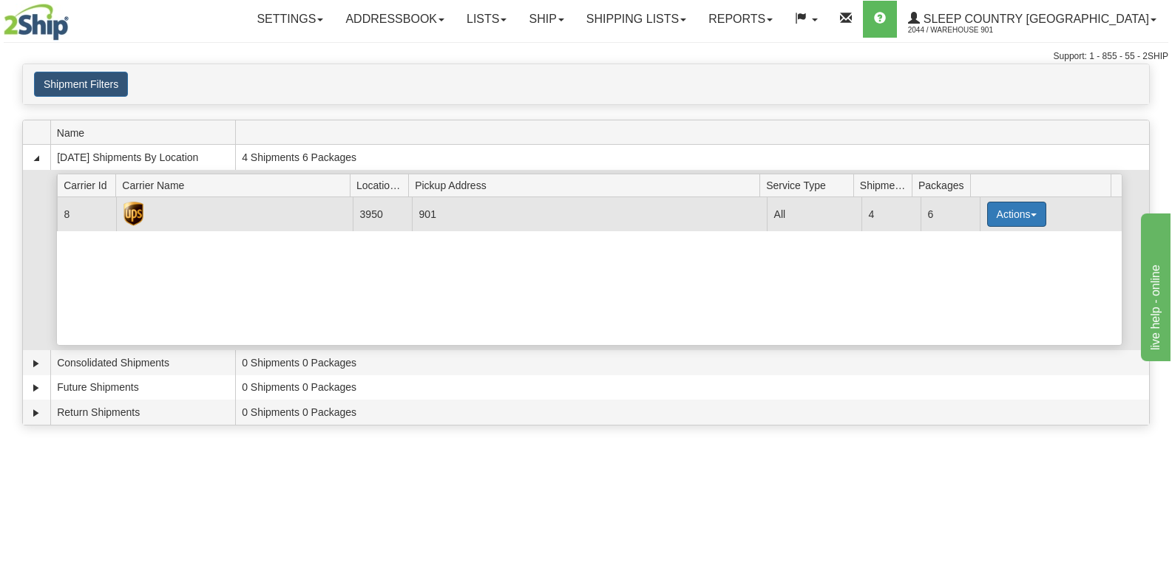
click at [1031, 216] on span "button" at bounding box center [1034, 215] width 6 height 3
click at [961, 262] on span "Close" at bounding box center [959, 261] width 34 height 10
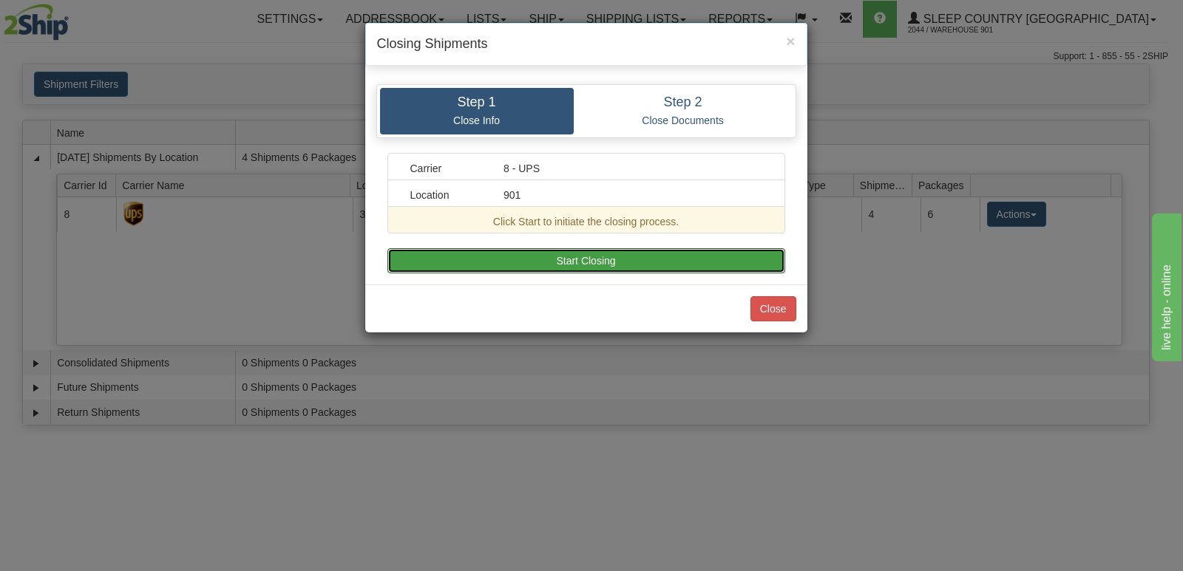
click at [615, 261] on button "Start Closing" at bounding box center [586, 260] width 398 height 25
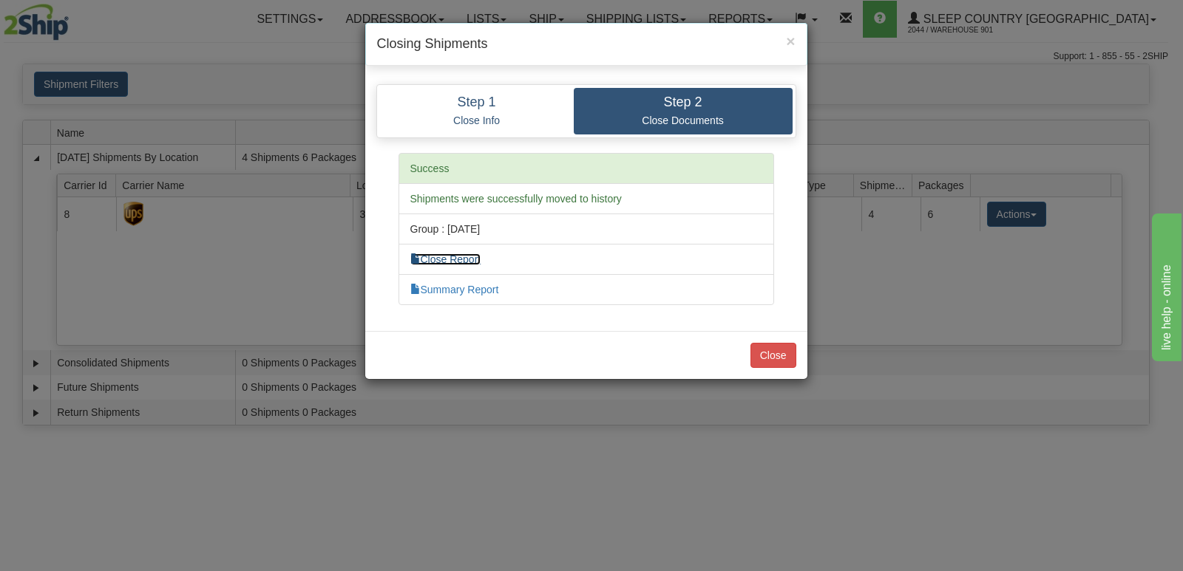
click at [481, 259] on link "Close Report" at bounding box center [445, 260] width 71 height 12
click at [465, 290] on link "Summary Report" at bounding box center [454, 290] width 89 height 12
click at [770, 353] on button "Close" at bounding box center [773, 355] width 46 height 25
